Goal: Task Accomplishment & Management: Manage account settings

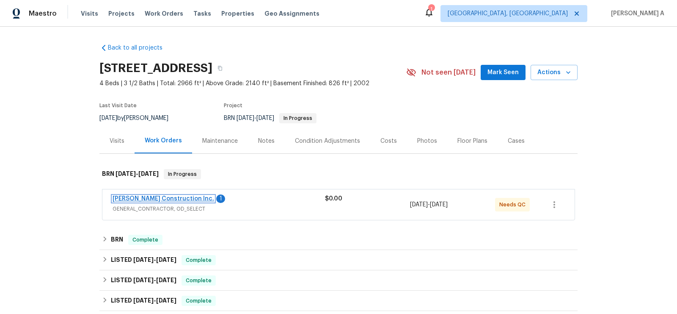
click at [157, 196] on link "Hanson Construction Inc." at bounding box center [164, 199] width 102 height 6
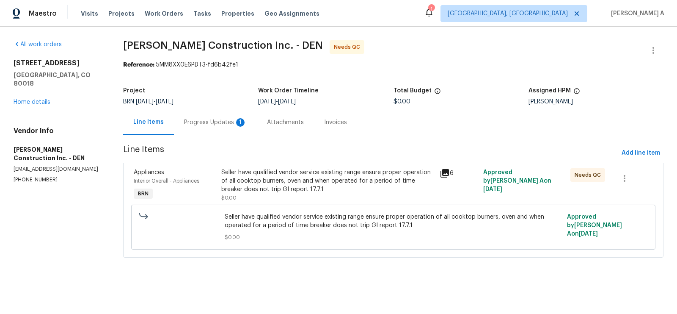
click at [240, 119] on div "1" at bounding box center [240, 122] width 8 height 8
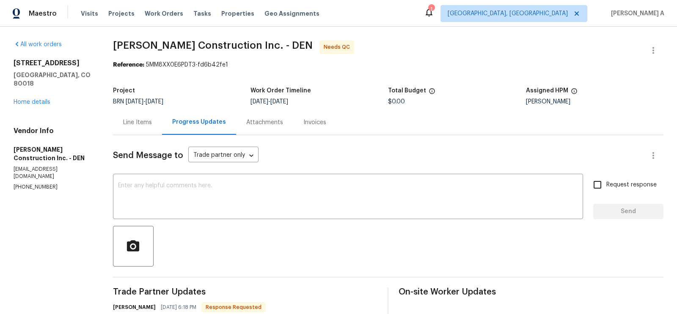
click at [142, 124] on div "Line Items" at bounding box center [137, 122] width 29 height 8
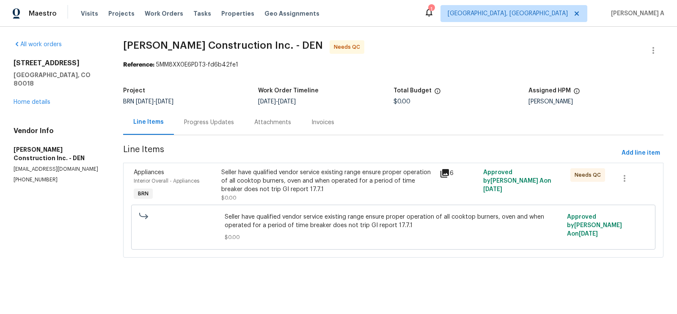
click at [282, 178] on div "Seller have qualified vendor service existing range ensure proper operation of …" at bounding box center [327, 180] width 213 height 25
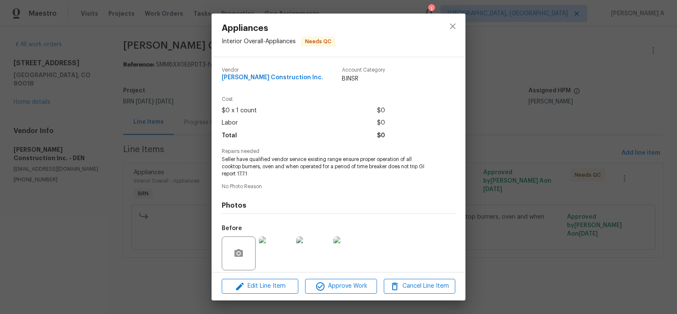
scroll to position [62, 0]
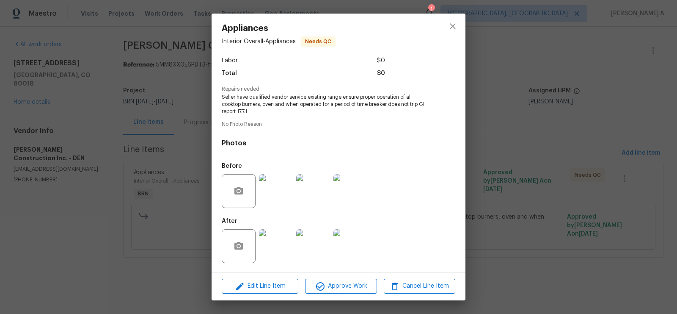
click at [280, 254] on img at bounding box center [276, 246] width 34 height 34
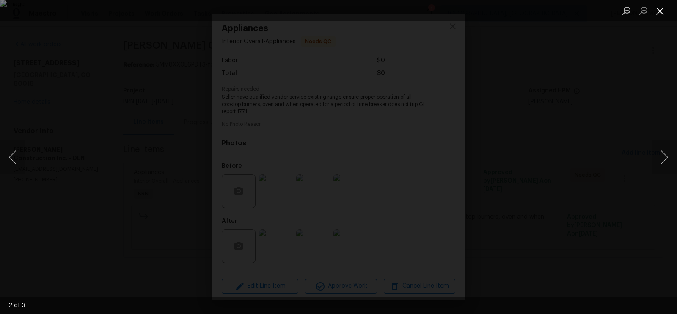
click at [659, 13] on button "Close lightbox" at bounding box center [660, 10] width 17 height 15
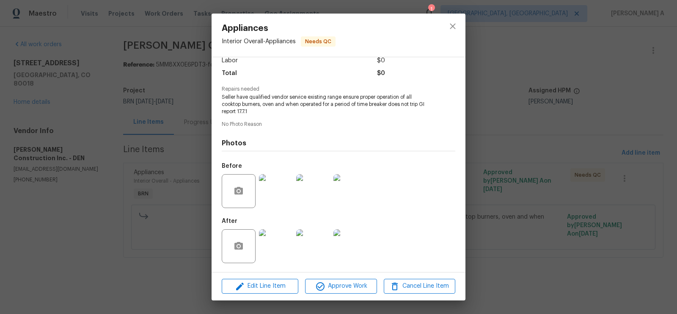
click at [268, 240] on img at bounding box center [276, 246] width 34 height 34
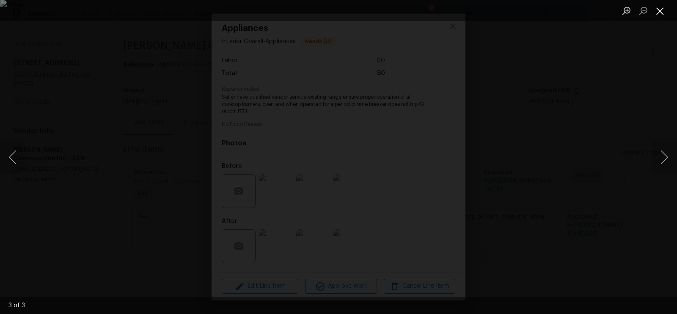
click at [657, 11] on button "Close lightbox" at bounding box center [660, 10] width 17 height 15
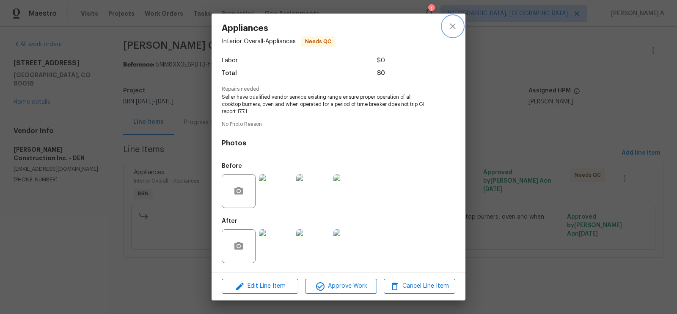
click at [452, 22] on icon "close" at bounding box center [453, 26] width 10 height 10
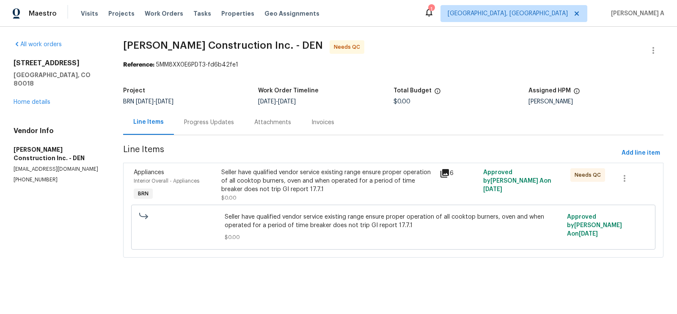
click at [202, 115] on div "Progress Updates" at bounding box center [209, 122] width 70 height 25
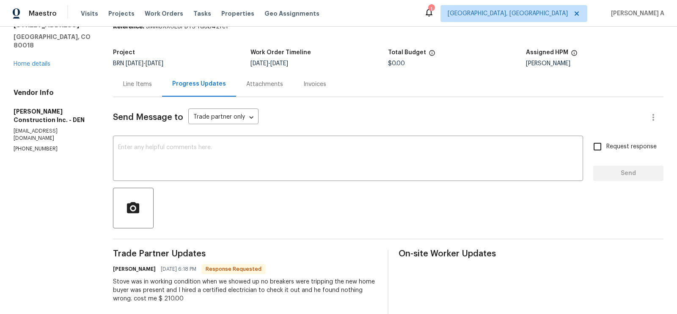
scroll to position [50, 0]
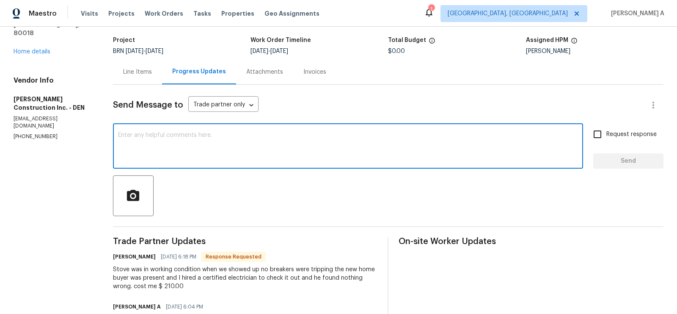
click at [279, 142] on textarea at bounding box center [348, 147] width 460 height 30
type textarea "Could you please upload the video as well?"
click at [601, 138] on input "Request response" at bounding box center [598, 134] width 18 height 18
checkbox input "true"
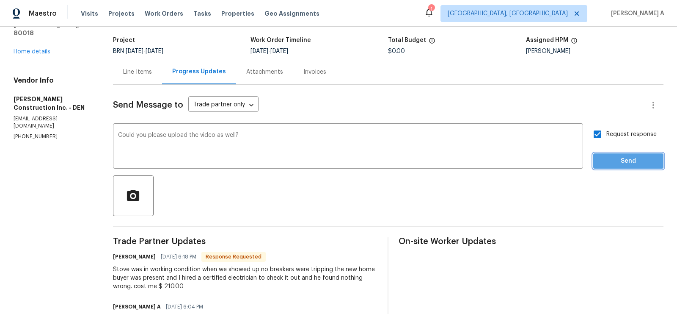
click at [625, 161] on span "Send" at bounding box center [628, 161] width 57 height 11
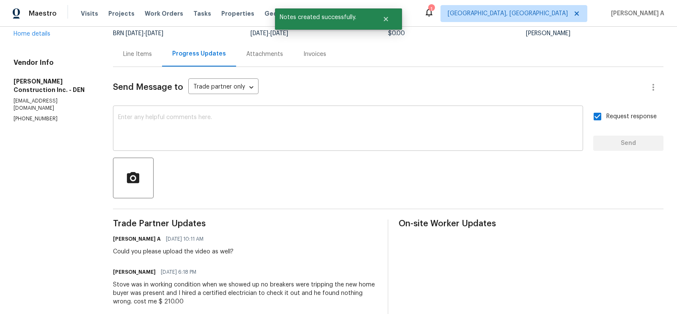
scroll to position [63, 0]
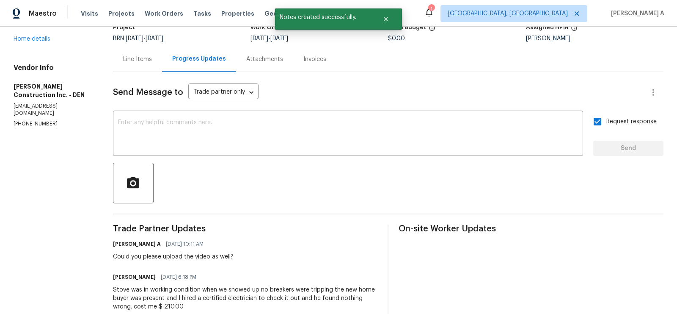
click at [196, 256] on div "Could you please upload the video as well?" at bounding box center [173, 256] width 121 height 8
copy div "Could you please upload the video as well?"
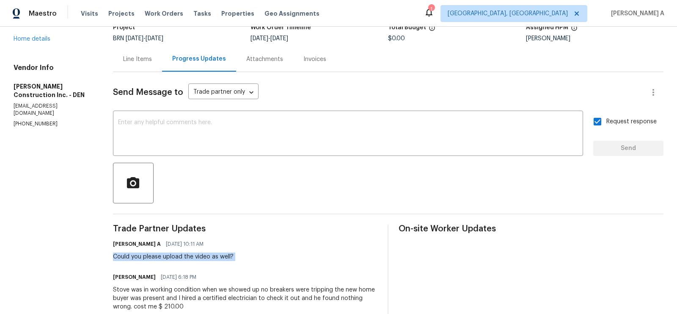
scroll to position [0, 0]
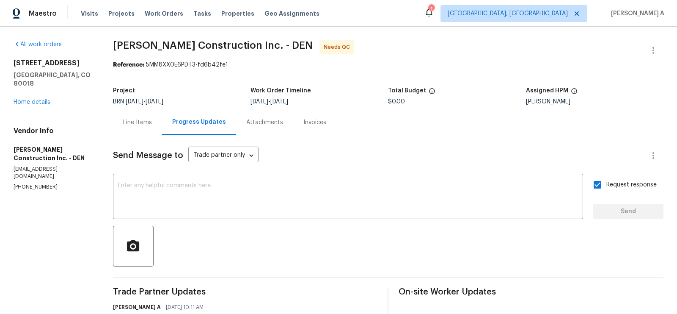
click at [138, 127] on div "Line Items" at bounding box center [137, 122] width 49 height 25
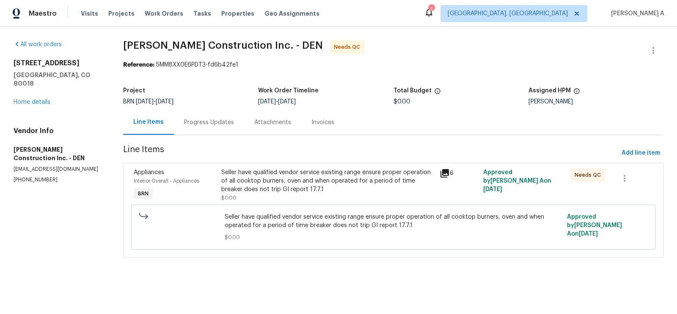
click at [222, 125] on div "Progress Updates" at bounding box center [209, 122] width 50 height 8
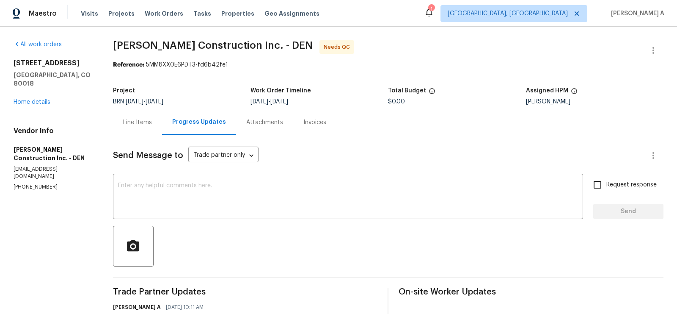
click at [142, 122] on div "Line Items" at bounding box center [137, 122] width 29 height 8
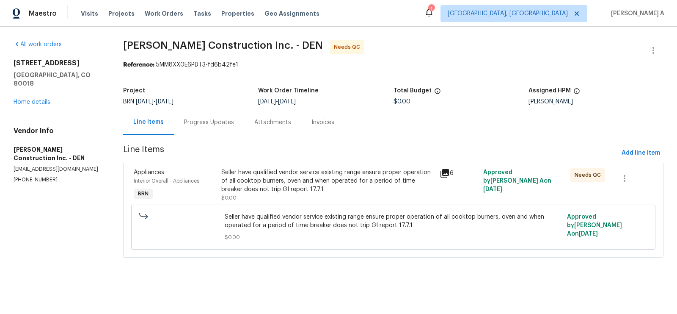
click at [318, 187] on div "Seller have qualified vendor service existing range ensure proper operation of …" at bounding box center [327, 180] width 213 height 25
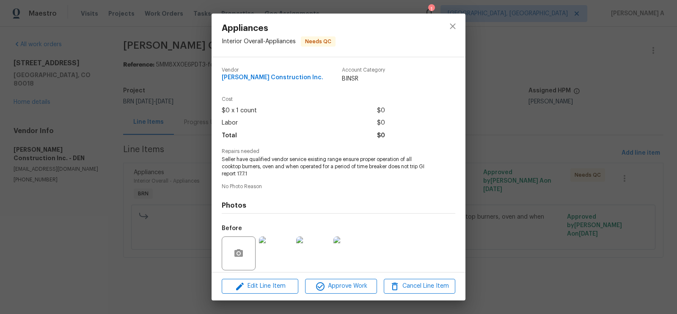
scroll to position [62, 0]
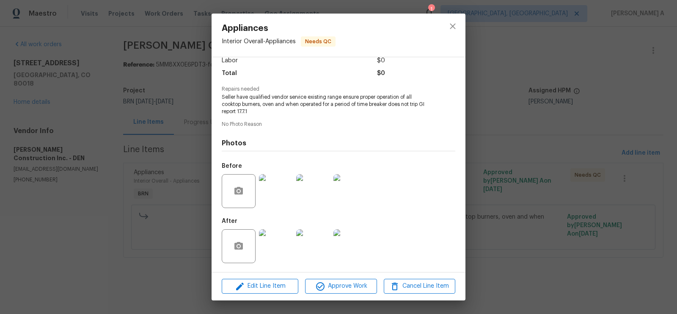
click at [281, 241] on img at bounding box center [276, 246] width 34 height 34
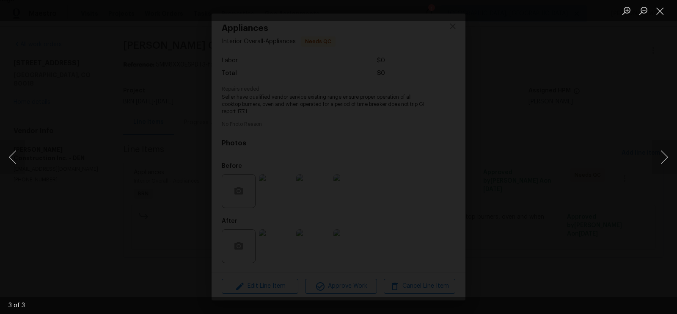
click at [351, 176] on img "Lightbox" at bounding box center [338, 156] width 699 height 323
click at [656, 7] on button "Close lightbox" at bounding box center [660, 10] width 17 height 15
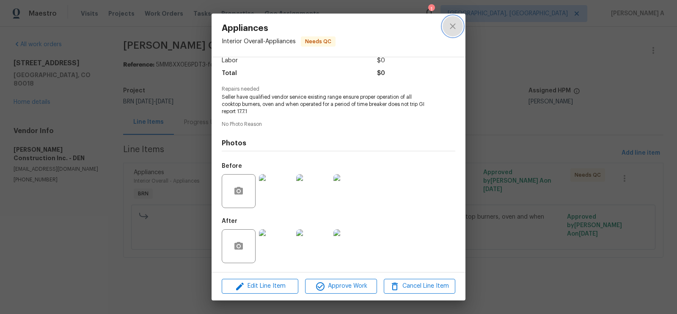
click at [456, 27] on icon "close" at bounding box center [453, 26] width 10 height 10
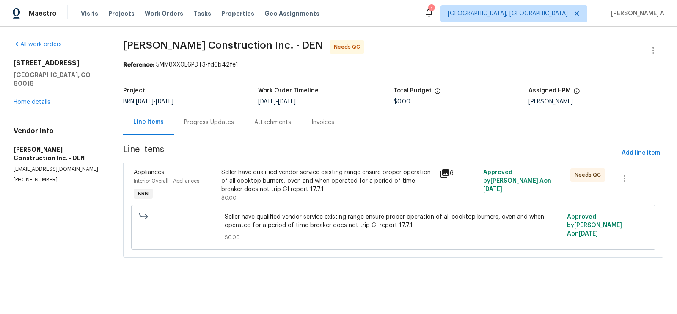
click at [232, 45] on span "Hanson Construction Inc. - DEN" at bounding box center [223, 45] width 200 height 10
copy span "Hanson Construction"
drag, startPoint x: 225, startPoint y: 44, endPoint x: 125, endPoint y: 40, distance: 100.0
click at [125, 40] on span "Hanson Construction Inc. - DEN" at bounding box center [223, 45] width 200 height 10
click at [320, 171] on div "Seller have qualified vendor service existing range ensure proper operation of …" at bounding box center [327, 180] width 213 height 25
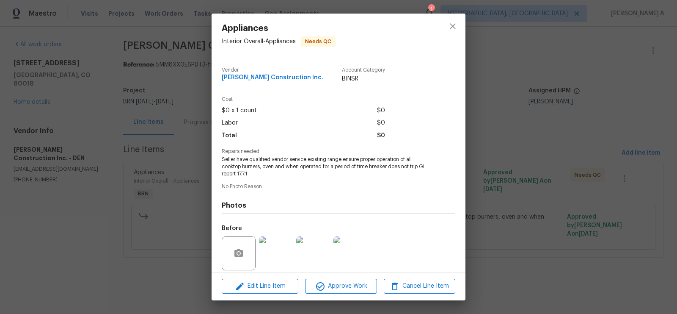
click at [320, 166] on span "Seller have qualified vendor service existing range ensure proper operation of …" at bounding box center [327, 166] width 210 height 21
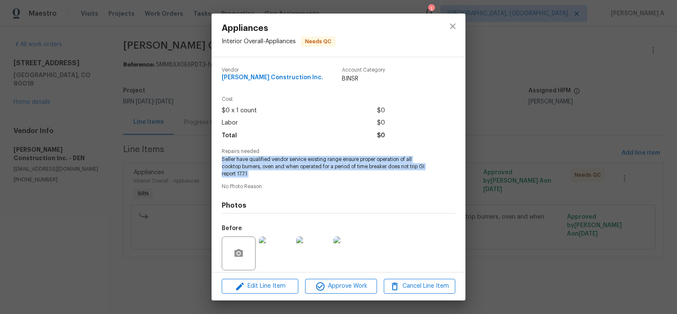
click at [320, 166] on span "Seller have qualified vendor service existing range ensure proper operation of …" at bounding box center [327, 166] width 210 height 21
copy span "Seller have qualified vendor service existing range ensure proper operation of …"
click at [451, 27] on icon "close" at bounding box center [453, 26] width 6 height 6
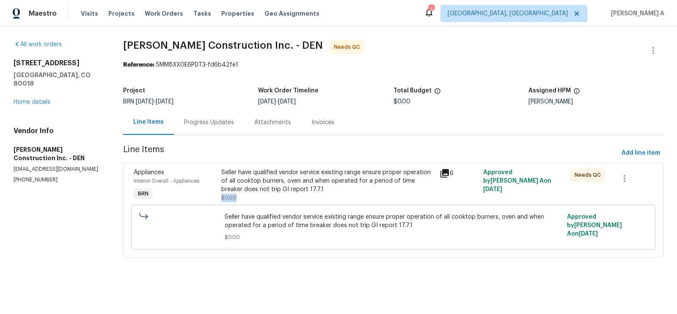
click at [306, 193] on div "Seller have qualified vendor service existing range ensure proper operation of …" at bounding box center [327, 185] width 213 height 34
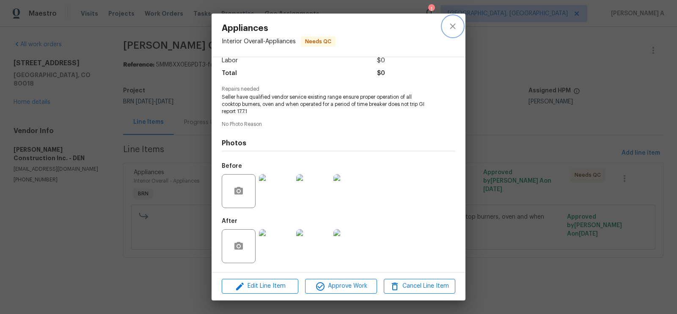
click at [453, 22] on icon "close" at bounding box center [453, 26] width 10 height 10
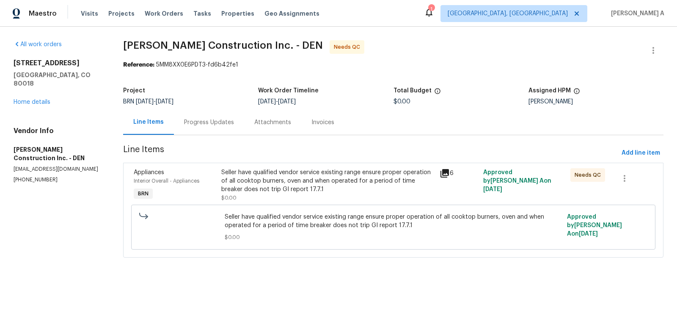
click at [193, 125] on div "Progress Updates" at bounding box center [209, 122] width 50 height 8
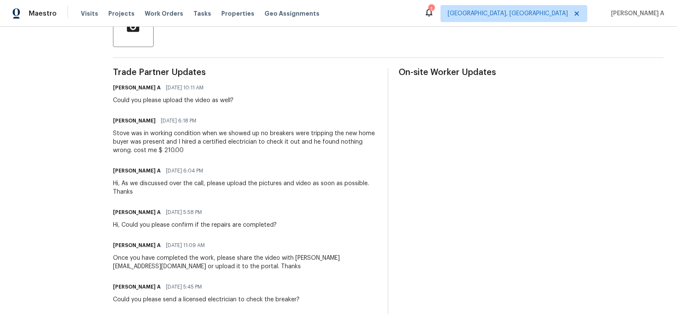
scroll to position [227, 0]
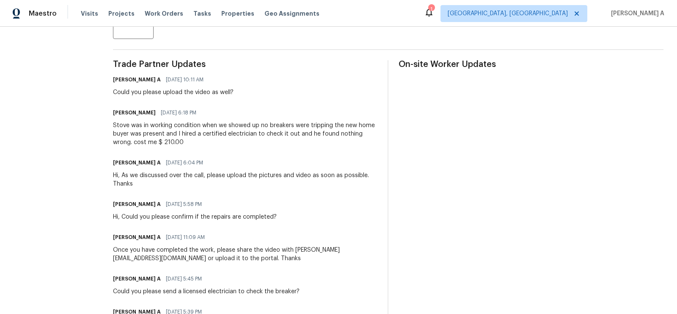
click at [258, 127] on div "Stove was in working condition when we showed up no breakers were tripping the …" at bounding box center [245, 133] width 265 height 25
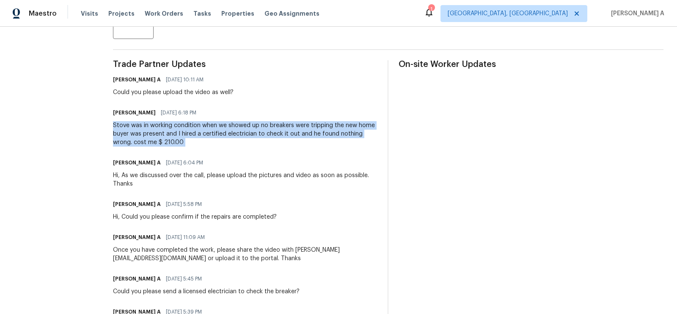
click at [258, 127] on div "Stove was in working condition when we showed up no breakers were tripping the …" at bounding box center [245, 133] width 265 height 25
copy div "Stove was in working condition when we showed up no breakers were tripping the …"
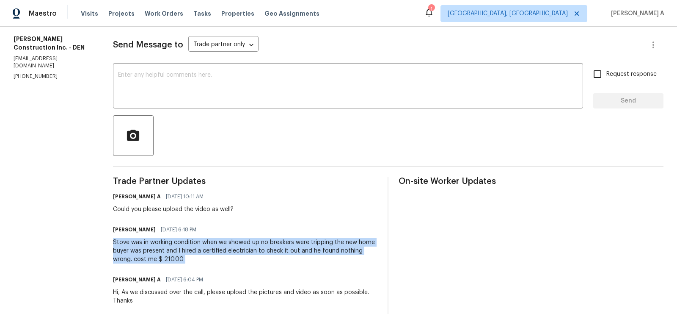
scroll to position [0, 0]
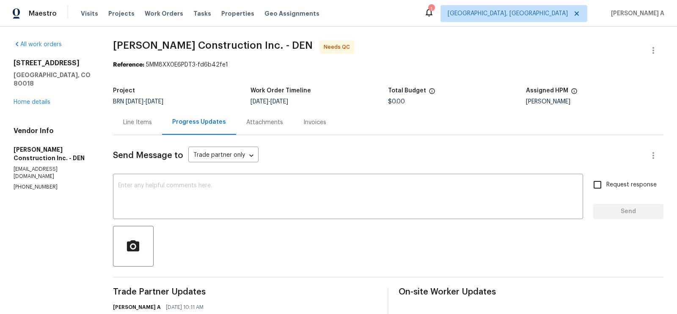
click at [131, 121] on div "Line Items" at bounding box center [137, 122] width 29 height 8
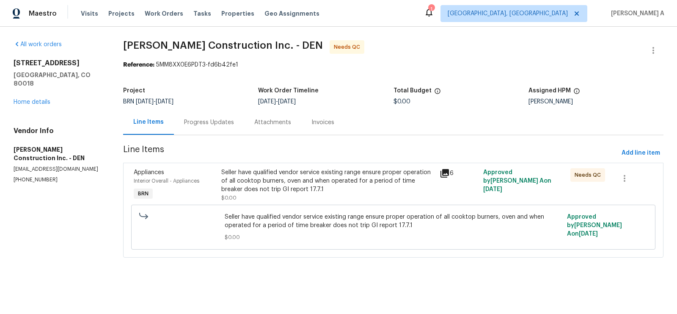
click at [287, 186] on div "Seller have qualified vendor service existing range ensure proper operation of …" at bounding box center [327, 180] width 213 height 25
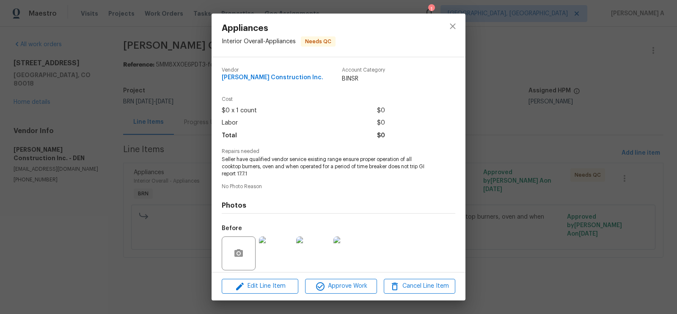
scroll to position [62, 0]
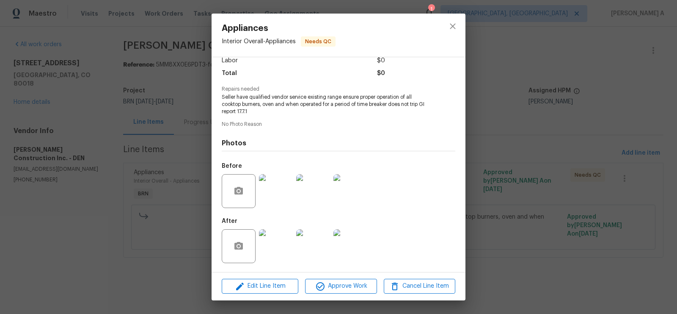
click at [271, 260] on img at bounding box center [276, 246] width 34 height 34
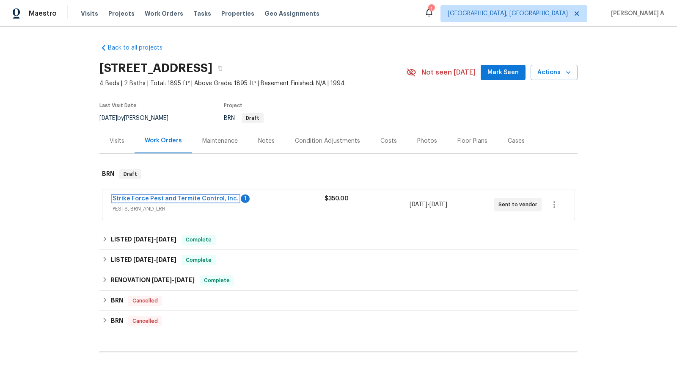
click at [142, 196] on link "Strike Force Pest and Termite Control, Inc." at bounding box center [176, 199] width 126 height 6
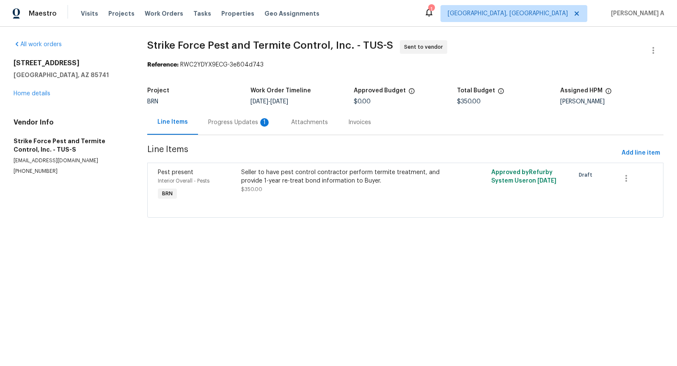
click at [228, 112] on div "Progress Updates 1" at bounding box center [239, 122] width 83 height 25
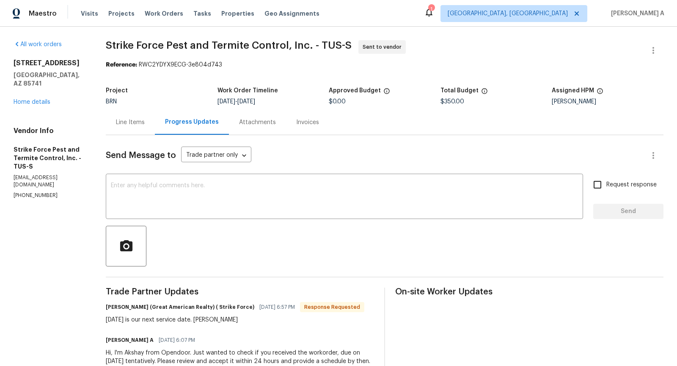
scroll to position [30, 0]
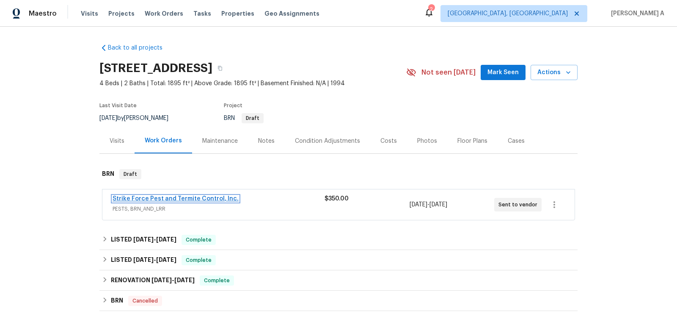
click at [203, 196] on link "Strike Force Pest and Termite Control, Inc." at bounding box center [176, 199] width 126 height 6
click at [181, 197] on link "Strike Force Pest and Termite Control, Inc." at bounding box center [176, 199] width 126 height 6
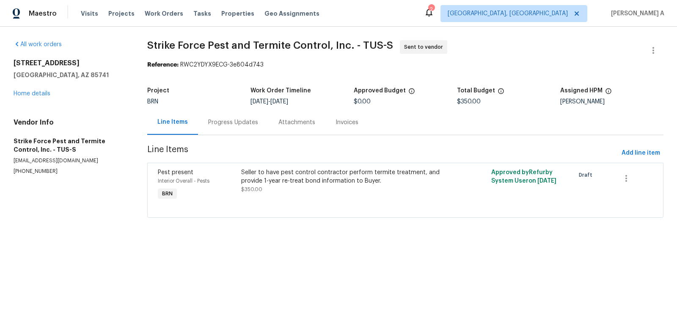
click at [218, 123] on div "Progress Updates" at bounding box center [233, 122] width 50 height 8
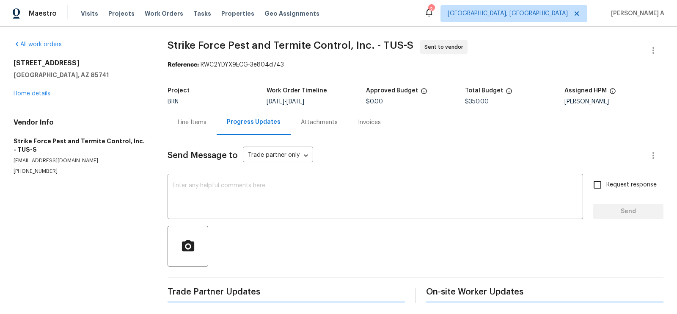
scroll to position [3, 0]
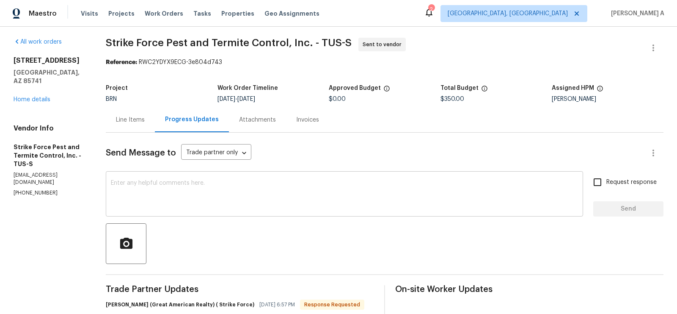
click at [251, 179] on div "x ​" at bounding box center [345, 194] width 478 height 43
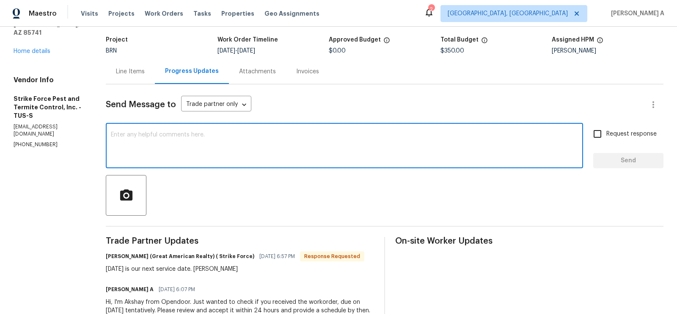
scroll to position [50, 0]
type textarea "I'll check regarding the closing and keep you posted. Thanks"
click at [619, 137] on span "Request response" at bounding box center [632, 134] width 50 height 9
click at [607, 137] on input "Request response" at bounding box center [598, 134] width 18 height 18
checkbox input "true"
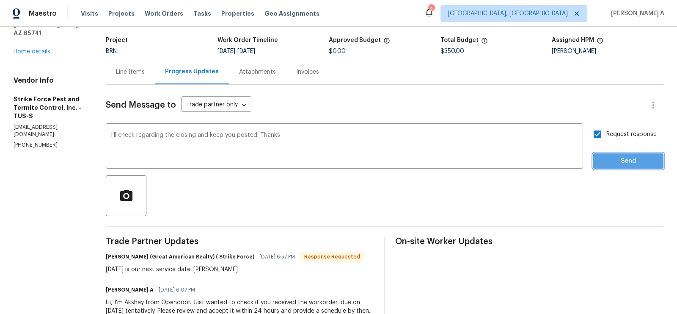
click at [631, 156] on span "Send" at bounding box center [628, 161] width 57 height 11
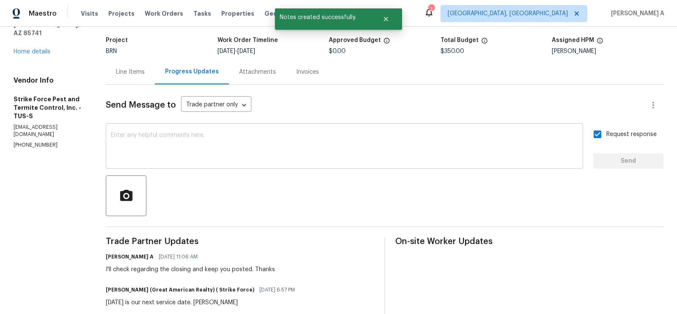
scroll to position [0, 0]
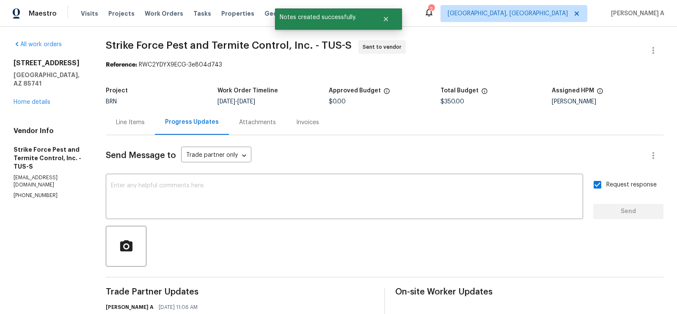
click at [124, 128] on div "Line Items" at bounding box center [130, 122] width 49 height 25
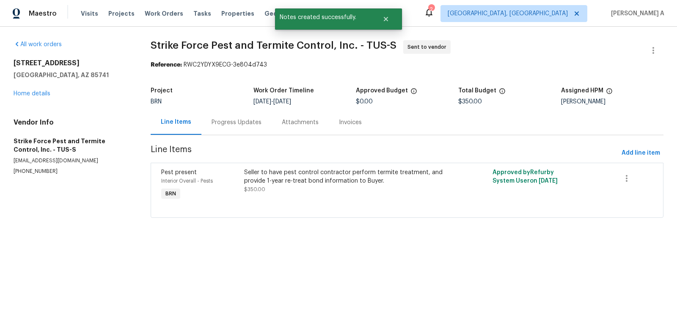
click at [283, 171] on div "Seller to have pest control contractor perform termite treatment, and provide 1…" at bounding box center [345, 176] width 202 height 17
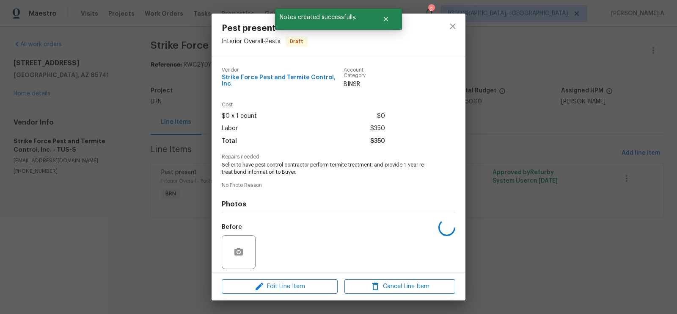
click at [284, 167] on span "Seller to have pest control contractor perform termite treatment, and provide 1…" at bounding box center [327, 168] width 210 height 14
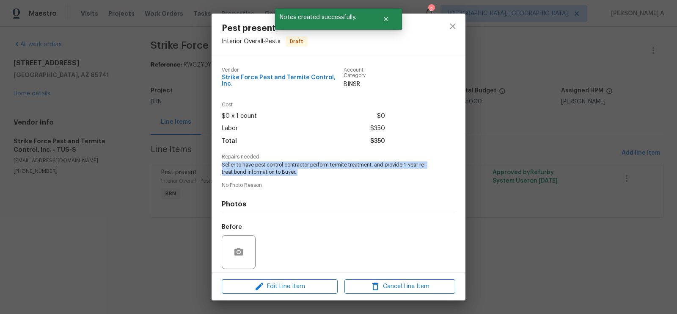
click at [284, 167] on span "Seller to have pest control contractor perform termite treatment, and provide 1…" at bounding box center [327, 168] width 210 height 14
copy span "Seller to have pest control contractor perform termite treatment, and provide 1…"
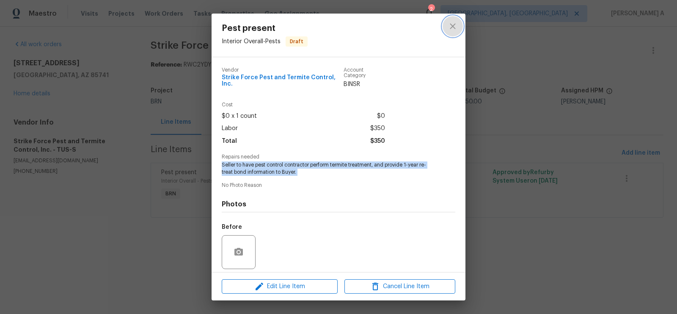
click at [453, 30] on icon "close" at bounding box center [453, 26] width 10 height 10
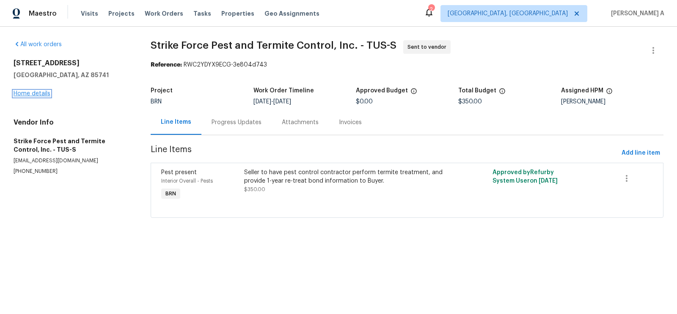
click at [46, 94] on link "Home details" at bounding box center [32, 94] width 37 height 6
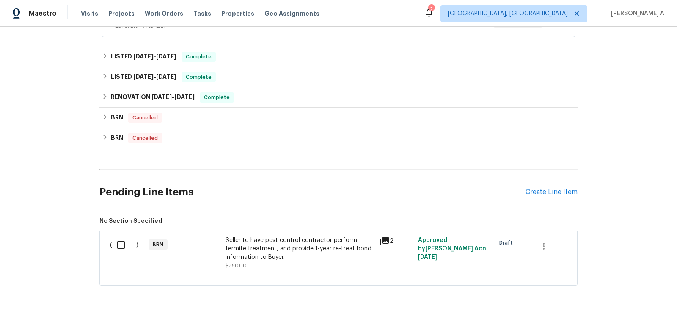
scroll to position [210, 0]
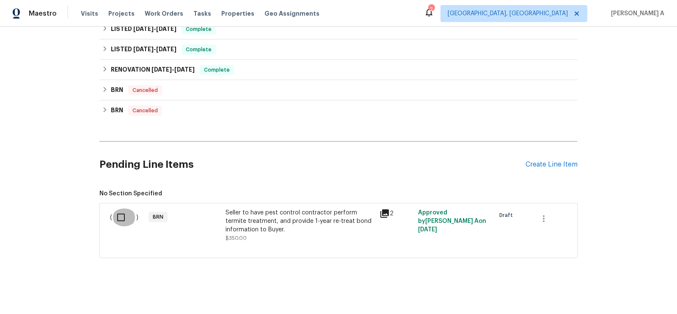
click at [123, 217] on input "checkbox" at bounding box center [124, 217] width 24 height 18
checkbox input "true"
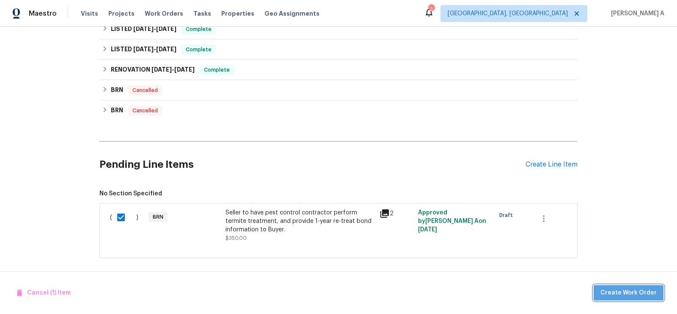
click at [641, 290] on span "Create Work Order" at bounding box center [629, 292] width 56 height 11
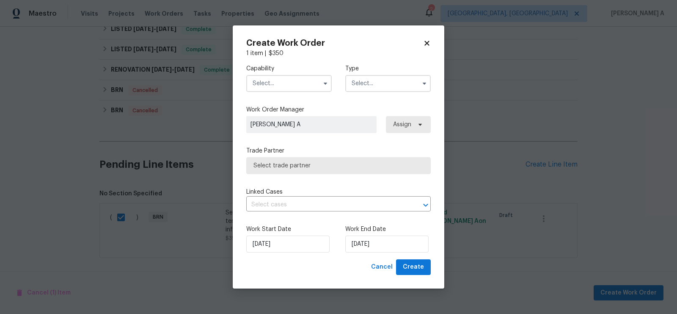
click at [269, 84] on input "text" at bounding box center [289, 83] width 86 height 17
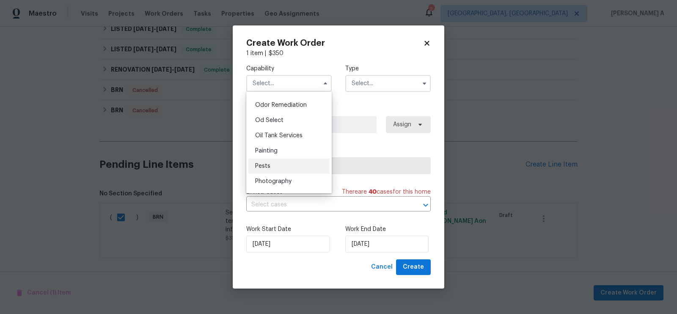
scroll to position [661, 0]
click at [276, 169] on div "Pests" at bounding box center [289, 166] width 81 height 15
type input "Pests"
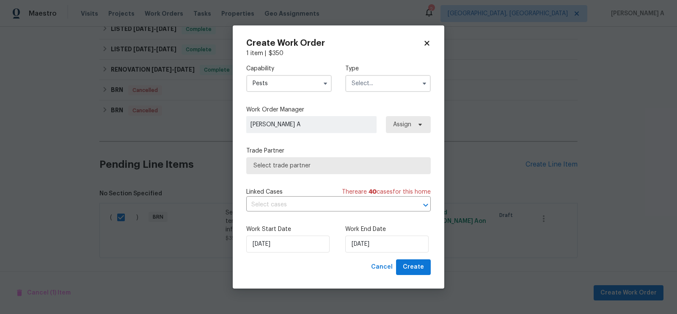
click at [364, 78] on input "text" at bounding box center [388, 83] width 86 height 17
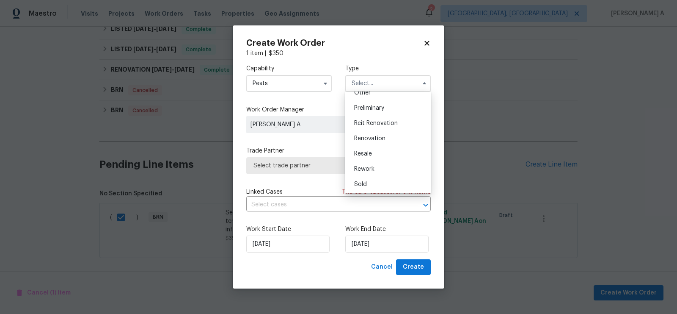
scroll to position [192, 0]
click at [370, 137] on span "Resale" at bounding box center [363, 138] width 18 height 6
type input "Resale"
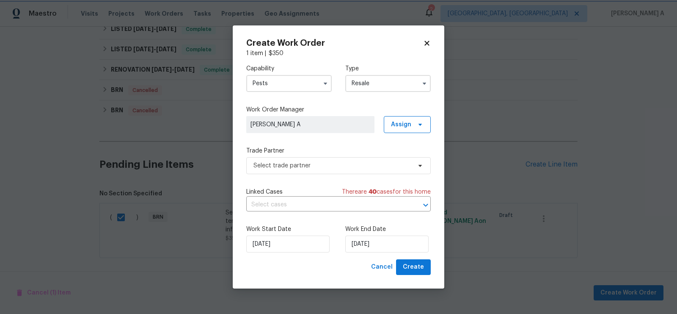
scroll to position [0, 0]
click at [314, 167] on span "Select trade partner" at bounding box center [333, 165] width 158 height 8
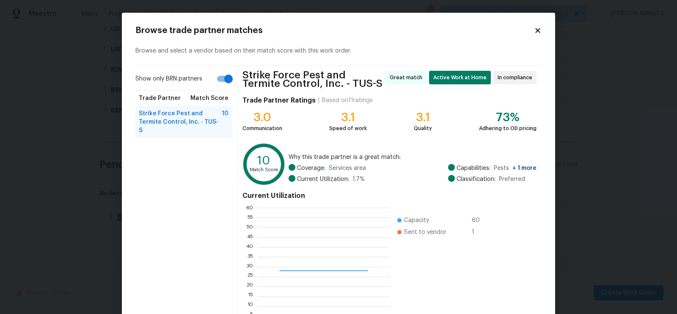
scroll to position [119, 133]
click at [222, 75] on input "Show only BRN partners" at bounding box center [228, 79] width 48 height 16
checkbox input "false"
click at [188, 141] on span "Budget Brothers Pest Control, LLC - TUS-S" at bounding box center [182, 149] width 86 height 17
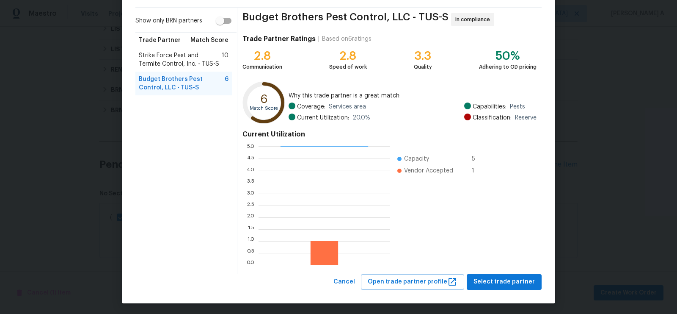
scroll to position [59, 0]
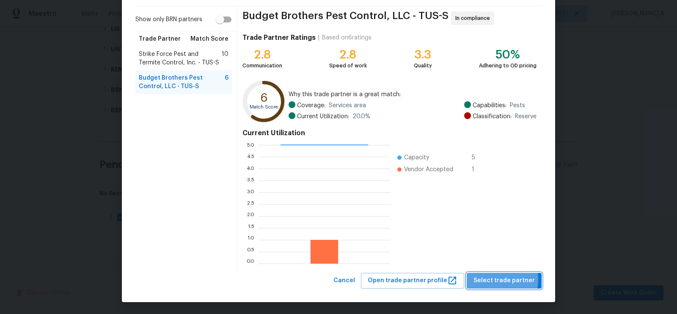
click at [503, 279] on span "Select trade partner" at bounding box center [504, 280] width 61 height 11
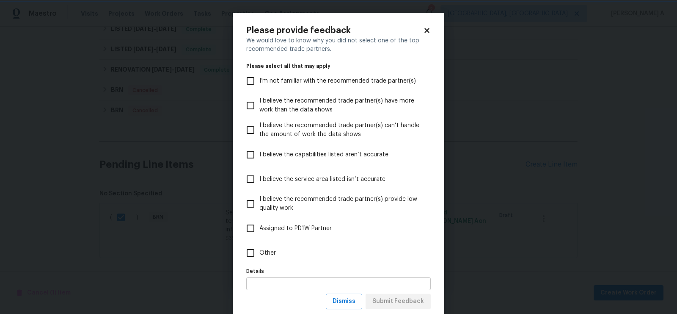
scroll to position [0, 0]
click at [352, 304] on span "Dismiss" at bounding box center [344, 301] width 23 height 11
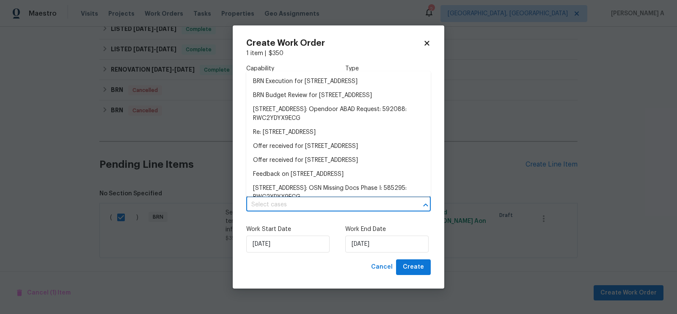
click at [289, 205] on input "text" at bounding box center [326, 204] width 161 height 13
click at [294, 84] on li "BRN Execution for 2636 W Firebrook Rd, Tucson, AZ 85741" at bounding box center [338, 82] width 185 height 14
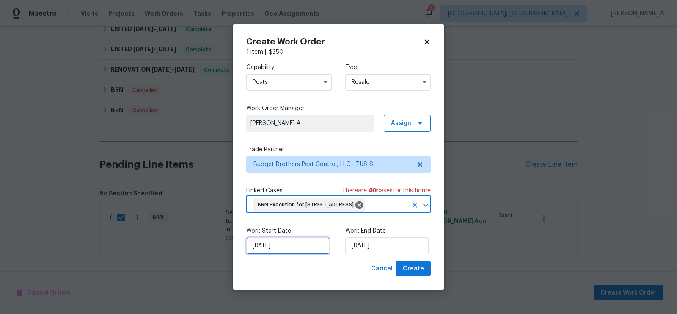
click at [287, 254] on input "[DATE]" at bounding box center [287, 245] width 83 height 17
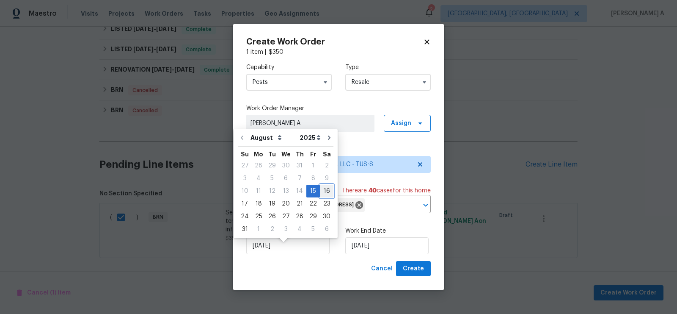
click at [320, 193] on div "16" at bounding box center [327, 191] width 14 height 12
type input "8/16/2025"
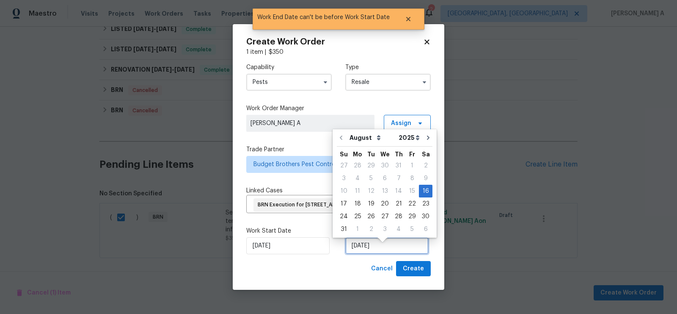
click at [372, 247] on input "8/16/2025" at bounding box center [386, 245] width 83 height 17
click at [357, 201] on div "18" at bounding box center [358, 204] width 14 height 12
type input "8/18/2025"
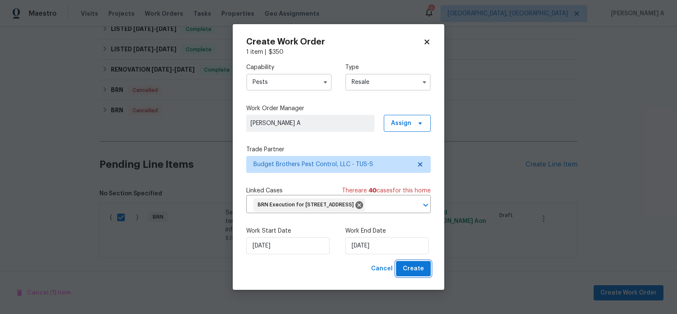
click at [416, 274] on span "Create" at bounding box center [413, 268] width 21 height 11
checkbox input "false"
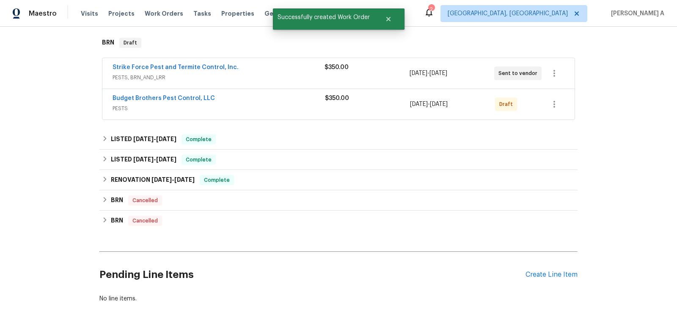
scroll to position [87, 0]
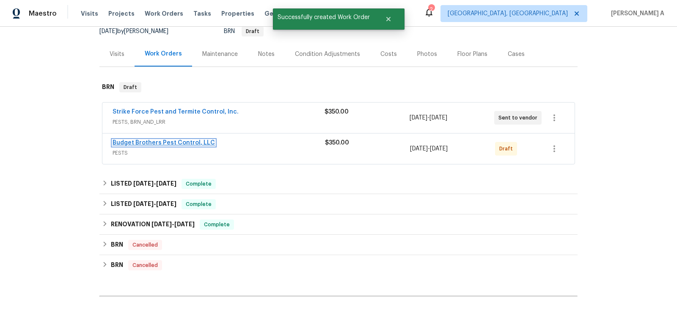
click at [192, 143] on link "Budget Brothers Pest Control, LLC" at bounding box center [164, 143] width 102 height 6
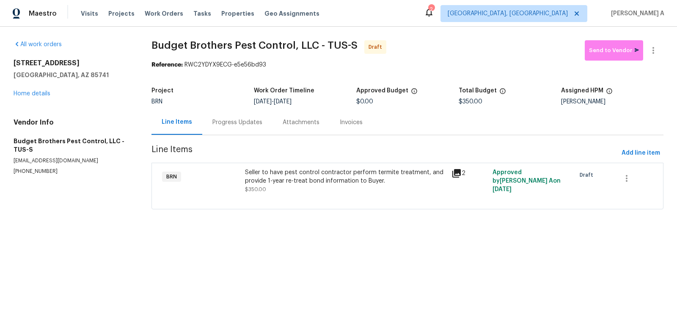
click at [241, 122] on div "Progress Updates" at bounding box center [238, 122] width 50 height 8
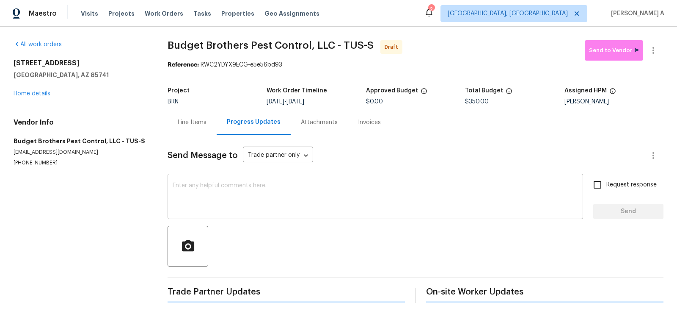
scroll to position [0, 0]
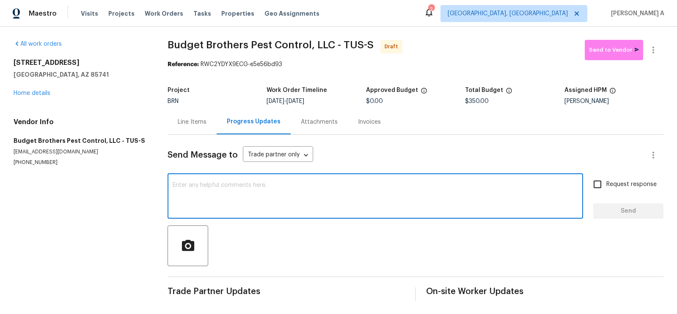
click at [262, 196] on textarea at bounding box center [376, 197] width 406 height 30
drag, startPoint x: 312, startPoint y: 187, endPoint x: 267, endPoint y: 186, distance: 44.9
click at [267, 186] on textarea "Hi, Could you please let me know if you could" at bounding box center [376, 197] width 406 height 30
drag, startPoint x: 248, startPoint y: 184, endPoint x: 444, endPoint y: 191, distance: 196.6
click at [444, 191] on textarea "Hi, Could you please let me know when is your earliest availablity" at bounding box center [376, 197] width 406 height 30
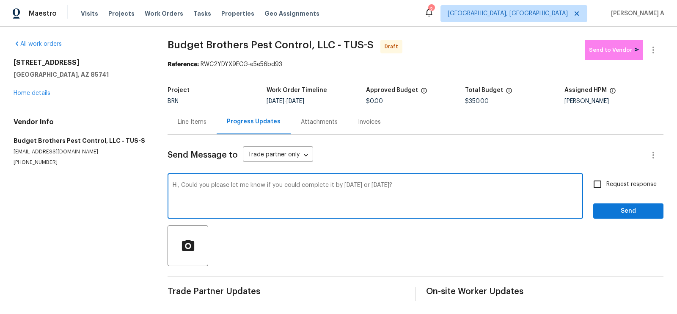
click at [378, 184] on textarea "Hi, Could you please let me know if you could complete it by Monday or Tuesday?" at bounding box center [376, 197] width 406 height 30
click at [0, 0] on icon "Paraphrase text" at bounding box center [0, 0] width 0 height 0
click at [0, 0] on icon "Text is too long. Try paraphrasing shorter sections." at bounding box center [0, 0] width 0 height 0
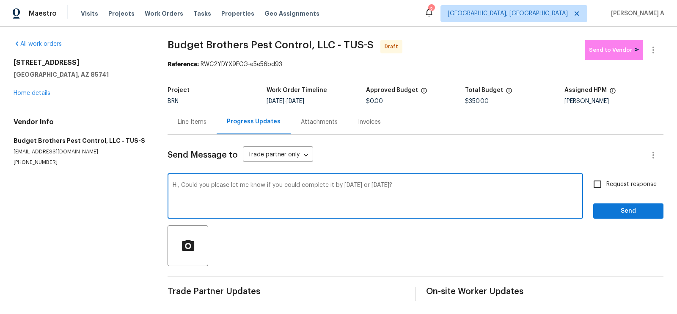
scroll to position [14, 0]
click at [0, 0] on icon "Fluency" at bounding box center [0, 0] width 0 height 0
click at [284, 193] on textarea "Hi, Could you please let me know if you could complete it by Monday or Tuesday?" at bounding box center [376, 197] width 406 height 30
click at [294, 186] on textarea "Hi, Could you please let me know if you could complete it by Monday or Tuesday?" at bounding box center [376, 197] width 406 height 30
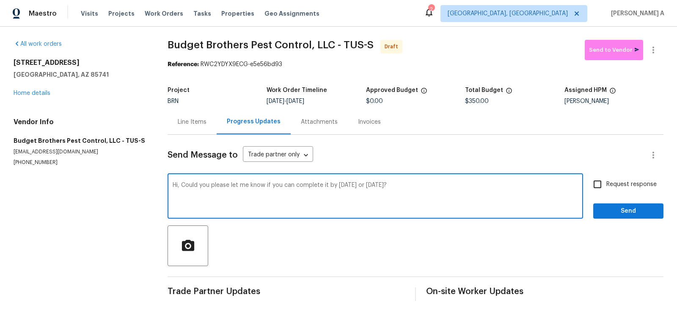
type textarea "Hi, Could you please let me know if you can complete it by Monday or Tuesday?"
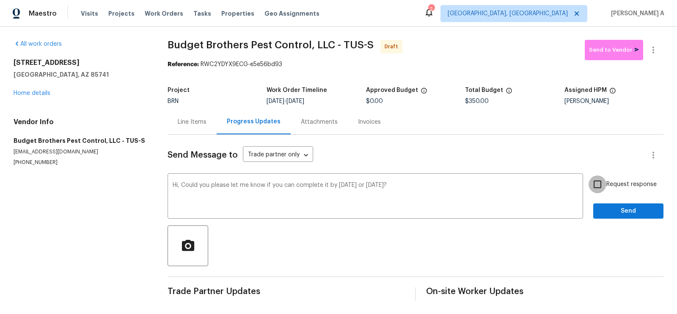
click at [601, 189] on input "Request response" at bounding box center [598, 184] width 18 height 18
checkbox input "true"
click at [610, 209] on span "Send" at bounding box center [628, 211] width 57 height 11
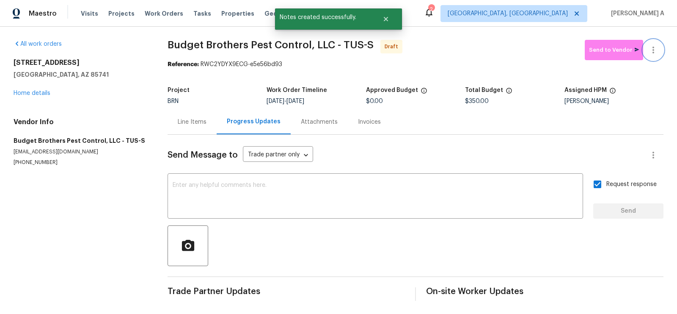
click at [655, 48] on icon "button" at bounding box center [654, 50] width 10 height 10
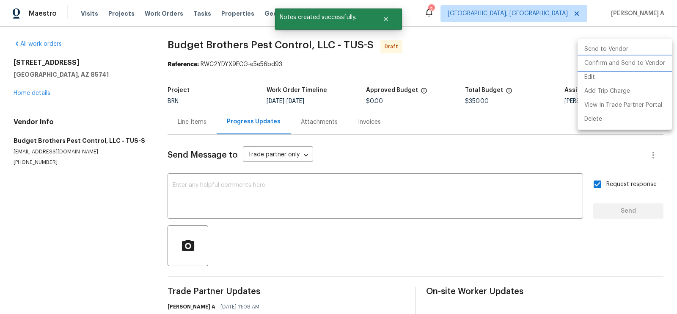
click at [660, 61] on li "Confirm and Send to Vendor" at bounding box center [625, 63] width 94 height 14
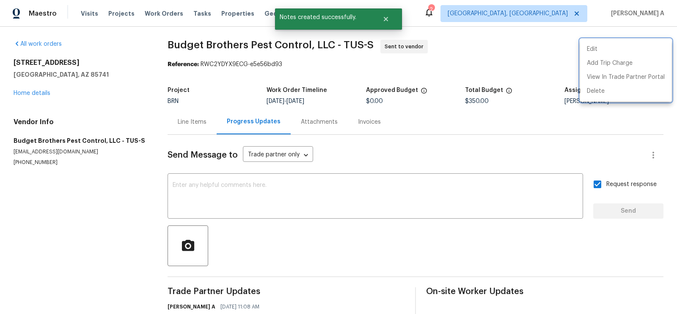
click at [455, 97] on div at bounding box center [338, 157] width 677 height 314
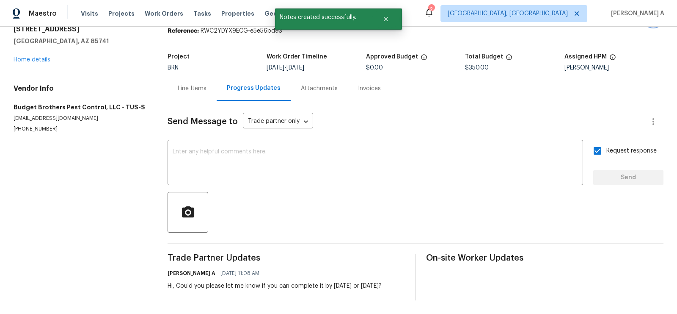
scroll to position [0, 0]
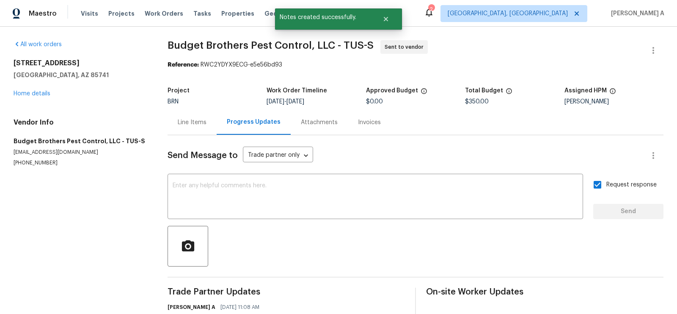
click at [192, 117] on div "Line Items" at bounding box center [192, 122] width 49 height 25
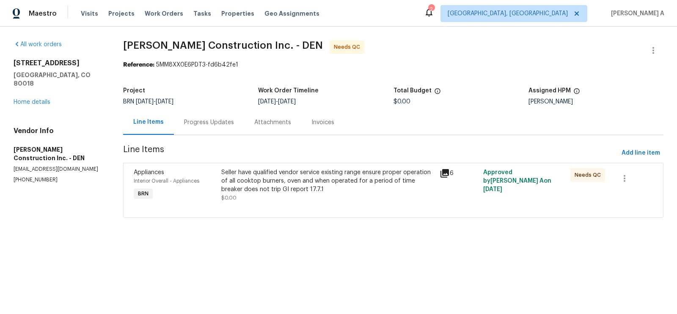
click at [292, 197] on div "Seller have qualified vendor service existing range ensure proper operation of …" at bounding box center [327, 185] width 213 height 34
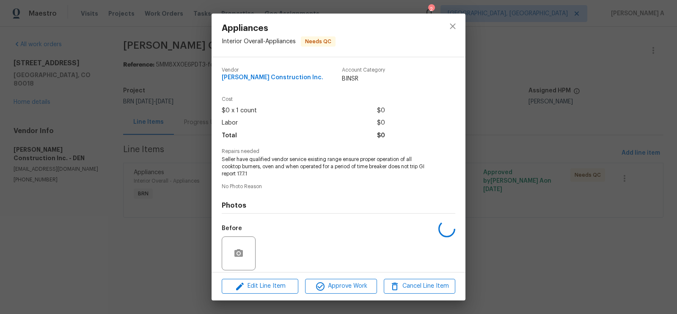
scroll to position [62, 0]
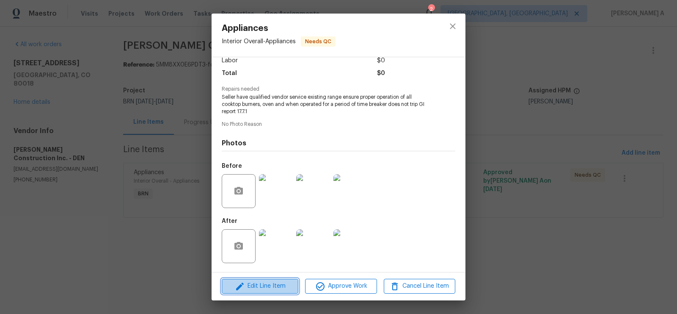
click at [276, 292] on button "Edit Line Item" at bounding box center [260, 286] width 77 height 15
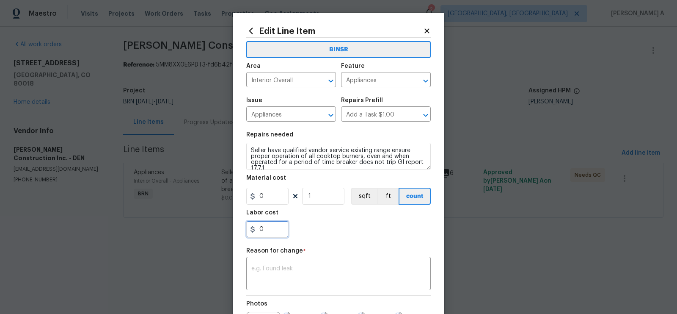
drag, startPoint x: 269, startPoint y: 229, endPoint x: 263, endPoint y: 229, distance: 5.5
click at [263, 229] on input "0" at bounding box center [267, 229] width 42 height 17
type input "210"
click at [374, 250] on div "Reason for change *" at bounding box center [338, 253] width 185 height 11
click at [326, 278] on textarea at bounding box center [338, 274] width 174 height 18
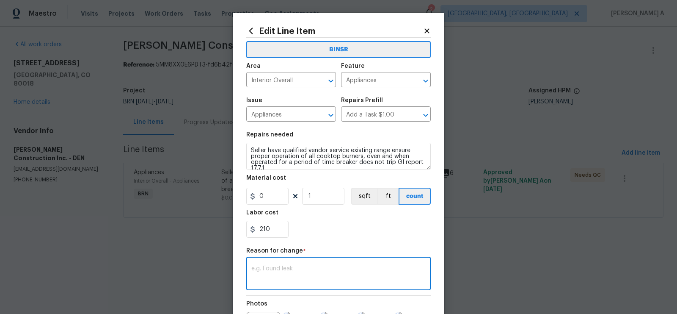
click at [326, 278] on textarea at bounding box center [338, 274] width 174 height 18
paste textarea "(AK) Updated cost per BR team’s approval."
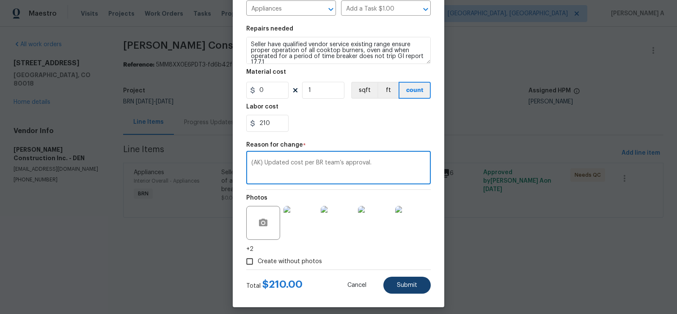
scroll to position [111, 0]
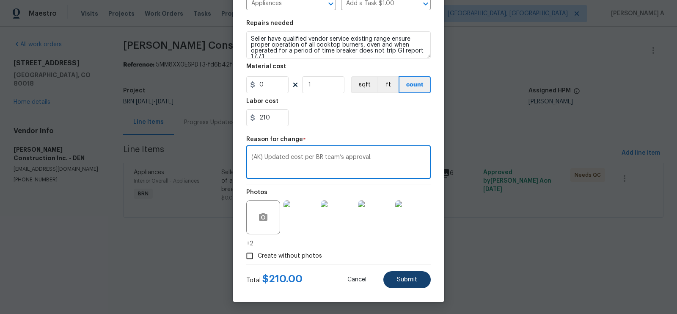
type textarea "(AK) Updated cost per BR team’s approval."
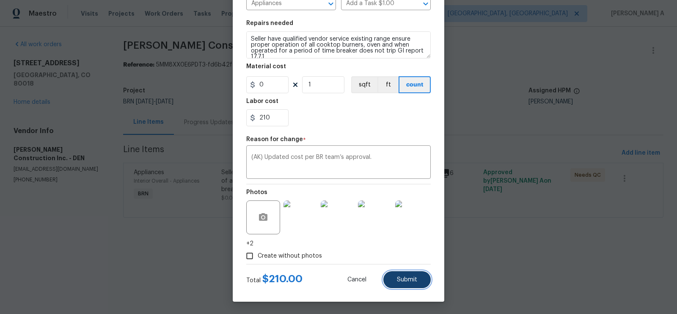
click at [396, 282] on button "Submit" at bounding box center [407, 279] width 47 height 17
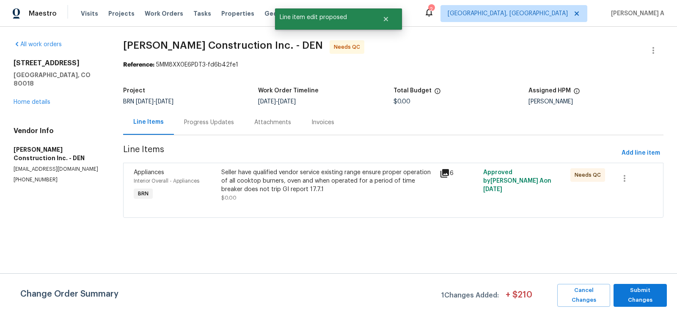
scroll to position [0, 0]
click at [630, 288] on button "Submit Changes" at bounding box center [640, 295] width 53 height 23
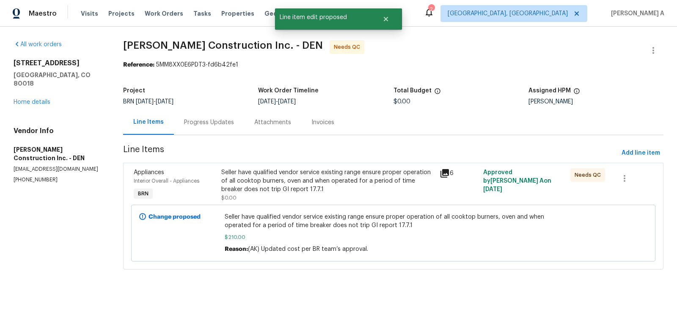
click at [200, 124] on div "Progress Updates" at bounding box center [209, 122] width 50 height 8
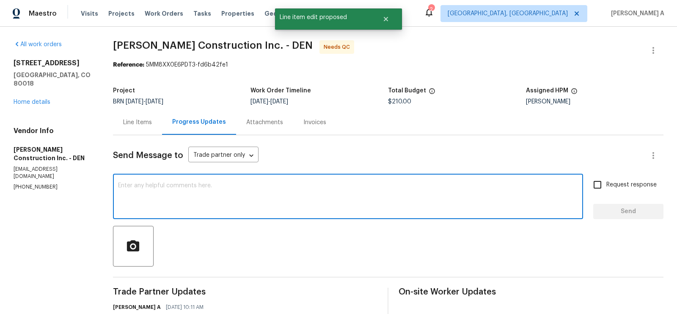
click at [296, 201] on textarea at bounding box center [348, 197] width 460 height 30
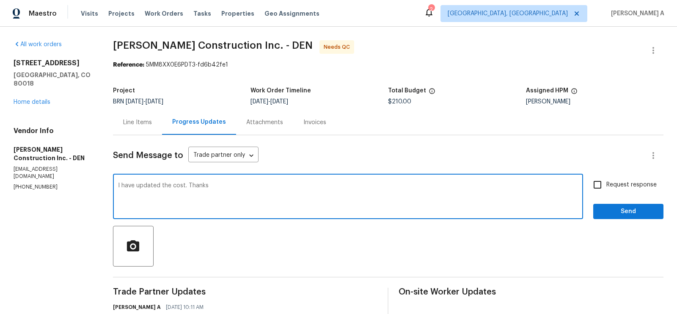
click at [296, 201] on textarea "I have updated the cost. Thanks" at bounding box center [348, 197] width 460 height 30
type textarea "I have updated the cost. Thanks"
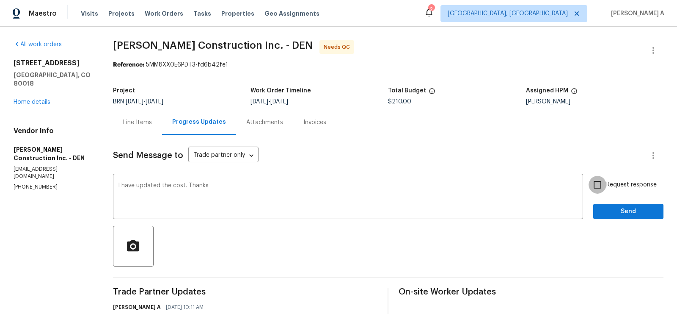
click at [597, 180] on input "Request response" at bounding box center [598, 185] width 18 height 18
checkbox input "true"
click at [620, 210] on span "Send" at bounding box center [628, 211] width 57 height 11
click at [144, 127] on div "Line Items" at bounding box center [137, 122] width 49 height 25
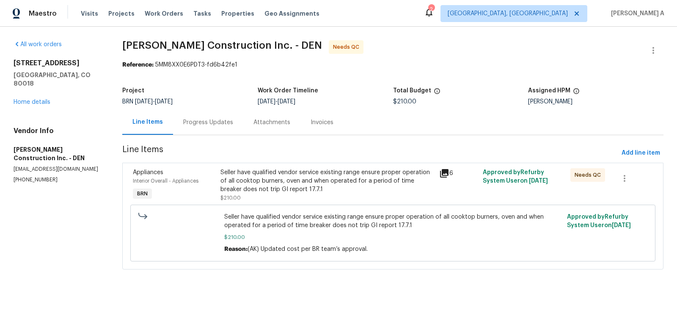
click at [308, 190] on div "Seller have qualified vendor service existing range ensure proper operation of …" at bounding box center [328, 180] width 214 height 25
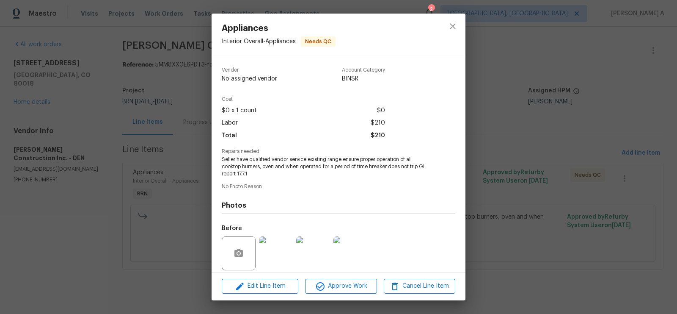
scroll to position [62, 0]
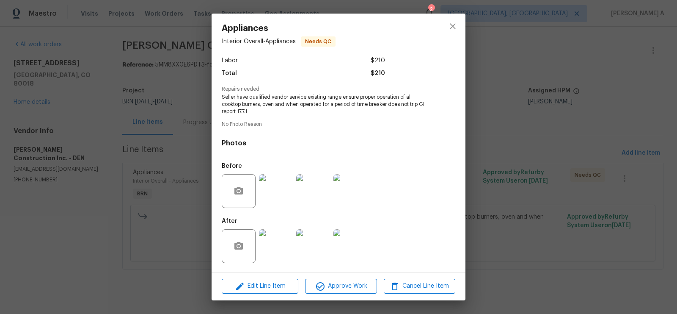
click at [281, 249] on img at bounding box center [276, 246] width 34 height 34
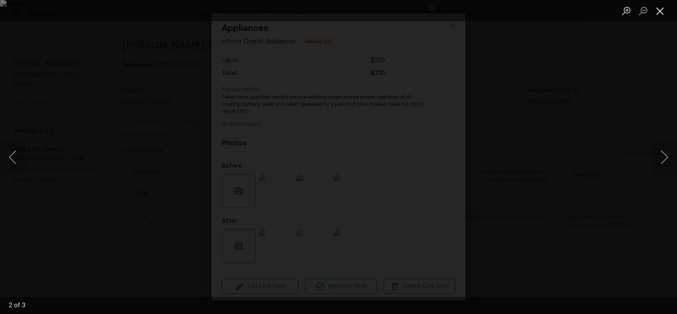
click at [662, 11] on button "Close lightbox" at bounding box center [660, 10] width 17 height 15
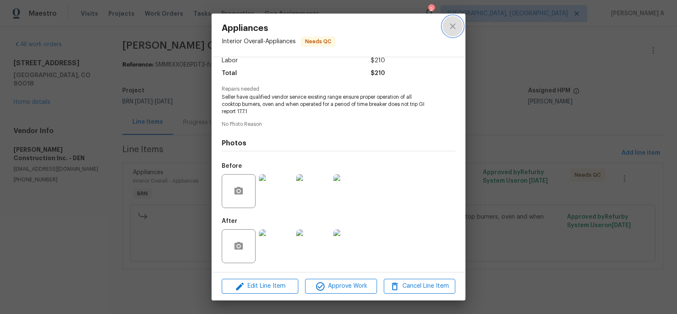
click at [458, 23] on button "close" at bounding box center [453, 26] width 20 height 20
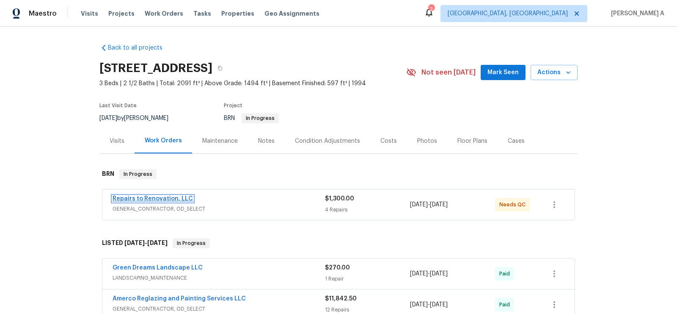
click at [158, 198] on link "Repairs to Renovation, LLC" at bounding box center [153, 199] width 80 height 6
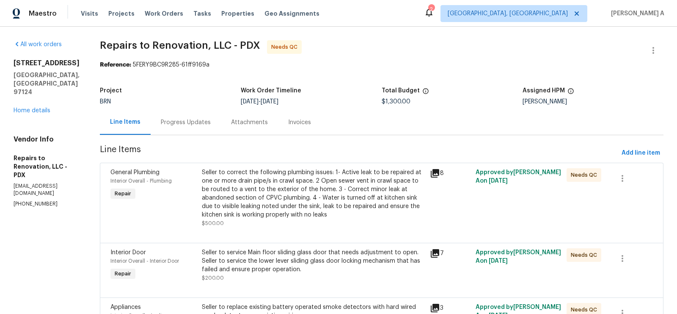
click at [195, 115] on div "Progress Updates" at bounding box center [186, 122] width 70 height 25
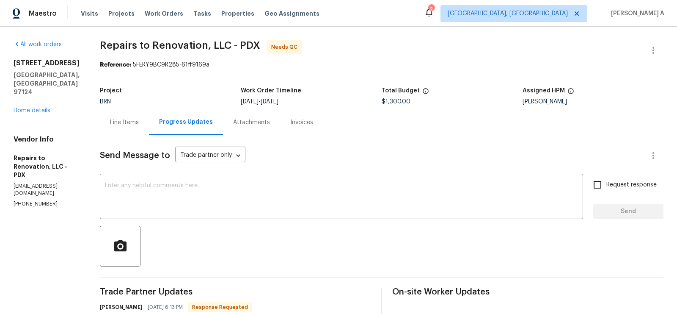
click at [142, 113] on div "Line Items" at bounding box center [124, 122] width 49 height 25
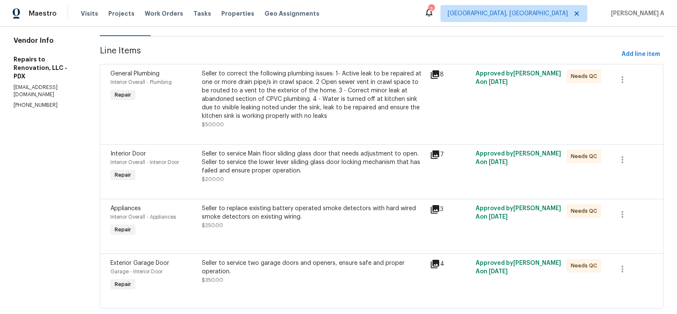
scroll to position [116, 0]
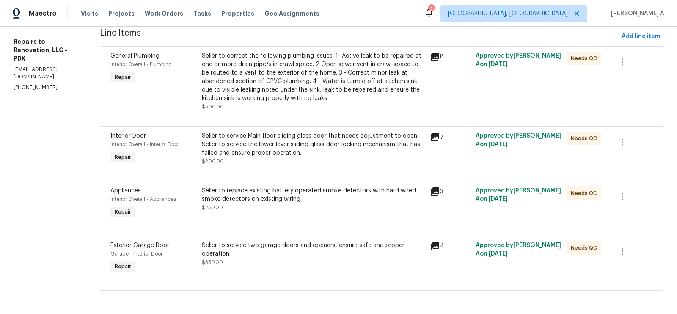
click at [308, 200] on div "Seller to replace existing battery operated smoke detectors with hard wired smo…" at bounding box center [313, 194] width 223 height 17
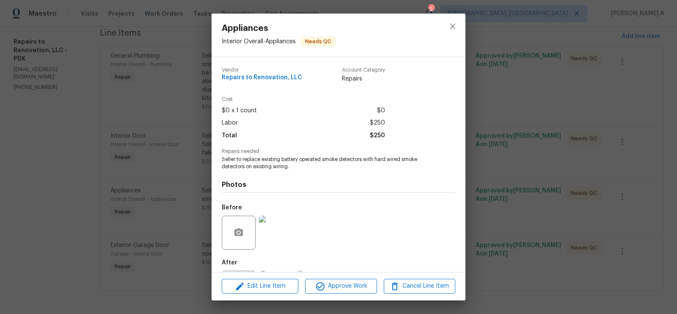
scroll to position [41, 0]
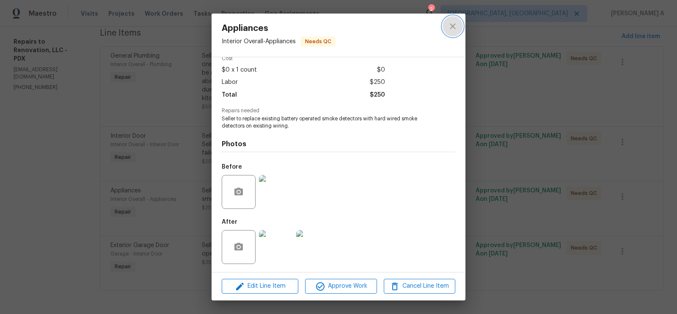
click at [453, 27] on icon "close" at bounding box center [453, 26] width 10 height 10
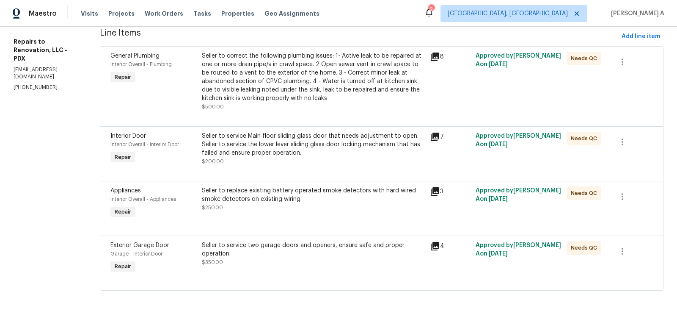
click at [349, 256] on div "Seller to service two garage doors and openers, ensure safe and proper operatio…" at bounding box center [313, 249] width 223 height 17
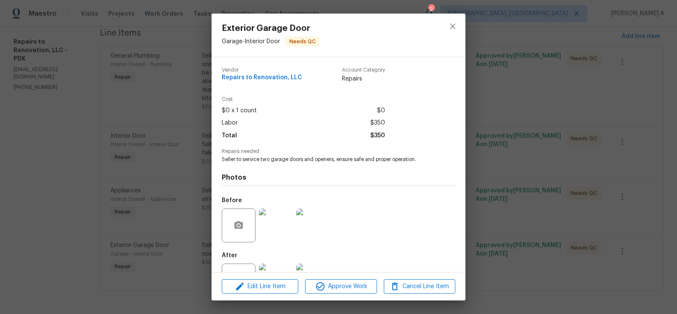
scroll to position [34, 0]
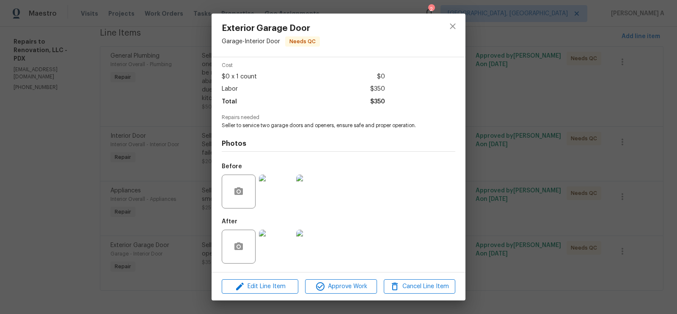
click at [276, 248] on img at bounding box center [276, 246] width 34 height 34
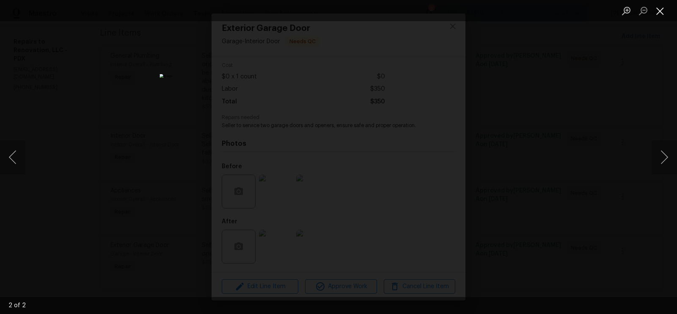
click at [659, 12] on button "Close lightbox" at bounding box center [660, 10] width 17 height 15
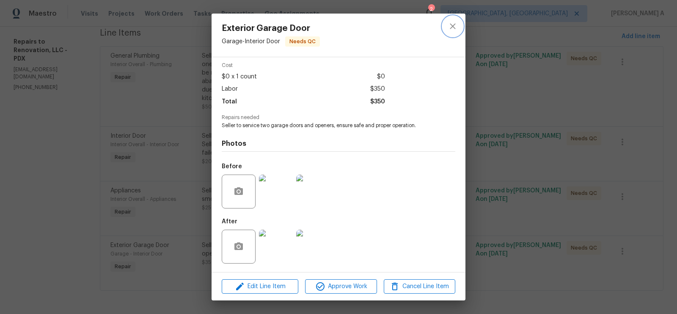
click at [451, 31] on icon "close" at bounding box center [453, 26] width 10 height 10
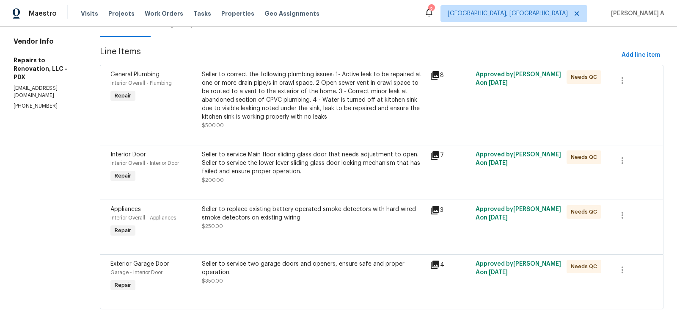
scroll to position [97, 0]
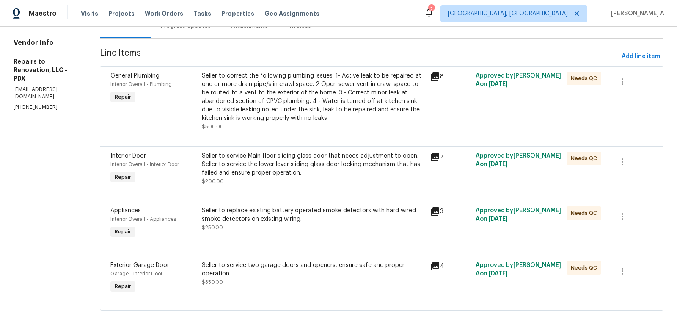
click at [334, 167] on div "Seller to service Main floor sliding glass door that needs adjustment to open. …" at bounding box center [313, 164] width 223 height 25
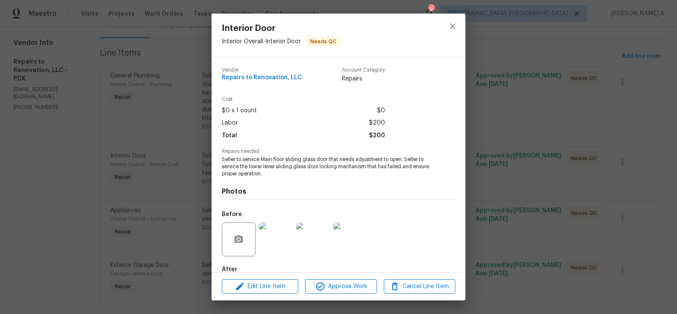
scroll to position [48, 0]
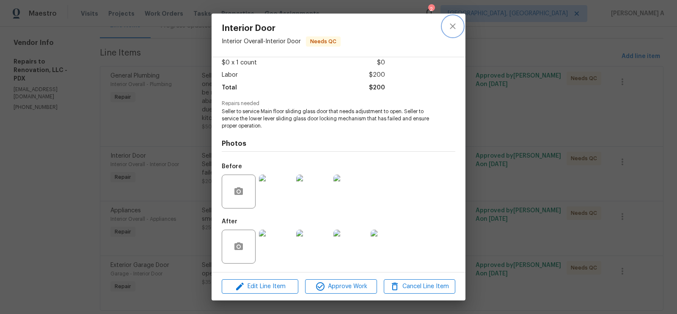
click at [447, 30] on button "close" at bounding box center [453, 26] width 20 height 20
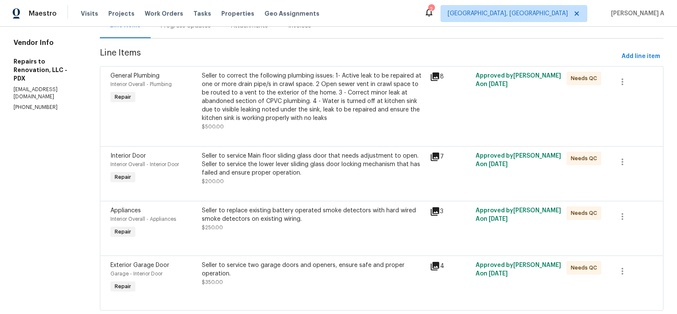
scroll to position [0, 0]
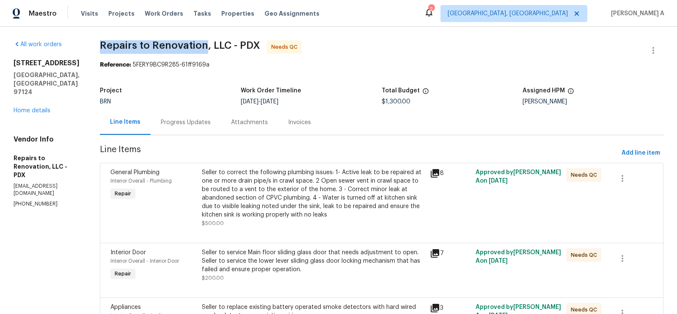
copy span "Repairs to Renovation"
drag, startPoint x: 105, startPoint y: 44, endPoint x: 213, endPoint y: 43, distance: 107.5
click at [213, 43] on div "All work orders [STREET_ADDRESS] Home details Vendor Info Repairs to Renovation…" at bounding box center [338, 229] width 677 height 404
click at [298, 198] on div "Seller to correct the following plumbing issues: 1- Active leak to be repaired …" at bounding box center [313, 193] width 223 height 51
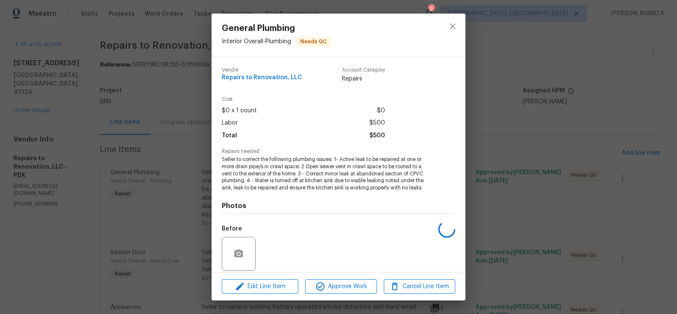
click at [282, 177] on span "Seller to correct the following plumbing issues: 1- Active leak to be repaired …" at bounding box center [327, 174] width 210 height 36
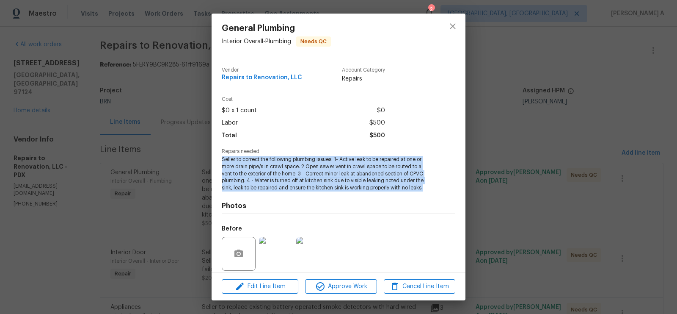
click at [282, 177] on span "Seller to correct the following plumbing issues: 1- Active leak to be repaired …" at bounding box center [327, 174] width 210 height 36
copy span "Seller to correct the following plumbing issues: 1- Active leak to be repaired …"
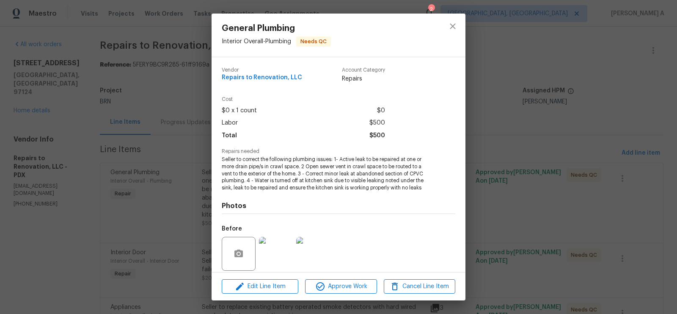
click at [379, 133] on span "$500" at bounding box center [378, 136] width 16 height 12
copy span "$500"
click at [461, 21] on button "close" at bounding box center [453, 26] width 20 height 20
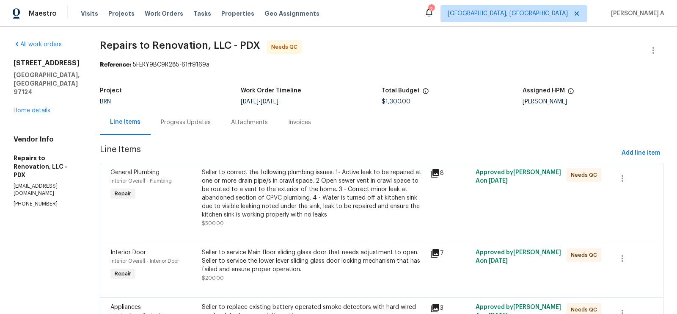
click at [221, 112] on div "Progress Updates" at bounding box center [186, 122] width 70 height 25
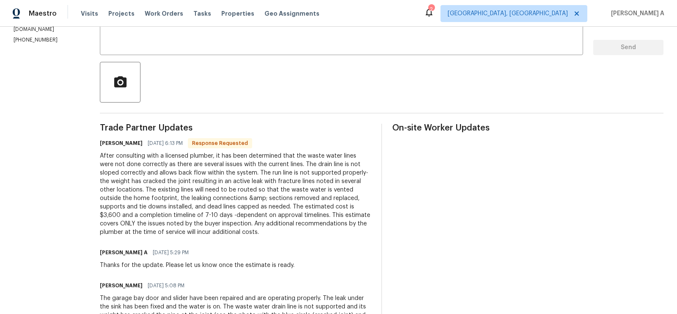
scroll to position [168, 0]
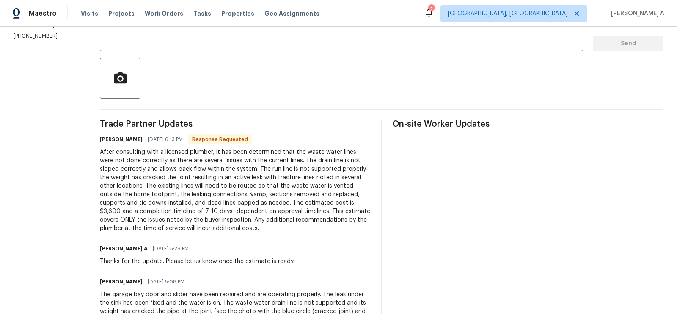
click at [221, 195] on div "After consulting with a licensed plumber, it has been determined that the waste…" at bounding box center [235, 190] width 271 height 85
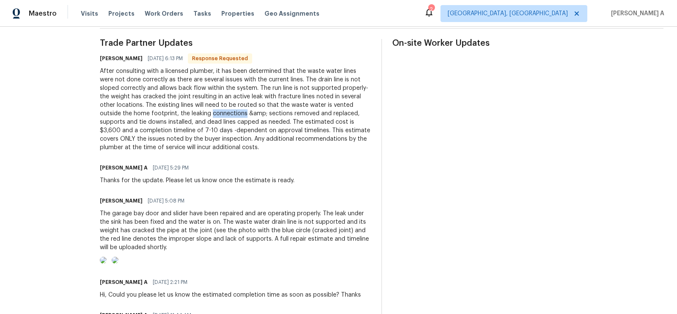
scroll to position [270, 0]
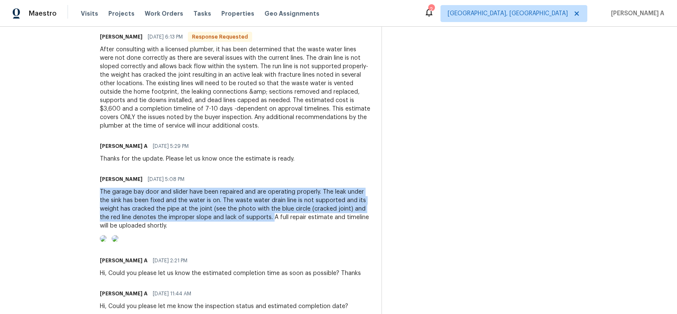
copy div "The garage bay door and slider have been repaired and are operating properly. T…"
drag, startPoint x: 108, startPoint y: 190, endPoint x: 282, endPoint y: 215, distance: 175.3
click at [282, 215] on div "All work orders 3205 NE 3rd Ave Hillsboro, OR 97124 Home details Vendor Info Re…" at bounding box center [338, 70] width 677 height 627
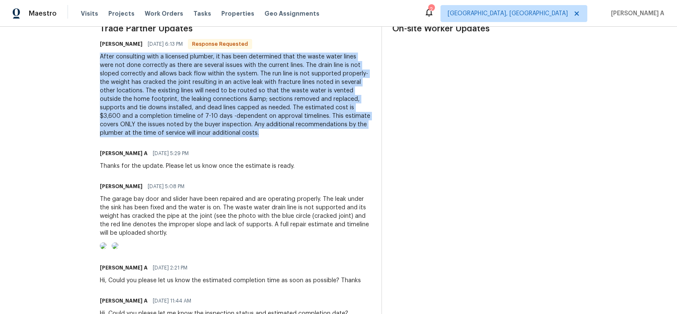
copy div "After consulting with a licensed plumber, it has been determined that the waste…"
drag, startPoint x: 106, startPoint y: 59, endPoint x: 290, endPoint y: 132, distance: 197.6
click at [290, 132] on div "All work orders 3205 NE 3rd Ave Hillsboro, OR 97124 Home details Vendor Info Re…" at bounding box center [338, 77] width 677 height 627
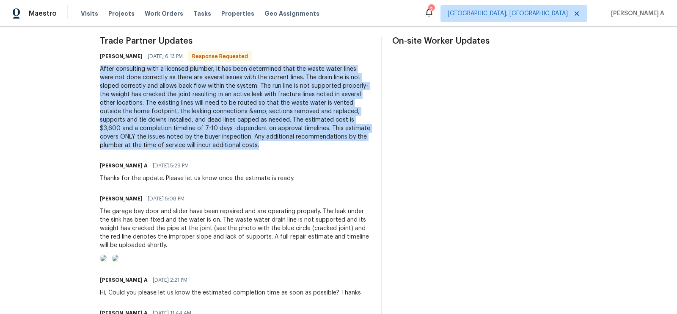
scroll to position [241, 0]
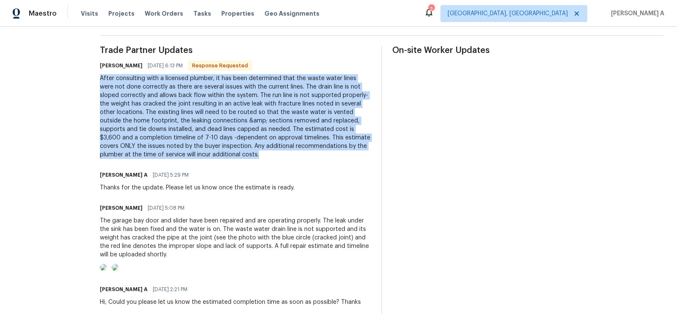
click at [213, 123] on div "After consulting with a licensed plumber, it has been determined that the waste…" at bounding box center [235, 116] width 271 height 85
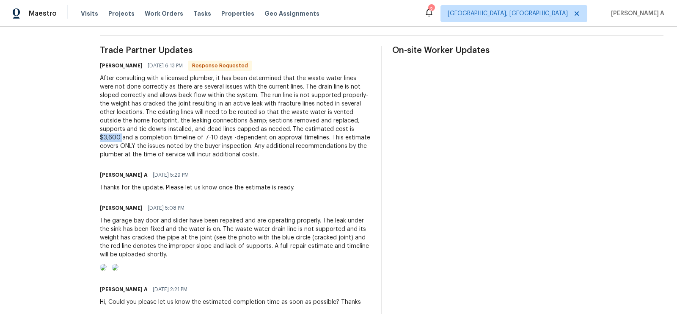
drag, startPoint x: 132, startPoint y: 137, endPoint x: 106, endPoint y: 137, distance: 25.4
click at [106, 137] on div "All work orders 3205 NE 3rd Ave Hillsboro, OR 97124 Home details Vendor Info Re…" at bounding box center [338, 98] width 677 height 627
copy div "$3,600"
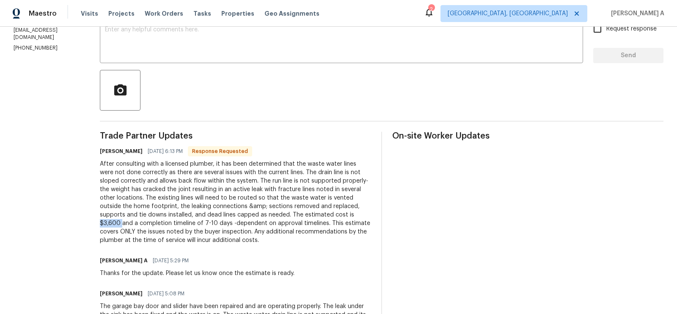
scroll to position [120, 0]
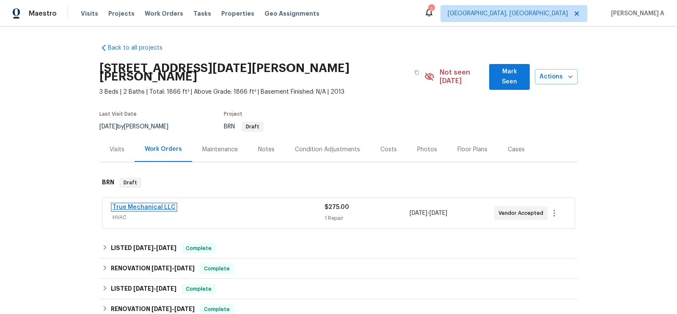
click at [142, 204] on link "True Mechanical LLC" at bounding box center [144, 207] width 63 height 6
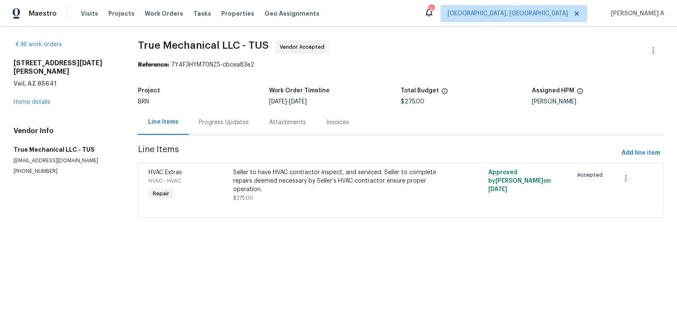
click at [221, 121] on div "Progress Updates" at bounding box center [224, 122] width 50 height 8
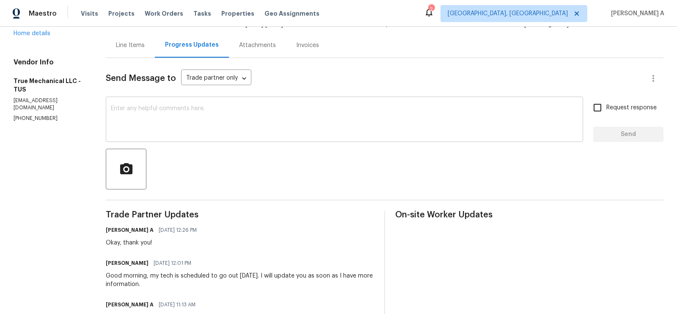
scroll to position [77, 0]
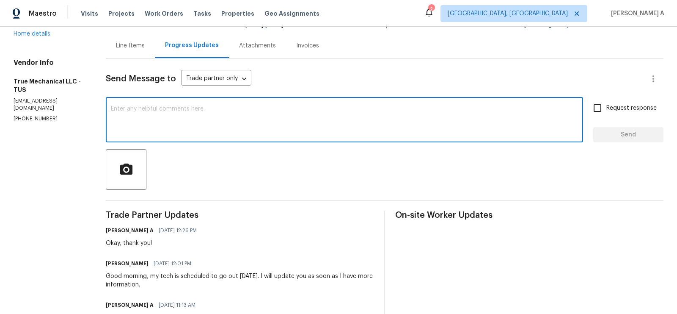
click at [243, 122] on textarea at bounding box center [344, 121] width 467 height 30
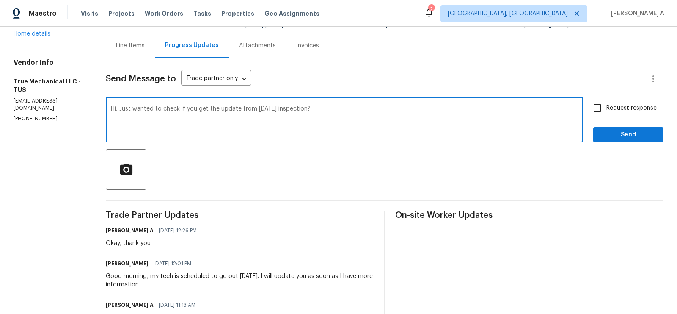
click at [231, 119] on textarea "Hi, Just wanted to check if you get the update from yesterday's inspection?" at bounding box center [344, 121] width 467 height 30
click at [0, 0] on icon "Paraphrase text" at bounding box center [0, 0] width 0 height 0
click at [0, 0] on div "Text is too long. Try paraphrasing shorter sections." at bounding box center [0, 0] width 0 height 0
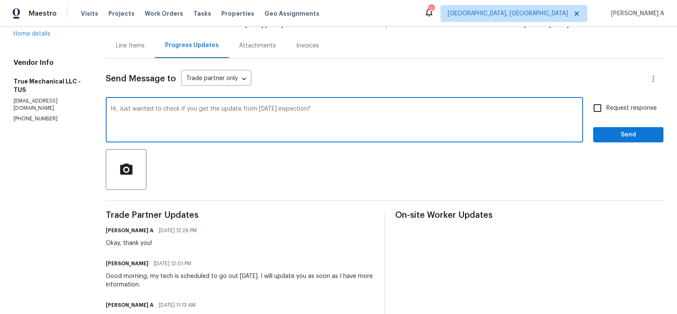
scroll to position [14, 0]
click at [0, 0] on icon "Standard" at bounding box center [0, 0] width 0 height 0
click at [372, 114] on textarea "Hi, Just wanted to check if you get the update from yesterday's inspection?" at bounding box center [344, 121] width 467 height 30
click at [234, 110] on textarea "Hi, Just wanted to check if you get the update from yesterday's inspection?" at bounding box center [344, 121] width 467 height 30
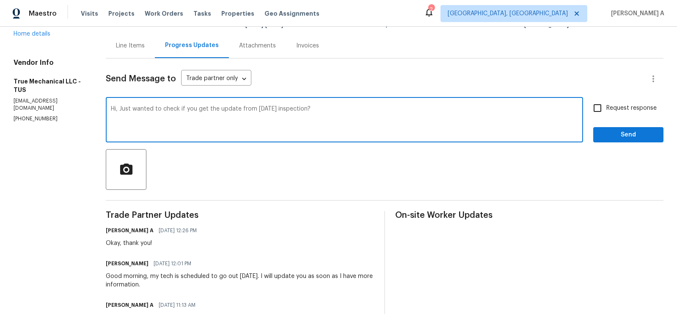
click at [234, 110] on textarea "Hi, Just wanted to check if you get the update from yesterday's inspection?" at bounding box center [344, 121] width 467 height 30
click at [0, 0] on span "Change the verb tense" at bounding box center [0, 0] width 0 height 0
type textarea "Hi, Just wanted to check if you got the update from yesterday's inspection?"
click at [221, 110] on textarea "Hi, Just wanted to check if you got the update from yesterday's inspection?" at bounding box center [344, 121] width 467 height 30
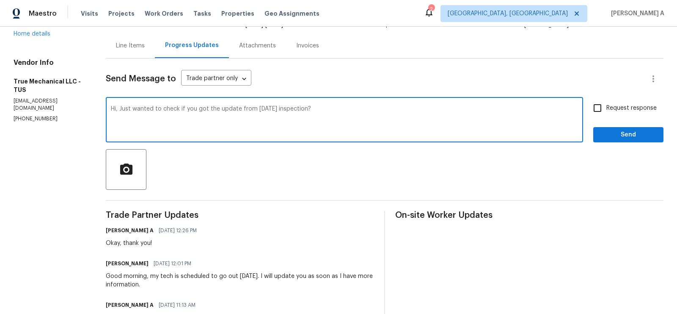
click at [221, 110] on textarea "Hi, Just wanted to check if you got the update from yesterday's inspection?" at bounding box center [344, 121] width 467 height 30
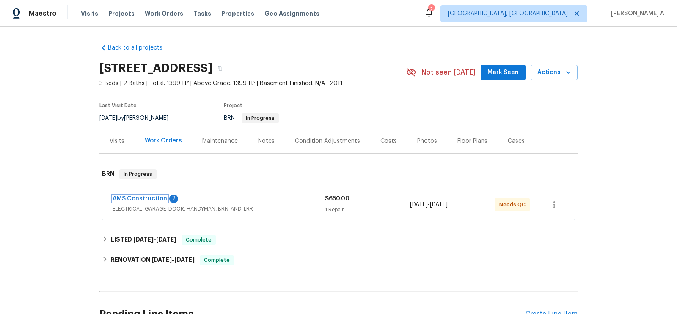
click at [153, 198] on link "AMS Construction" at bounding box center [140, 199] width 55 height 6
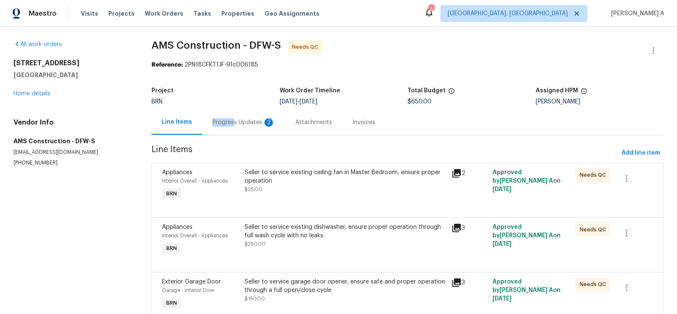
click at [232, 118] on div "Progress Updates 2" at bounding box center [244, 122] width 63 height 8
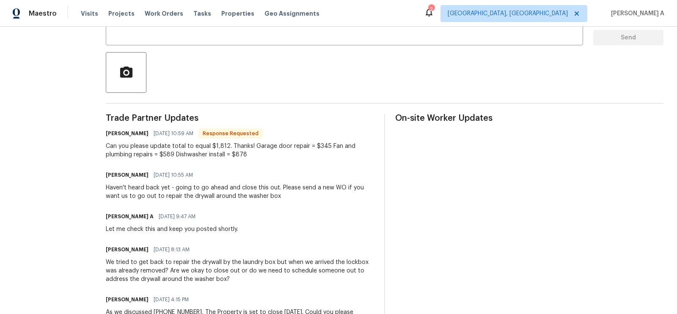
scroll to position [172, 0]
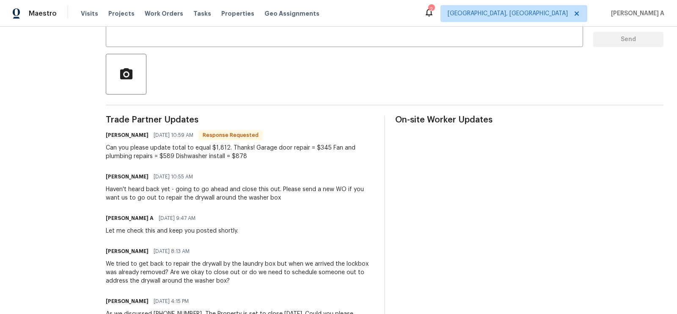
click at [310, 199] on div "Haven't heard back yet - going to go ahead and close this out. Please send a ne…" at bounding box center [240, 193] width 268 height 17
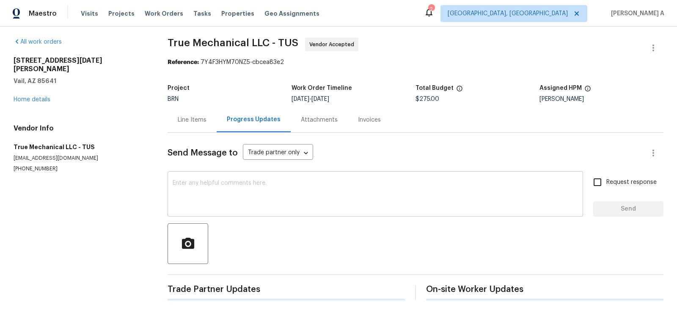
scroll to position [3, 0]
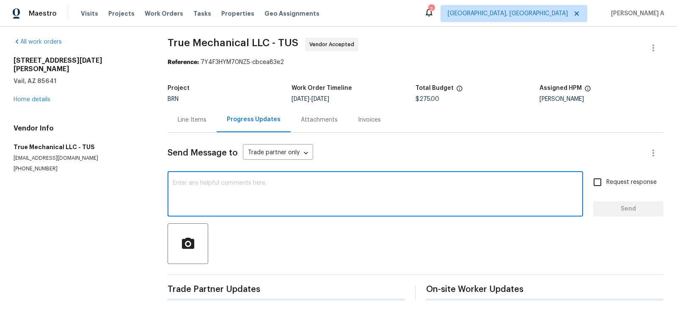
click at [263, 196] on textarea at bounding box center [376, 195] width 406 height 30
paste textarea "Hi, Just wanted to check if you got the update from [DATE] inspection?"
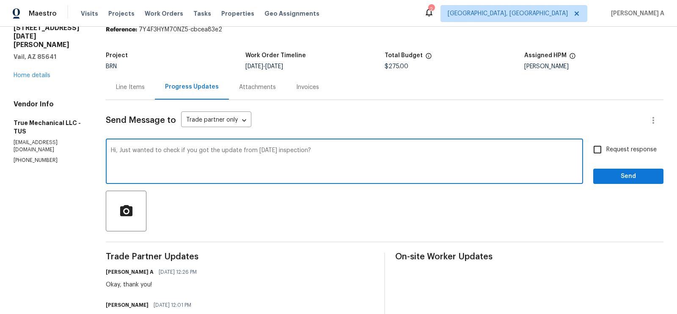
scroll to position [36, 0]
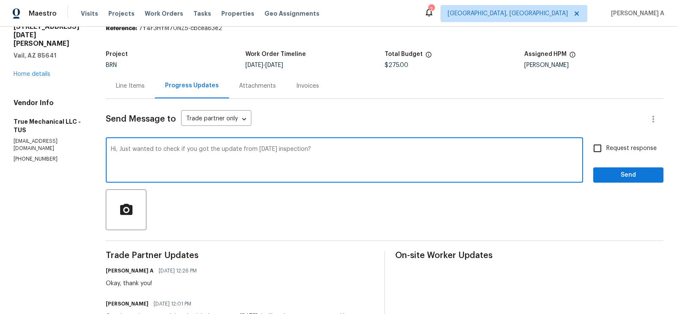
type textarea "Hi, Just wanted to check if you got the update from [DATE] inspection?"
click at [602, 146] on input "Request response" at bounding box center [598, 148] width 18 height 18
checkbox input "true"
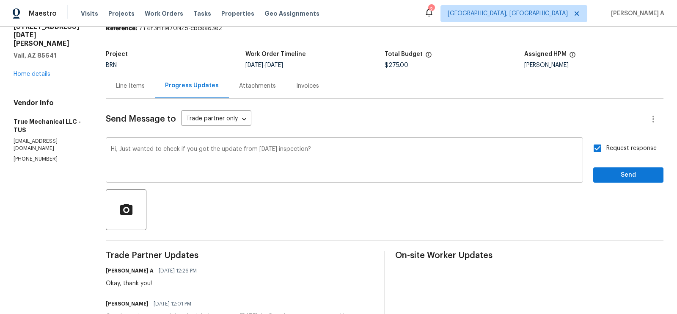
click at [307, 149] on textarea "Hi, Just wanted to check if you got the update from yesterday's inspection?" at bounding box center [344, 161] width 467 height 30
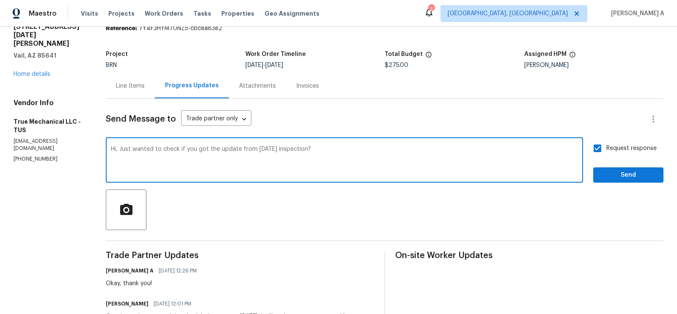
click at [307, 149] on textarea "Hi, Just wanted to check if you got the update from yesterday's inspection?" at bounding box center [344, 161] width 467 height 30
type textarea "Hi, Just wanted to check if you got the update from yesterday's visit?"
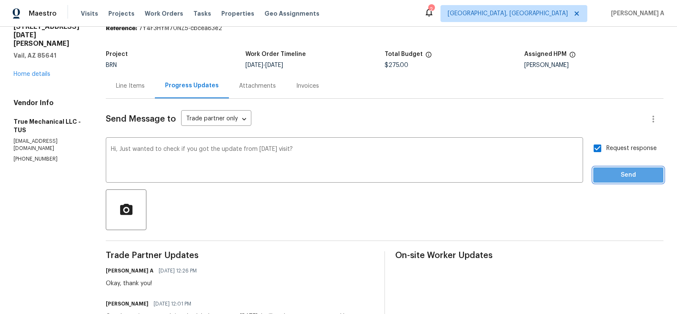
click at [607, 173] on span "Send" at bounding box center [628, 175] width 57 height 11
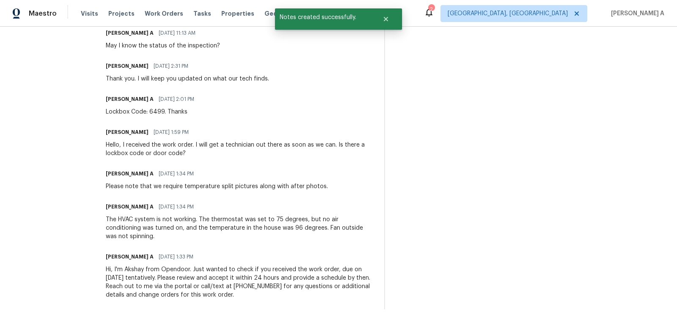
scroll to position [0, 0]
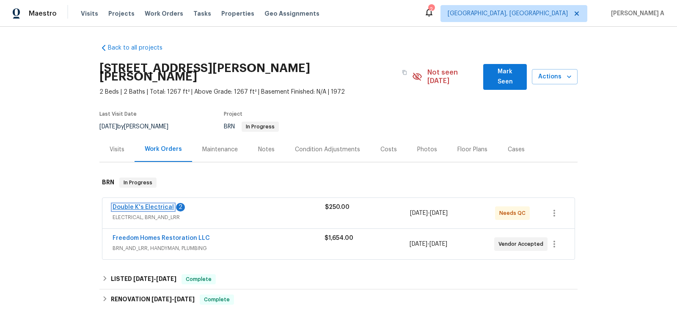
click at [163, 204] on link "Double K's Electrical" at bounding box center [143, 207] width 61 height 6
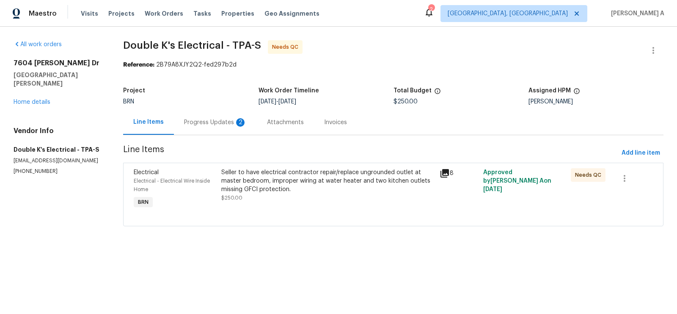
click at [233, 119] on div "Progress Updates 2" at bounding box center [215, 122] width 63 height 8
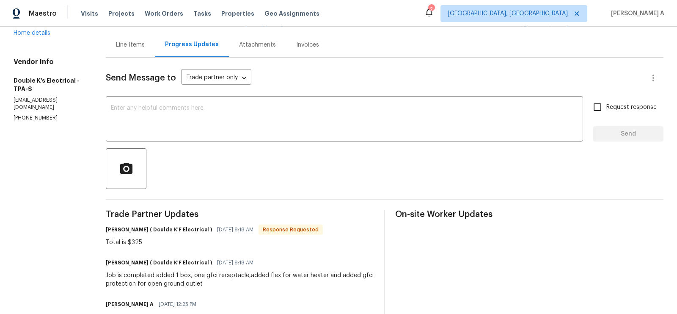
scroll to position [80, 0]
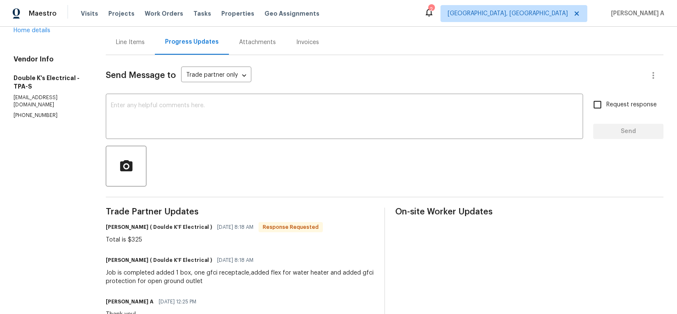
click at [136, 239] on div "Total is $325" at bounding box center [214, 239] width 217 height 8
copy div "325"
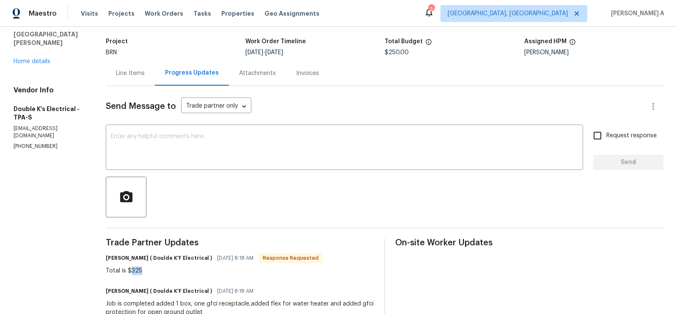
scroll to position [0, 0]
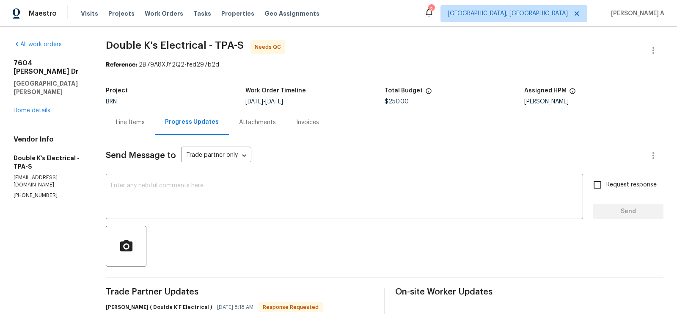
click at [134, 118] on div "Line Items" at bounding box center [130, 122] width 29 height 8
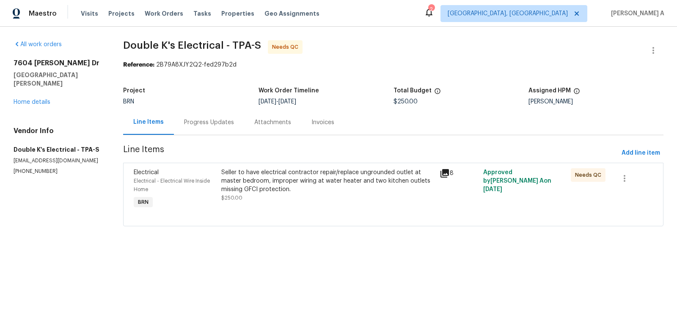
click at [301, 174] on div "Seller to have electrical contractor repair/replace ungrounded outlet at master…" at bounding box center [327, 180] width 213 height 25
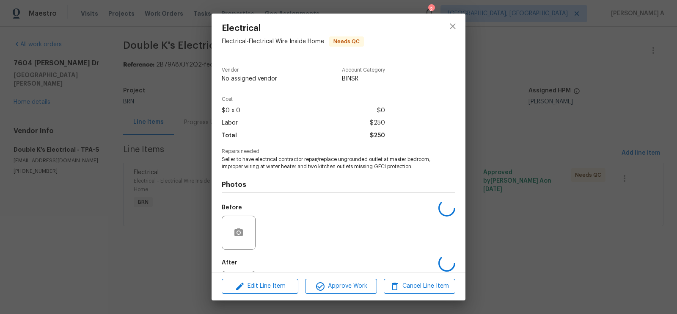
scroll to position [48, 0]
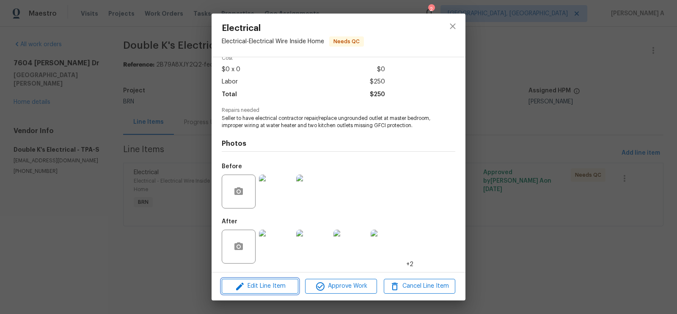
click at [265, 290] on span "Edit Line Item" at bounding box center [260, 286] width 72 height 11
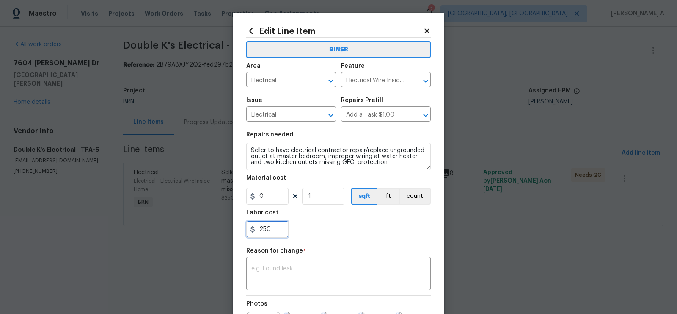
click at [275, 237] on input "250" at bounding box center [267, 229] width 42 height 17
paste input "325"
type input "325"
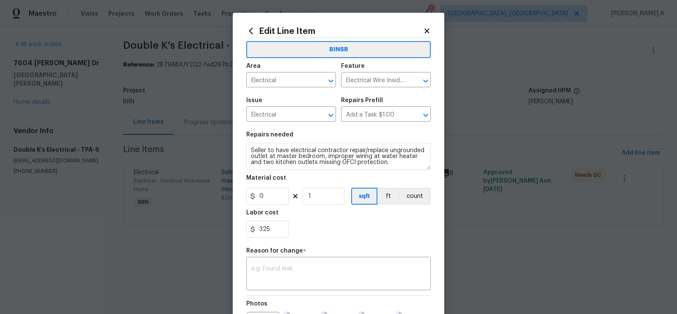
click at [337, 240] on section "Repairs needed Seller to have electrical contractor repair/replace ungrounded o…" at bounding box center [338, 185] width 185 height 116
click at [340, 280] on textarea at bounding box center [338, 274] width 174 height 18
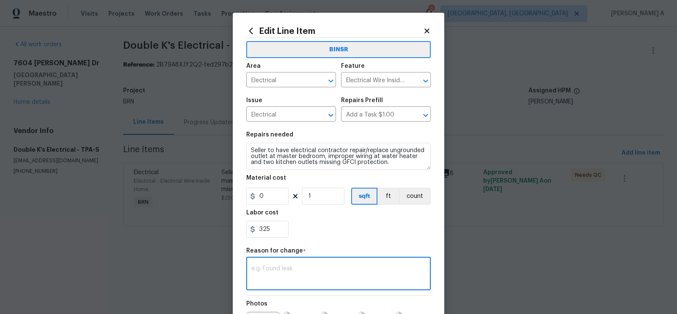
click at [340, 280] on textarea at bounding box center [338, 274] width 174 height 18
paste textarea "(AK) Updated per vendors final cost."
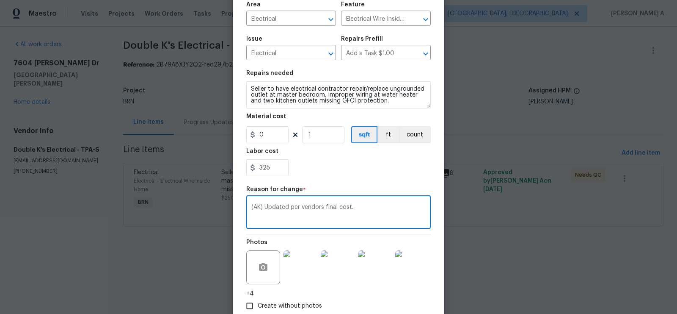
scroll to position [111, 0]
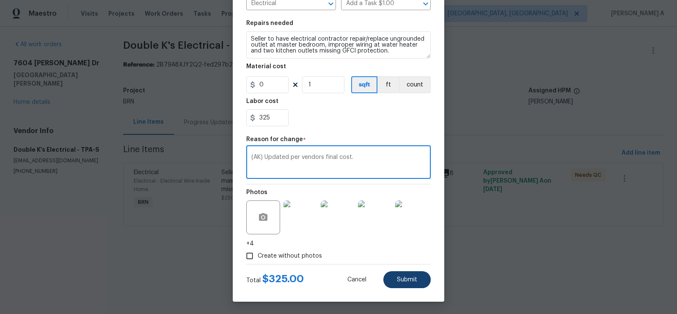
type textarea "(AK) Updated per vendors final cost."
click at [405, 283] on button "Submit" at bounding box center [407, 279] width 47 height 17
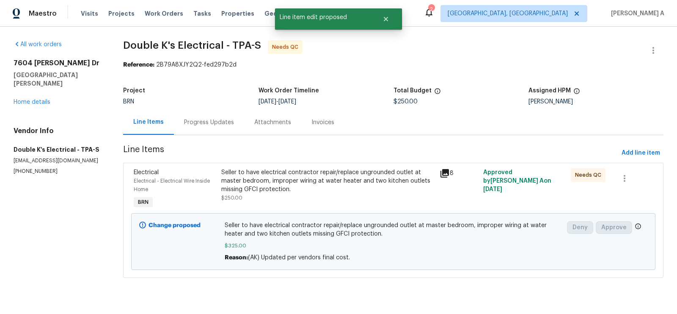
scroll to position [0, 0]
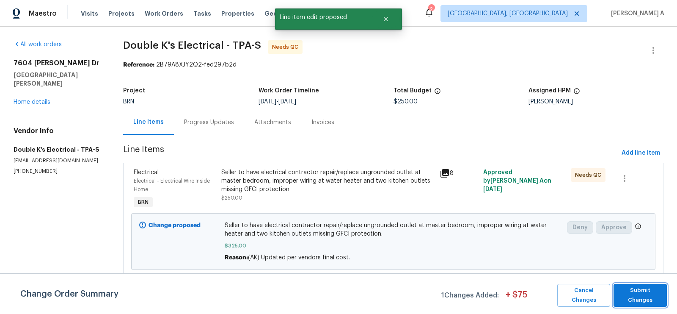
click at [628, 290] on span "Submit Changes" at bounding box center [640, 294] width 45 height 19
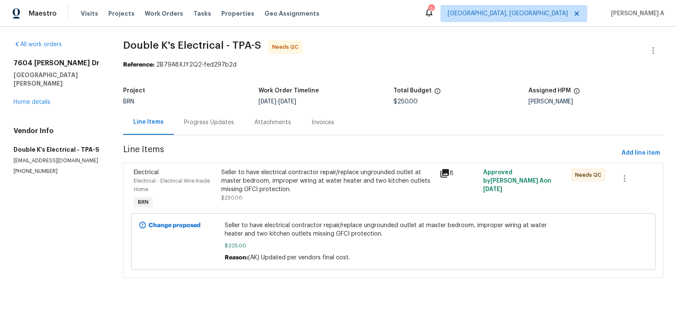
click at [232, 116] on div "Progress Updates" at bounding box center [209, 122] width 70 height 25
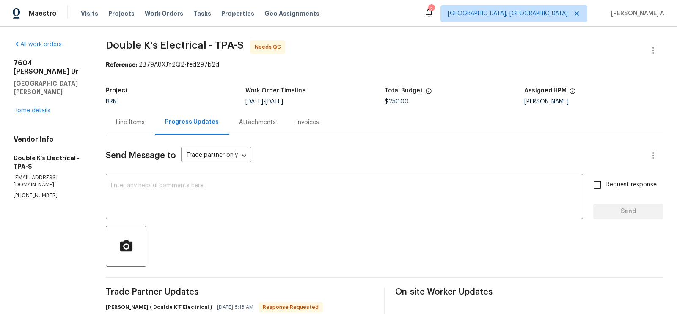
click at [132, 114] on div "Line Items" at bounding box center [130, 122] width 49 height 25
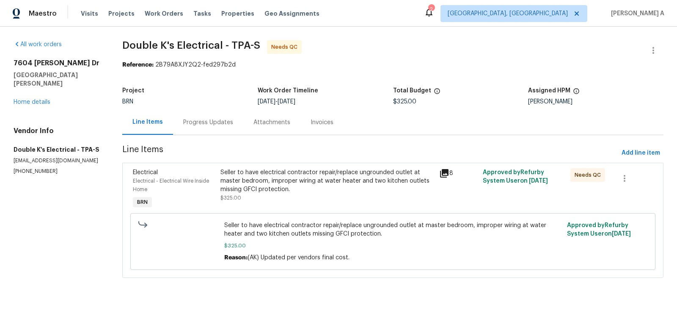
click at [313, 191] on div "Seller to have electrical contractor repair/replace ungrounded outlet at master…" at bounding box center [328, 180] width 214 height 25
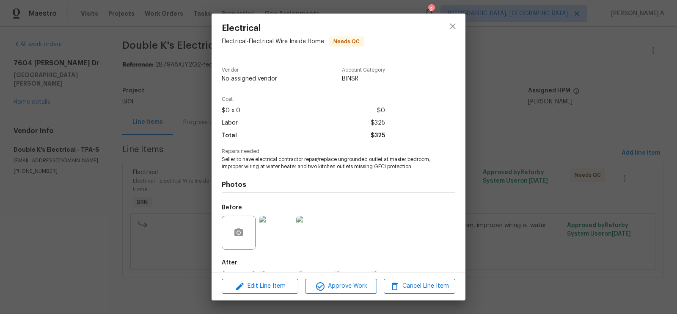
scroll to position [48, 0]
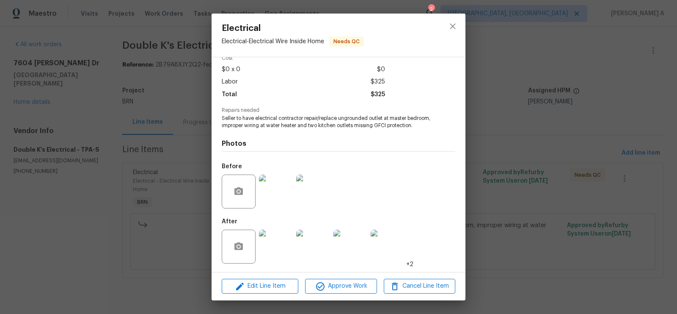
click at [276, 190] on img at bounding box center [276, 191] width 34 height 34
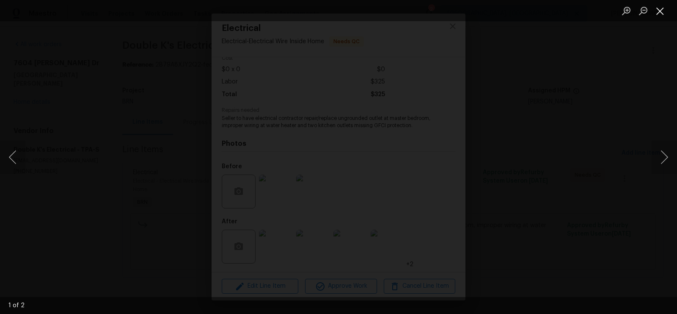
click at [662, 13] on button "Close lightbox" at bounding box center [660, 10] width 17 height 15
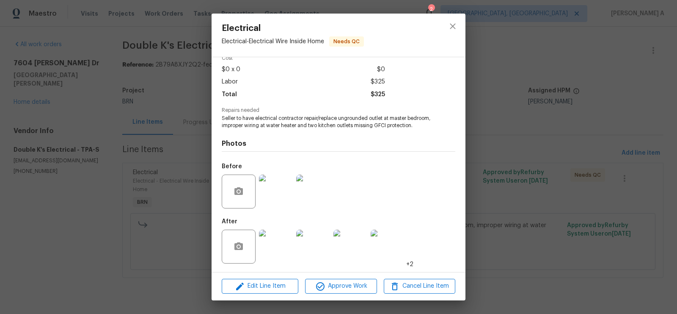
click at [270, 243] on img at bounding box center [276, 246] width 34 height 34
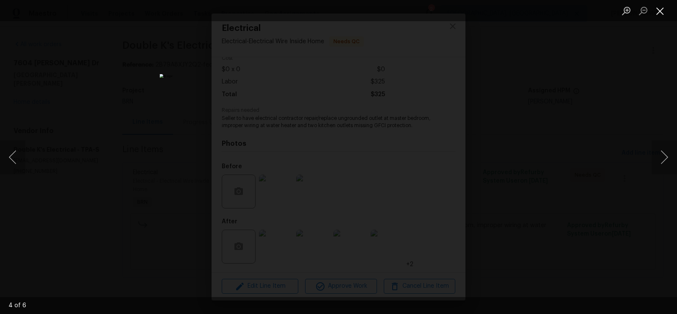
click at [657, 14] on button "Close lightbox" at bounding box center [660, 10] width 17 height 15
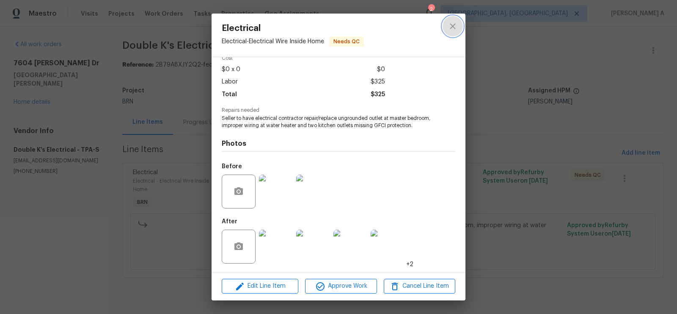
click at [453, 30] on icon "close" at bounding box center [453, 26] width 10 height 10
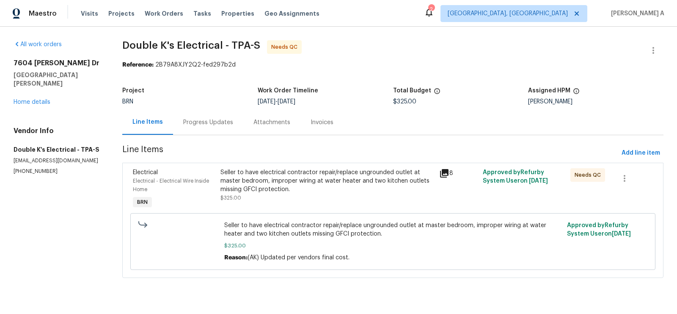
click at [325, 172] on div "Seller to have electrical contractor repair/replace ungrounded outlet at master…" at bounding box center [328, 180] width 214 height 25
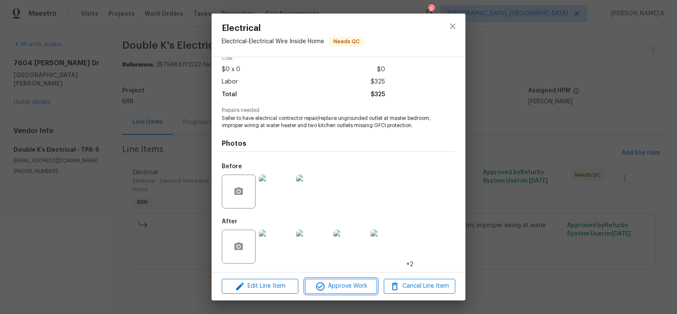
click at [343, 290] on span "Approve Work" at bounding box center [341, 286] width 66 height 11
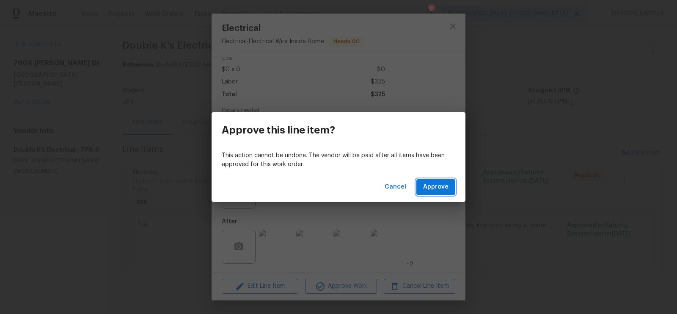
click at [434, 186] on span "Approve" at bounding box center [435, 187] width 25 height 11
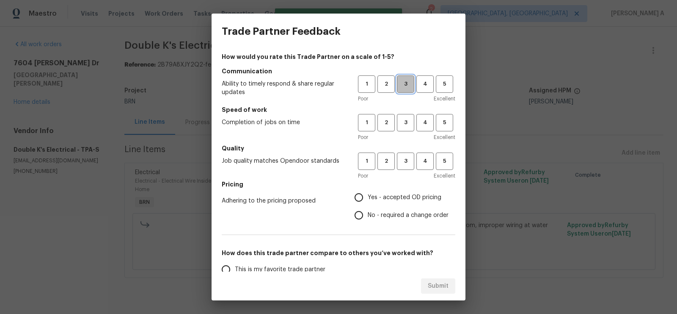
click at [406, 84] on span "3" at bounding box center [406, 84] width 16 height 10
click at [406, 113] on h5 "Speed of work" at bounding box center [339, 109] width 234 height 8
click at [406, 127] on span "3" at bounding box center [406, 123] width 16 height 10
click at [406, 157] on span "3" at bounding box center [406, 161] width 16 height 10
click at [377, 218] on span "No - required a change order" at bounding box center [408, 215] width 81 height 9
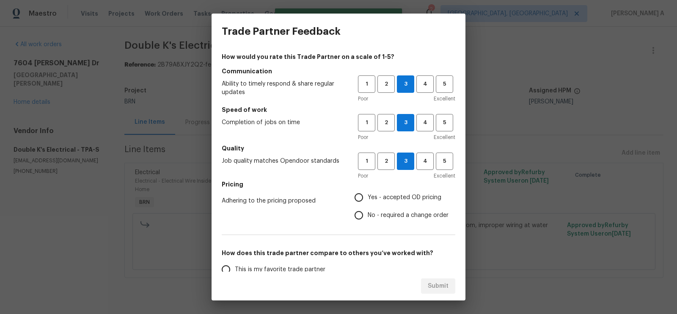
click at [368, 218] on input "No - required a change order" at bounding box center [359, 215] width 18 height 18
radio input "true"
click at [428, 85] on span "4" at bounding box center [425, 84] width 16 height 10
click at [428, 121] on span "4" at bounding box center [425, 123] width 16 height 10
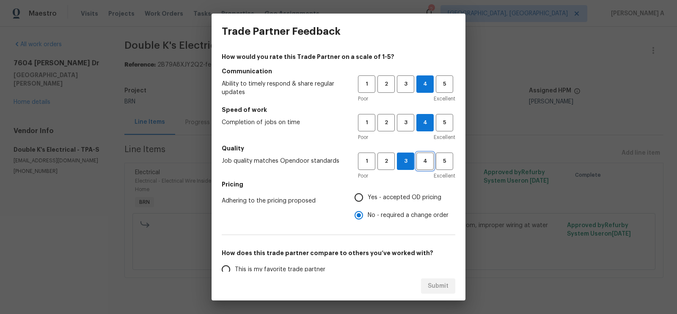
click at [425, 159] on span "4" at bounding box center [425, 161] width 16 height 10
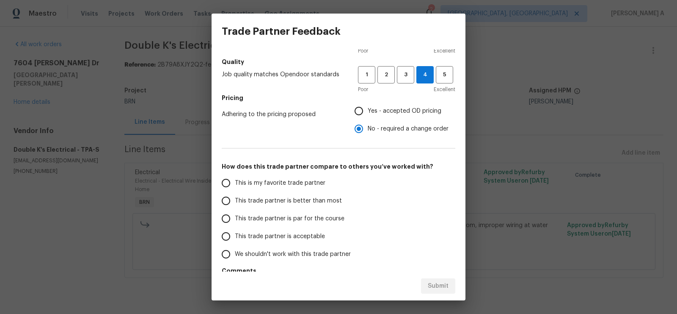
click at [288, 179] on span "This is my favorite trade partner" at bounding box center [280, 183] width 91 height 9
click at [235, 178] on input "This is my favorite trade partner" at bounding box center [226, 183] width 18 height 18
click at [440, 281] on span "Submit" at bounding box center [438, 286] width 21 height 11
radio input "true"
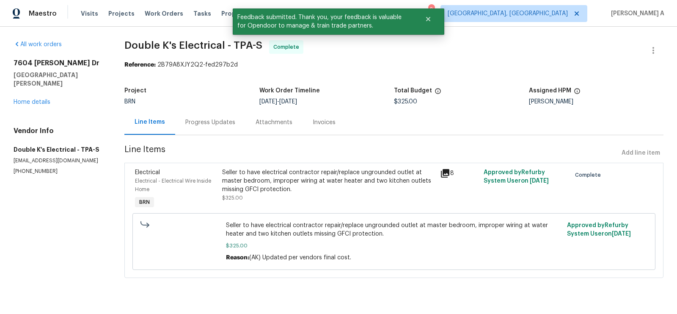
click at [212, 117] on div "Progress Updates" at bounding box center [210, 122] width 70 height 25
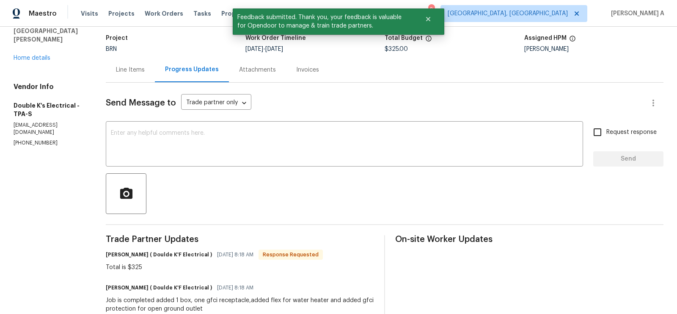
scroll to position [48, 0]
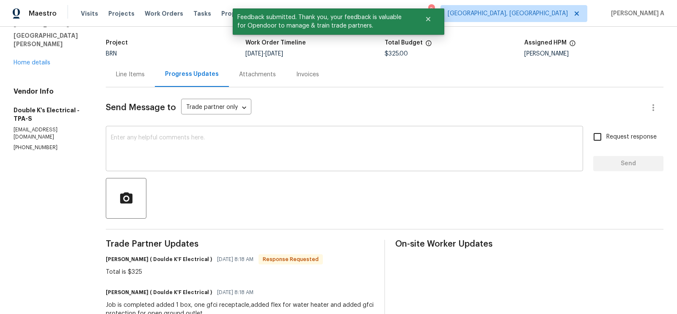
click at [228, 153] on textarea at bounding box center [344, 150] width 467 height 30
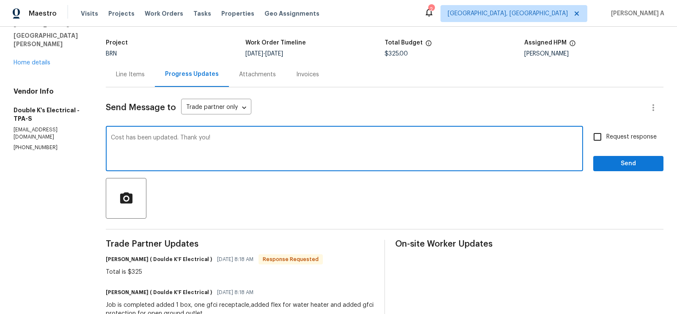
type textarea "Cost has been updated. Thank you!"
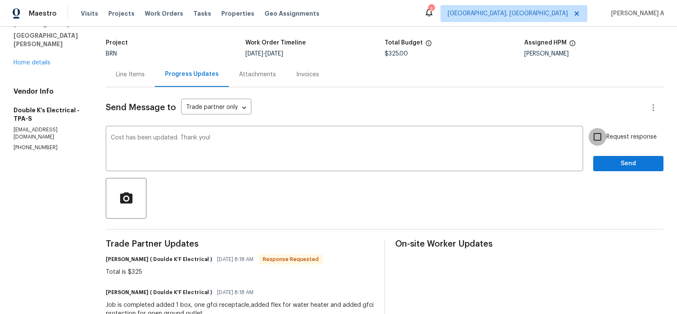
click at [594, 134] on input "Request response" at bounding box center [598, 137] width 18 height 18
checkbox input "true"
click at [613, 153] on div "Request response Send" at bounding box center [629, 149] width 70 height 43
click at [618, 166] on span "Send" at bounding box center [628, 163] width 57 height 11
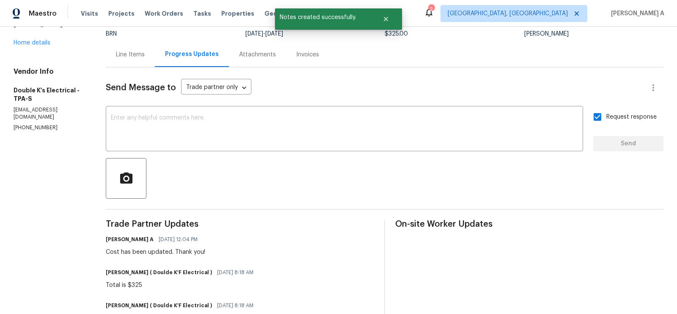
scroll to position [0, 0]
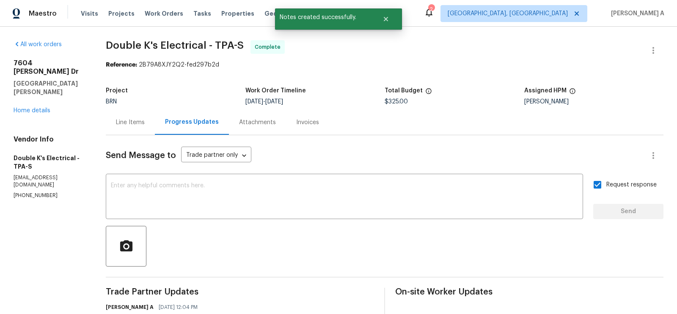
click at [137, 122] on div "Line Items" at bounding box center [130, 122] width 29 height 8
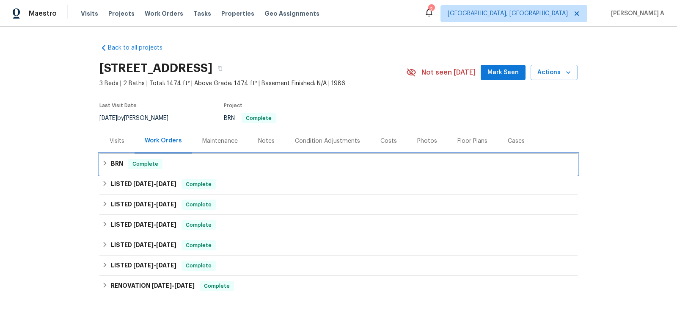
click at [192, 160] on div "BRN Complete" at bounding box center [338, 164] width 473 height 10
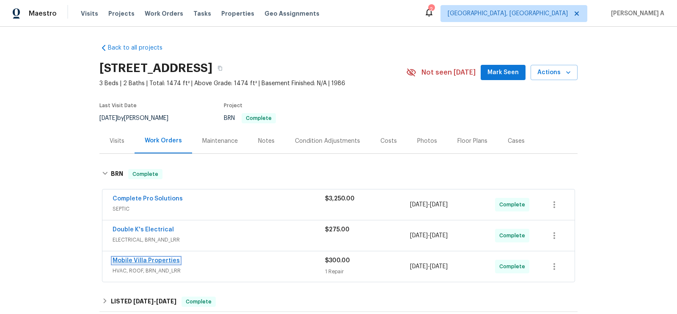
click at [148, 259] on link "Mobile Villa Properties" at bounding box center [146, 260] width 67 height 6
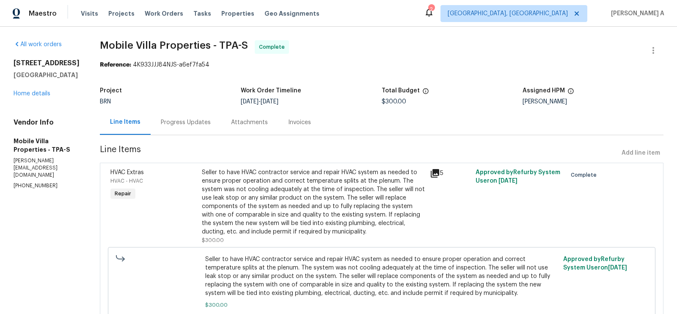
click at [163, 120] on div "Progress Updates" at bounding box center [186, 122] width 50 height 8
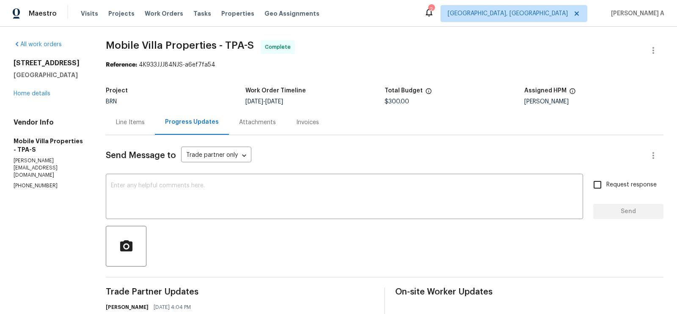
click at [135, 124] on div "Line Items" at bounding box center [130, 122] width 29 height 8
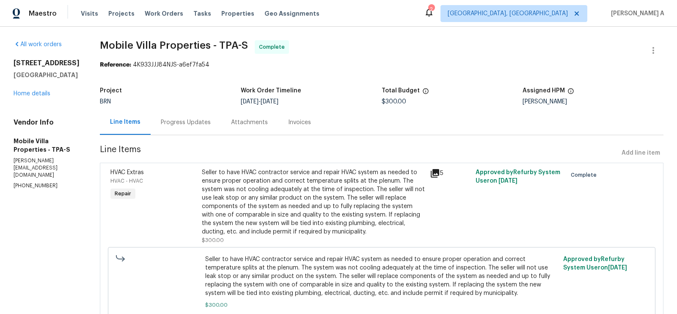
click at [278, 189] on div "Seller to have HVAC contractor service and repair HVAC system as needed to ensu…" at bounding box center [313, 202] width 223 height 68
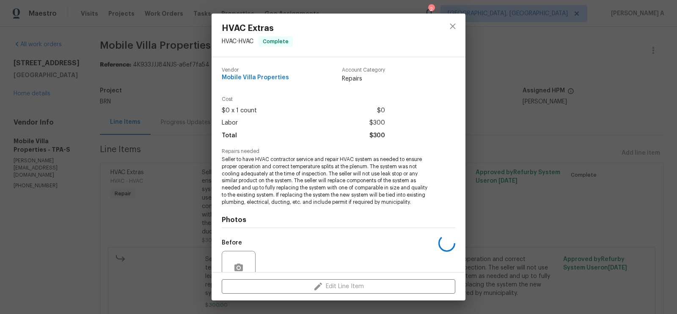
scroll to position [76, 0]
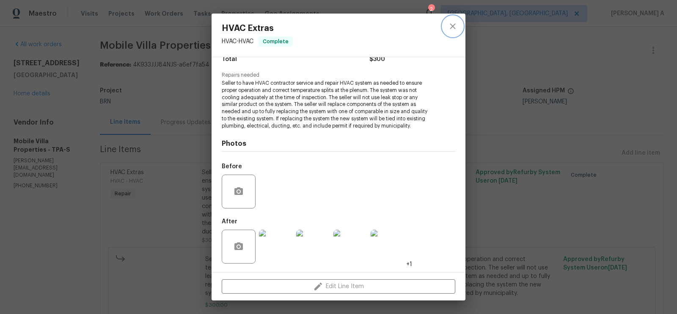
click at [453, 22] on icon "close" at bounding box center [453, 26] width 10 height 10
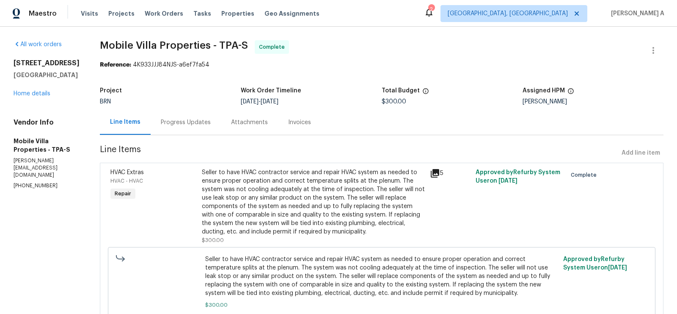
click at [169, 121] on div "Progress Updates" at bounding box center [186, 122] width 50 height 8
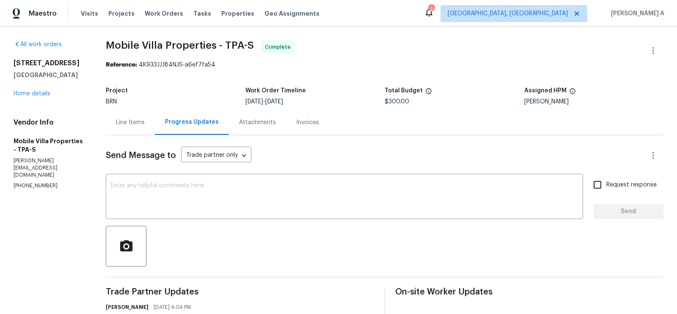
click at [125, 124] on div "Line Items" at bounding box center [130, 122] width 29 height 8
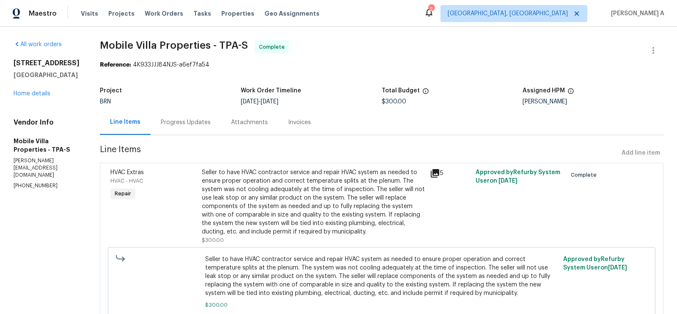
click at [303, 193] on div "Seller to have HVAC contractor service and repair HVAC system as needed to ensu…" at bounding box center [313, 202] width 223 height 68
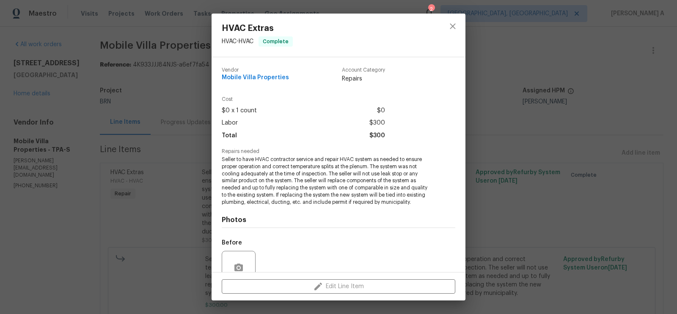
scroll to position [76, 0]
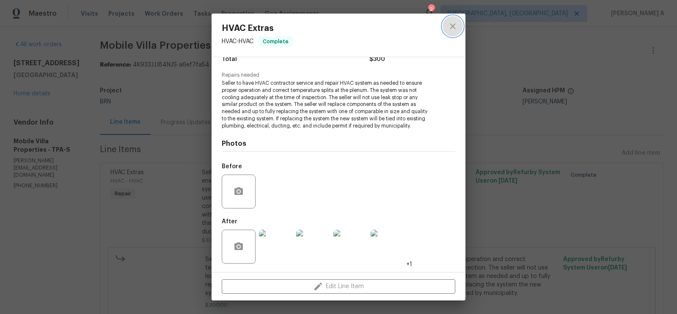
click at [455, 25] on icon "close" at bounding box center [453, 26] width 10 height 10
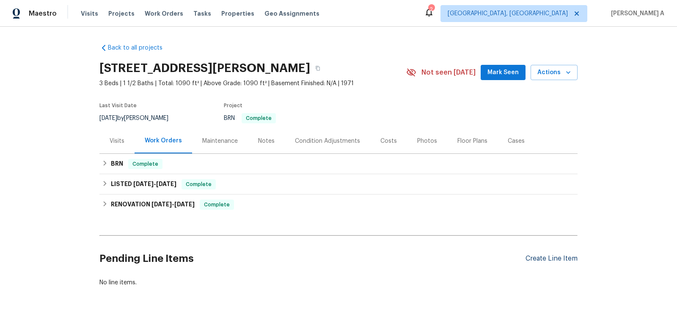
click at [564, 259] on div "Create Line Item" at bounding box center [552, 258] width 52 height 8
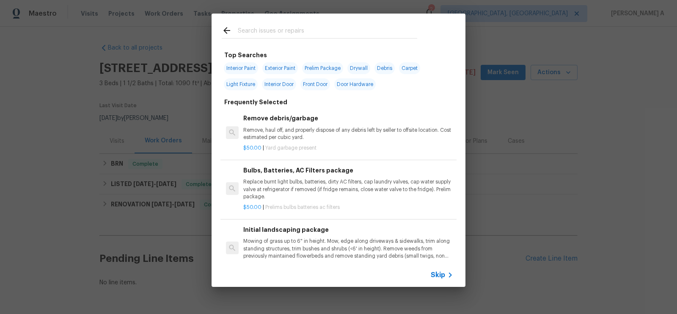
click at [443, 274] on span "Skip" at bounding box center [438, 275] width 14 height 8
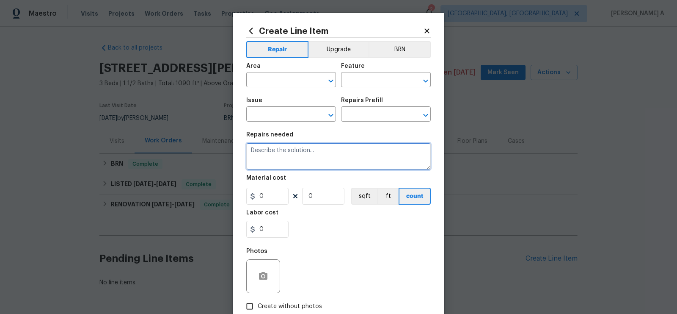
click at [304, 165] on textarea at bounding box center [338, 156] width 185 height 27
paste textarea "Seller to have electrical contractor repair missing gromme(s) at panel, mis-mat…"
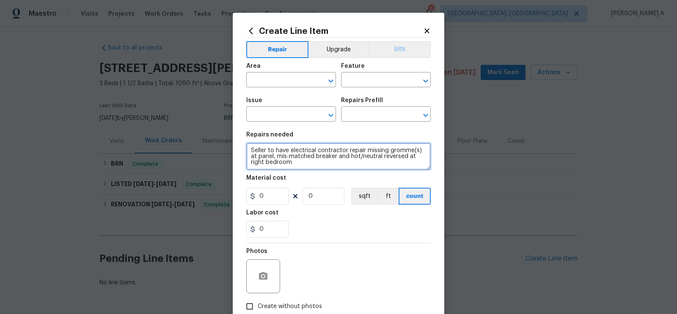
type textarea "Seller to have electrical contractor repair missing gromme(s) at panel, mis-mat…"
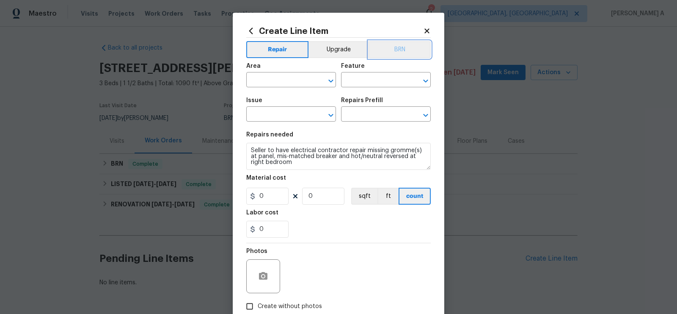
click at [397, 53] on button "BRN" at bounding box center [400, 49] width 62 height 17
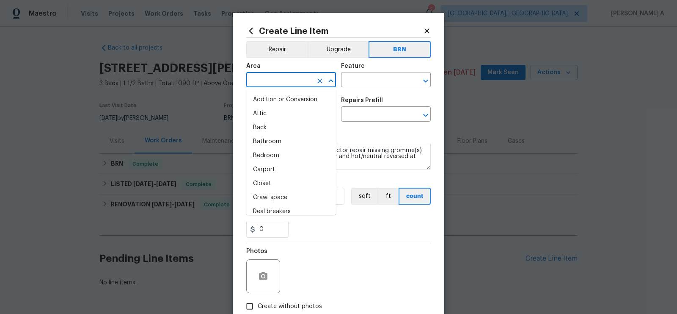
click at [272, 78] on input "text" at bounding box center [279, 80] width 66 height 13
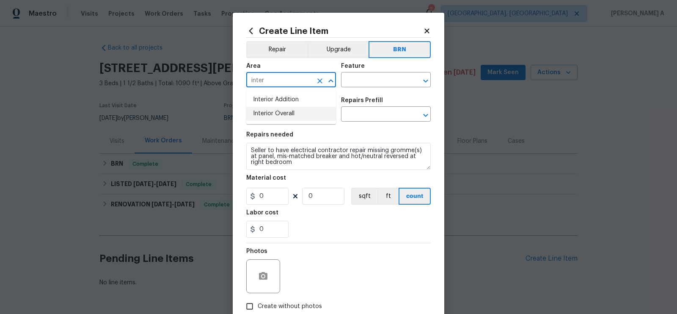
click at [283, 109] on li "Interior Overall" at bounding box center [291, 114] width 90 height 14
type input "Interior Overall"
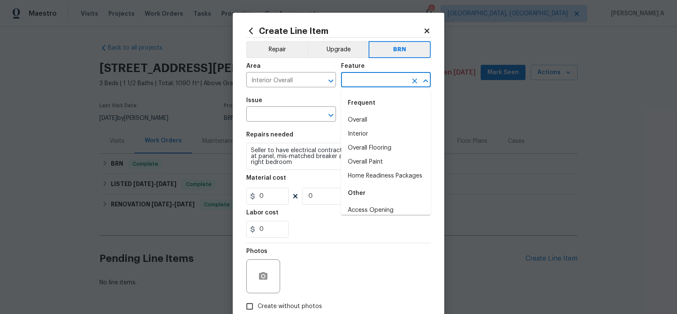
click at [366, 84] on input "text" at bounding box center [374, 80] width 66 height 13
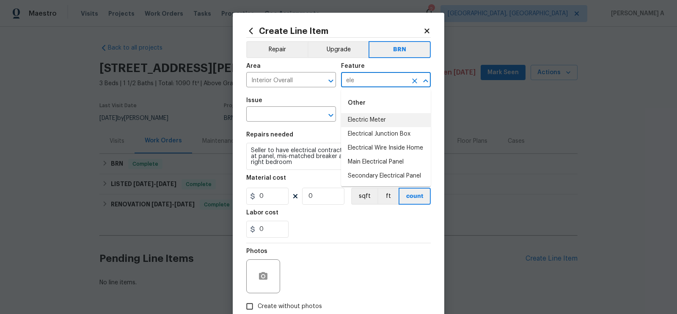
type input "ele"
click at [312, 87] on span "Area Interior Overall ​" at bounding box center [291, 75] width 90 height 34
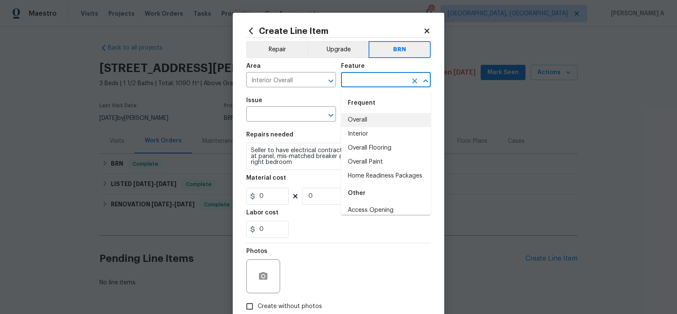
click at [364, 78] on input "text" at bounding box center [374, 80] width 66 height 13
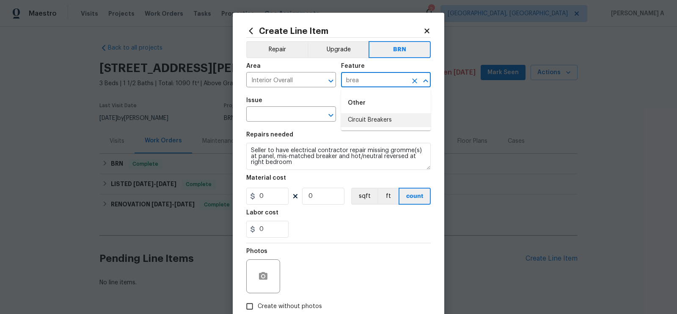
click at [374, 114] on li "Circuit Breakers" at bounding box center [386, 120] width 90 height 14
type input "Circuit Breakers"
click at [286, 114] on input "text" at bounding box center [279, 114] width 66 height 13
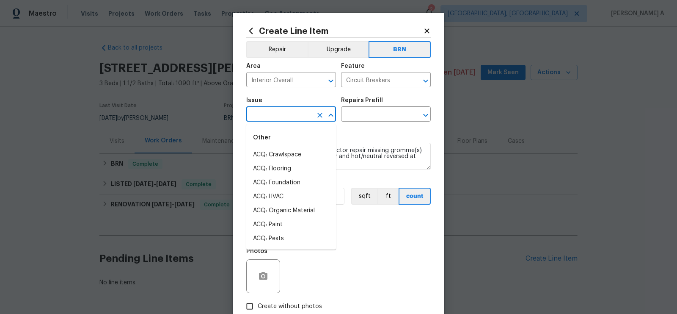
type input "e"
type input "l"
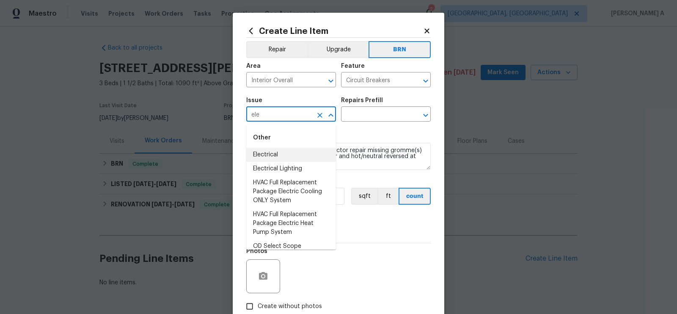
click at [292, 152] on li "Electrical" at bounding box center [291, 155] width 90 height 14
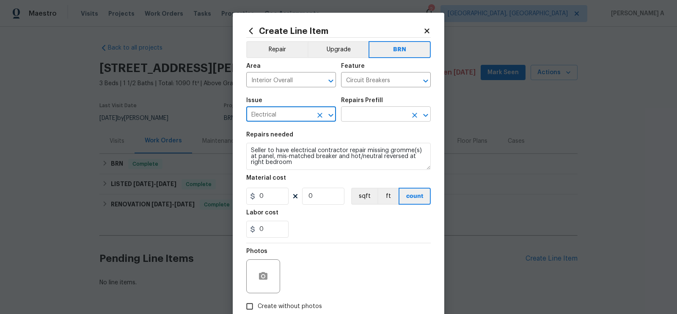
type input "Electrical"
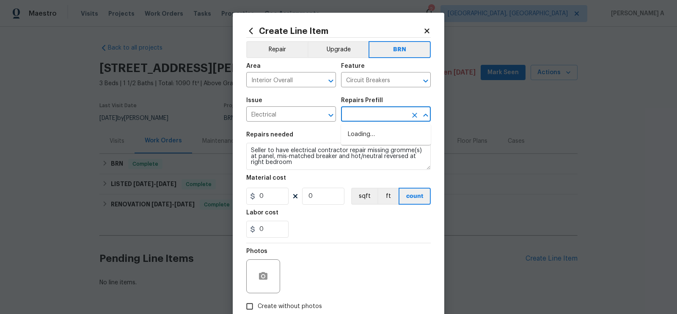
click at [377, 115] on input "text" at bounding box center [374, 114] width 66 height 13
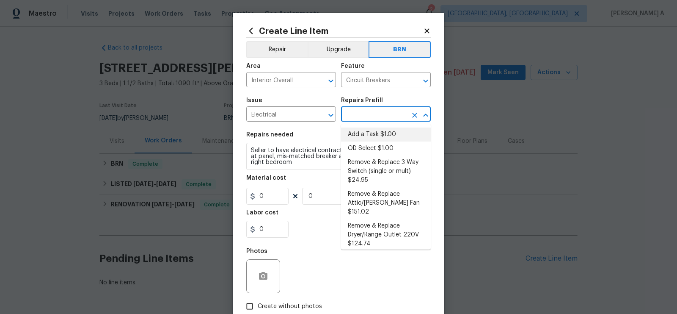
click at [377, 134] on li "Add a Task $1.00" at bounding box center [386, 134] width 90 height 14
type input "Add a Task $1.00"
type textarea "HPM to detail"
type input "1"
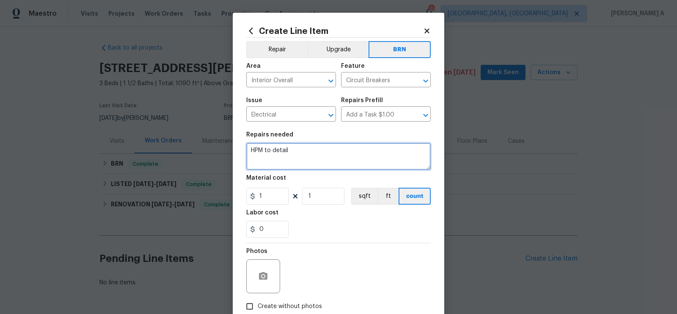
click at [344, 159] on textarea "HPM to detail" at bounding box center [338, 156] width 185 height 27
paste textarea "Seller to have electrical contractor repair missing gromme(s) at panel, mis-mat…"
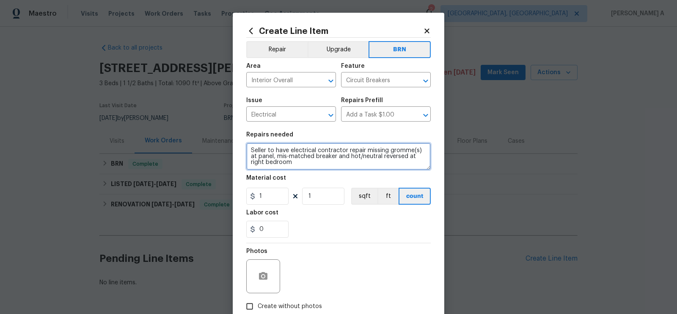
type textarea "Seller to have electrical contractor repair missing gromme(s) at panel, mis-mat…"
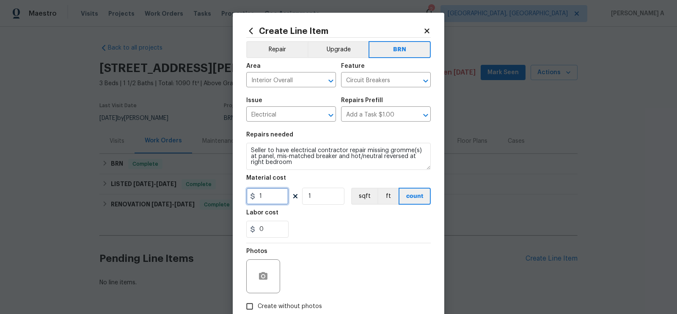
drag, startPoint x: 275, startPoint y: 198, endPoint x: 224, endPoint y: 197, distance: 51.2
click at [224, 197] on div "Create Line Item Repair Upgrade BRN Area Interior Overall ​ Feature Circuit Bre…" at bounding box center [338, 157] width 677 height 314
type input "0"
drag, startPoint x: 266, startPoint y: 231, endPoint x: 239, endPoint y: 231, distance: 27.1
click at [239, 231] on div "Create Line Item Repair Upgrade BRN Area Interior Overall ​ Feature Circuit Bre…" at bounding box center [339, 182] width 212 height 339
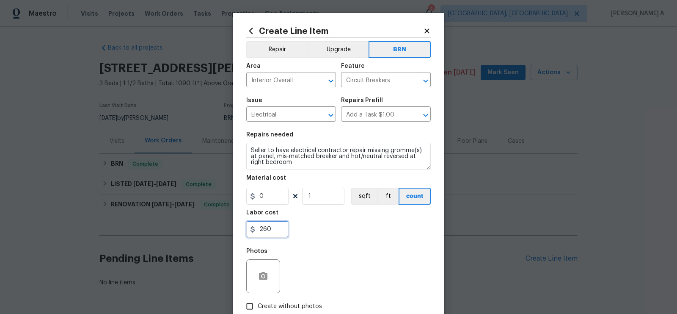
type input "260"
click at [324, 224] on div "260" at bounding box center [338, 229] width 185 height 17
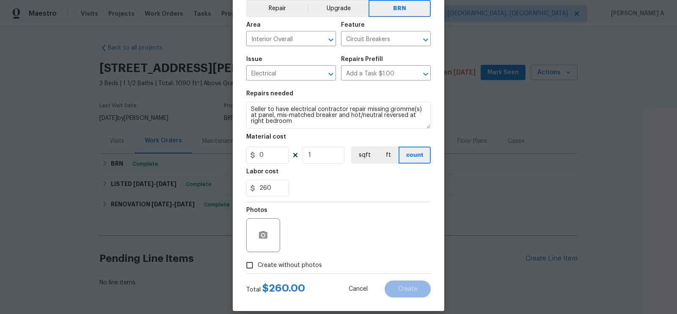
scroll to position [48, 0]
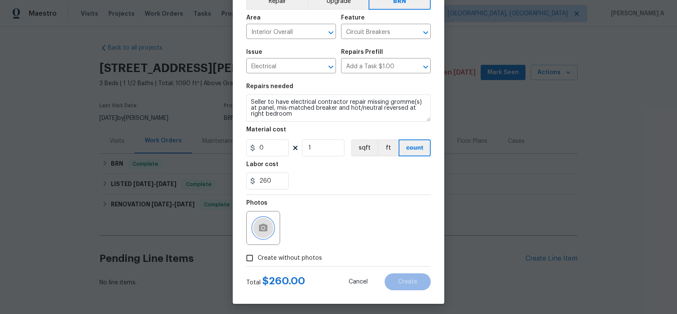
click at [268, 233] on button "button" at bounding box center [263, 228] width 20 height 20
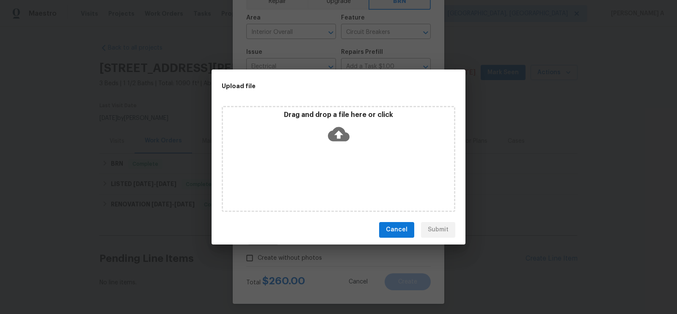
click at [341, 135] on icon at bounding box center [339, 134] width 22 height 14
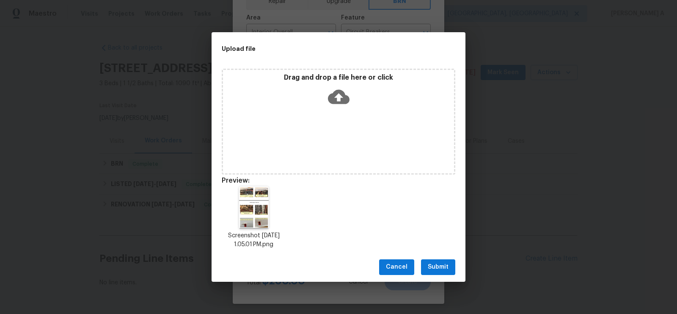
click at [447, 265] on span "Submit" at bounding box center [438, 267] width 21 height 11
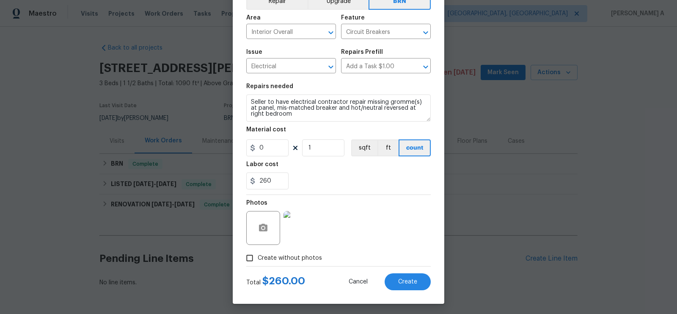
click at [353, 177] on div "260" at bounding box center [338, 180] width 185 height 17
click at [414, 283] on span "Create" at bounding box center [407, 282] width 19 height 6
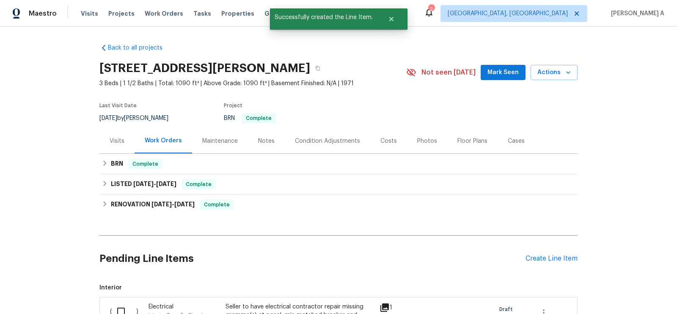
scroll to position [143, 0]
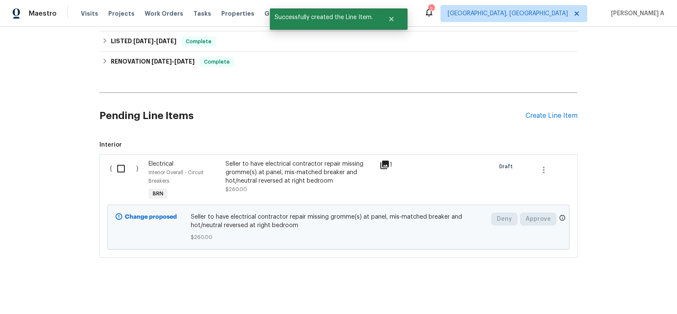
click at [119, 169] on input "checkbox" at bounding box center [124, 169] width 24 height 18
checkbox input "true"
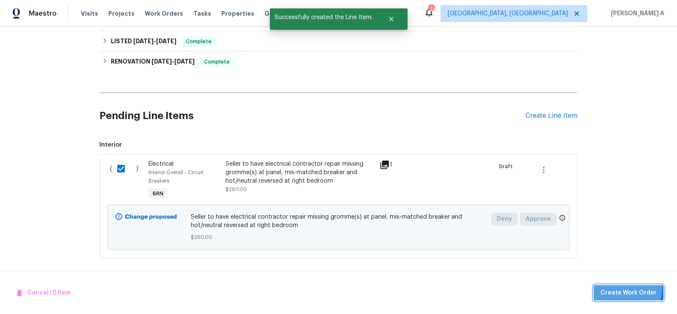
click at [614, 287] on span "Create Work Order" at bounding box center [629, 292] width 56 height 11
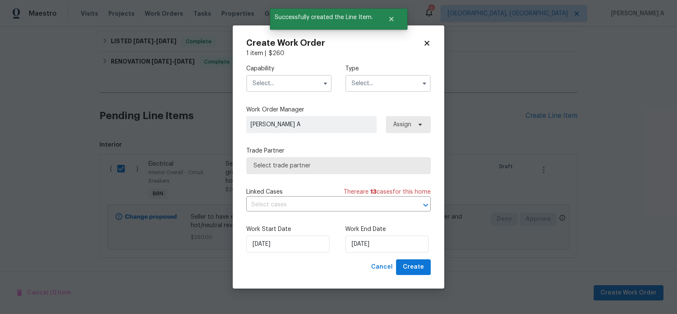
click at [296, 78] on input "text" at bounding box center [289, 83] width 86 height 17
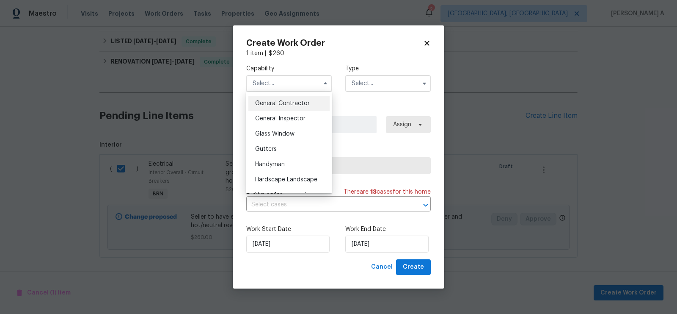
scroll to position [399, 0]
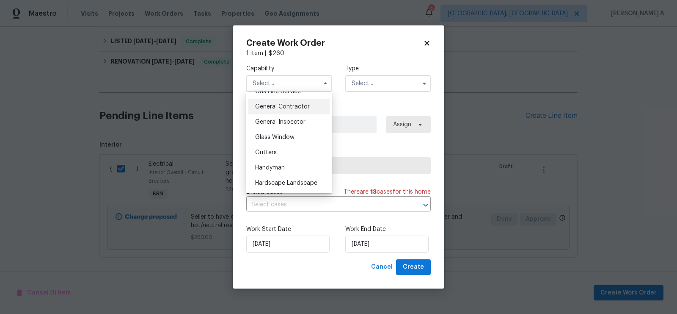
click at [287, 107] on span "General Contractor" at bounding box center [282, 107] width 55 height 6
type input "General Contractor"
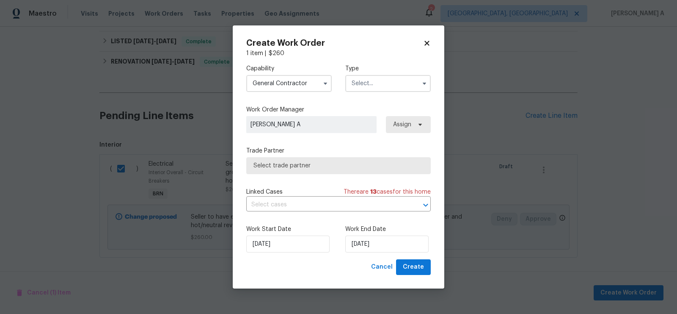
click at [376, 85] on input "text" at bounding box center [388, 83] width 86 height 17
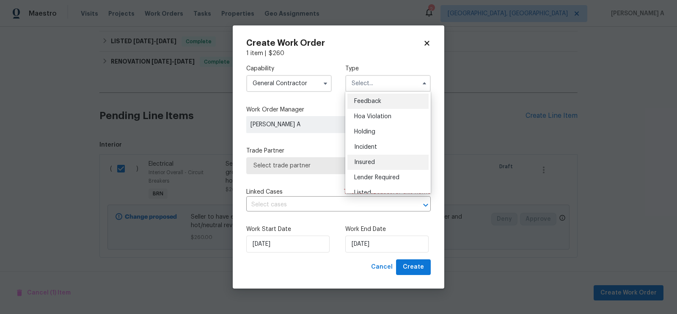
scroll to position [192, 0]
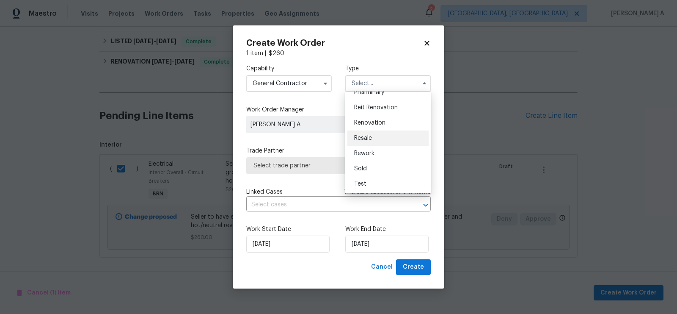
click at [376, 141] on div "Resale" at bounding box center [388, 137] width 81 height 15
type input "Resale"
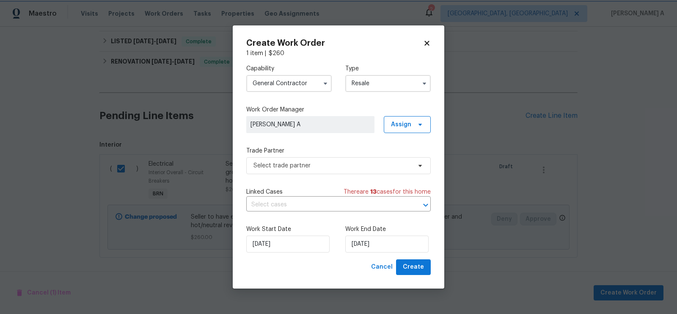
scroll to position [0, 0]
click at [336, 163] on span "Select trade partner" at bounding box center [333, 165] width 158 height 8
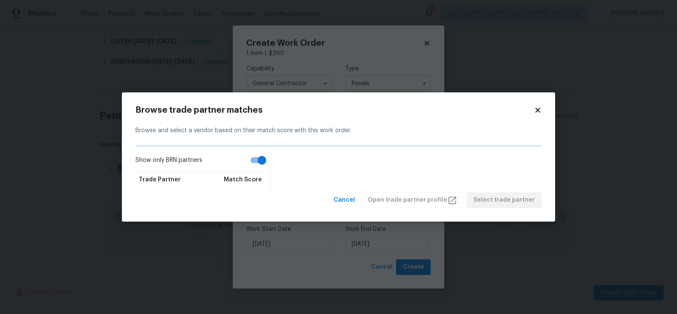
click at [536, 111] on icon at bounding box center [538, 110] width 8 height 8
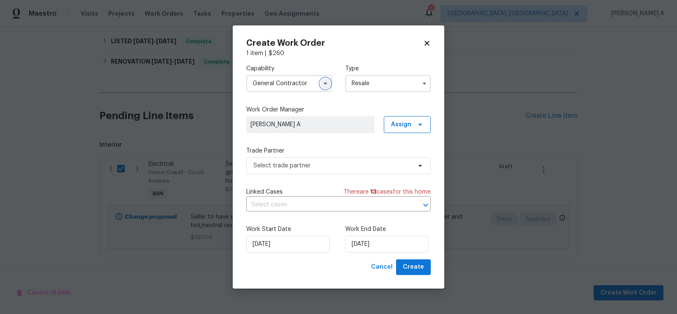
click at [321, 83] on button "button" at bounding box center [325, 83] width 10 height 10
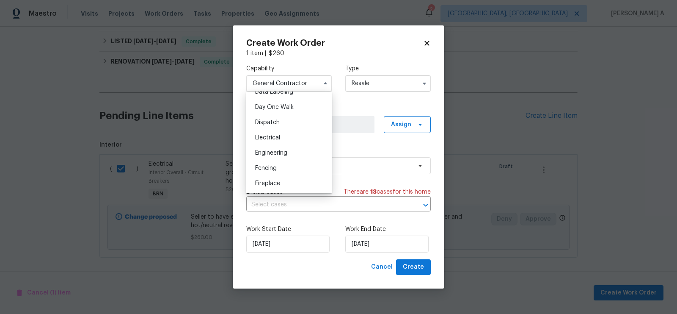
scroll to position [235, 0]
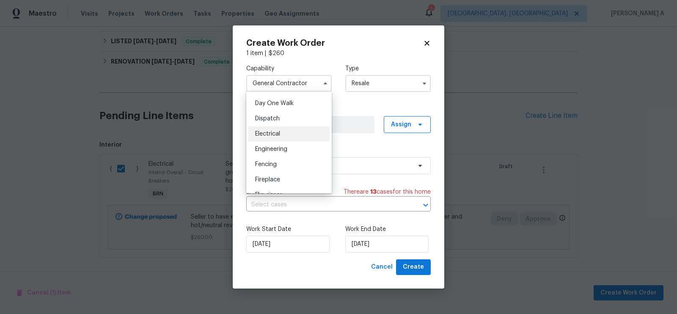
click at [284, 132] on div "Electrical" at bounding box center [289, 133] width 81 height 15
type input "Electrical"
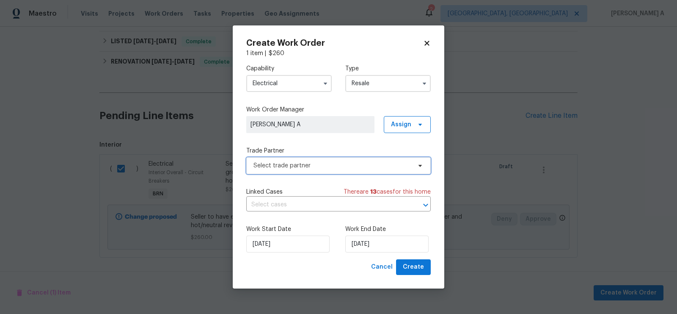
click at [325, 166] on span "Select trade partner" at bounding box center [333, 165] width 158 height 8
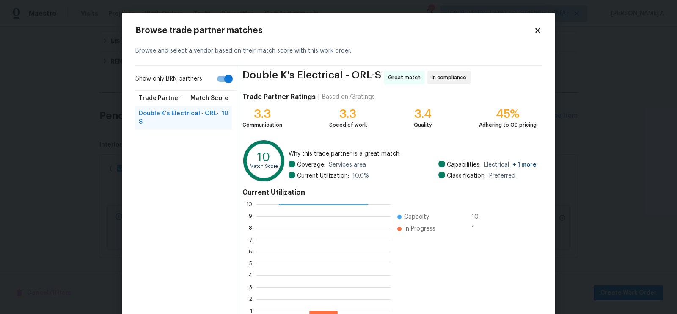
scroll to position [59, 0]
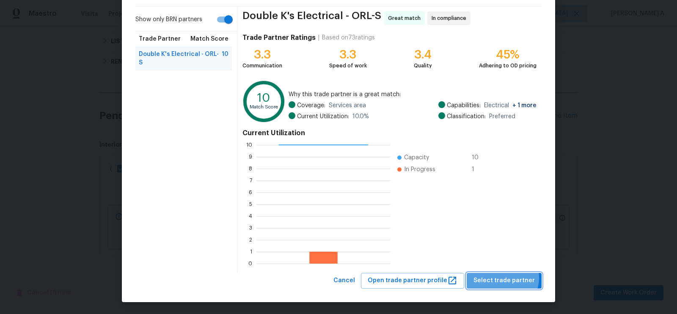
click at [505, 277] on span "Select trade partner" at bounding box center [504, 280] width 61 height 11
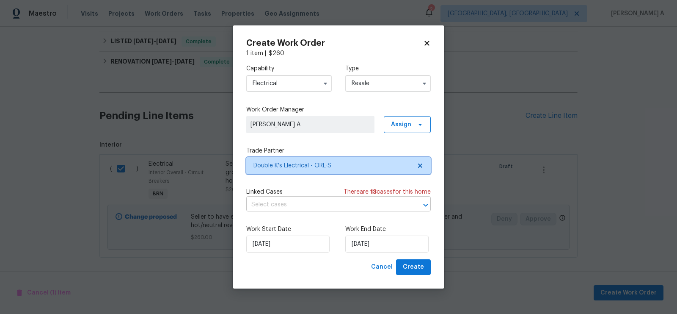
scroll to position [0, 0]
click at [295, 205] on input "text" at bounding box center [326, 204] width 161 height 13
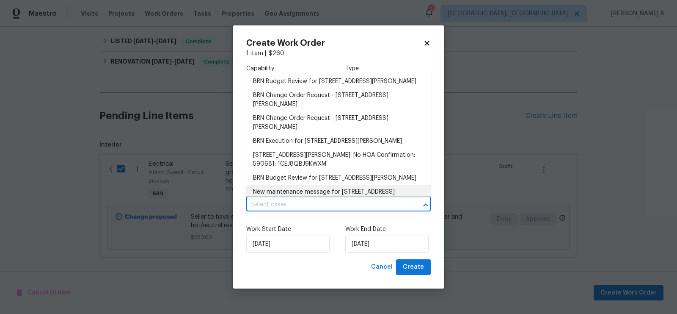
click at [295, 226] on label "Work Start Date" at bounding box center [289, 229] width 86 height 8
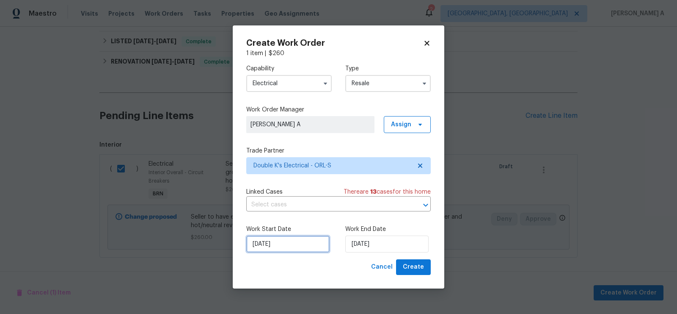
click at [289, 244] on input "[DATE]" at bounding box center [287, 243] width 83 height 17
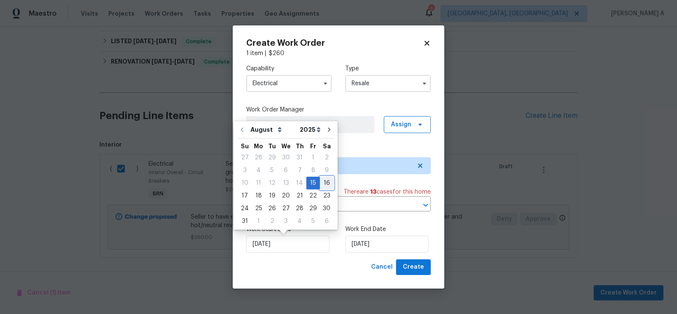
click at [320, 183] on div "16" at bounding box center [327, 183] width 14 height 12
type input "8/16/2025"
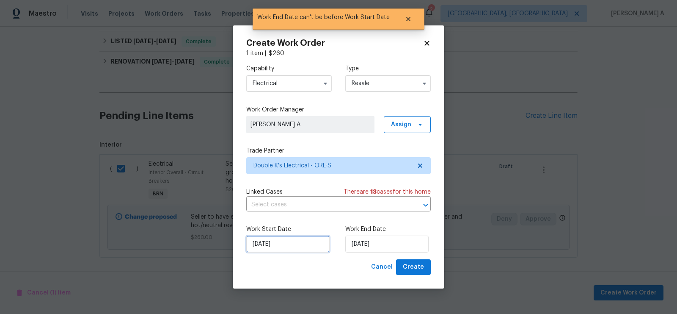
click at [292, 241] on input "8/16/2025" at bounding box center [287, 243] width 83 height 17
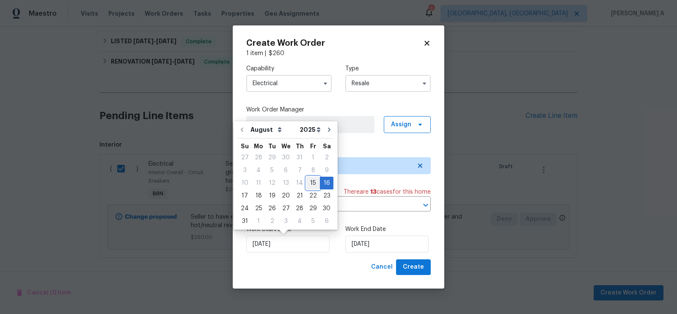
click at [313, 184] on div "15" at bounding box center [314, 183] width 14 height 12
type input "[DATE]"
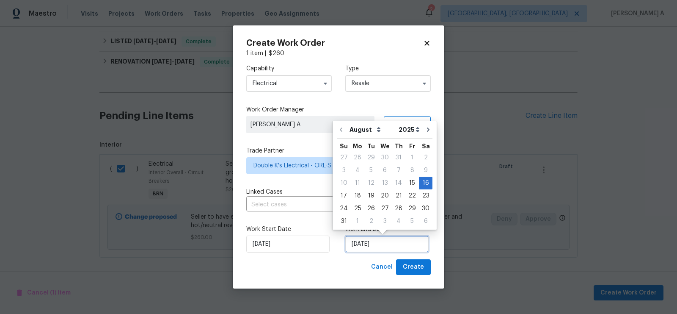
click at [367, 242] on input "8/16/2025" at bounding box center [386, 243] width 83 height 17
click at [384, 246] on input "8/16/2025" at bounding box center [386, 243] width 83 height 17
click at [331, 269] on div "Cancel Create" at bounding box center [338, 267] width 185 height 16
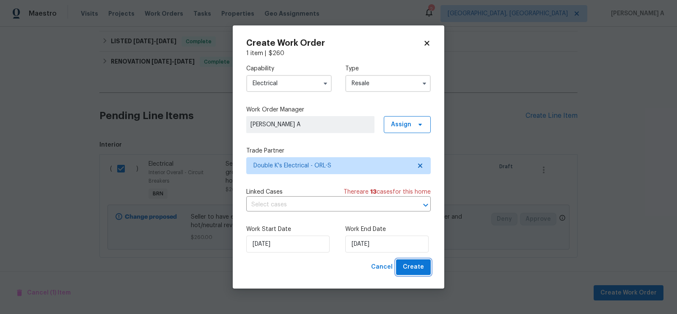
click at [411, 268] on span "Create" at bounding box center [413, 267] width 21 height 11
checkbox input "false"
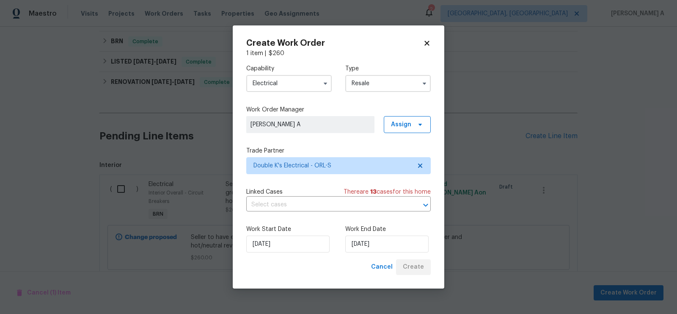
click at [429, 43] on icon at bounding box center [427, 43] width 8 height 8
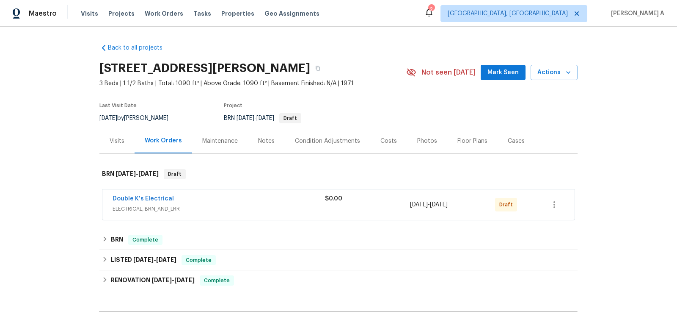
click at [155, 193] on div "Double K's Electrical ELECTRICAL, BRN_AND_LRR $0.00 [DATE] - [DATE] Draft" at bounding box center [338, 204] width 472 height 30
click at [149, 196] on link "Double K's Electrical" at bounding box center [143, 199] width 61 height 6
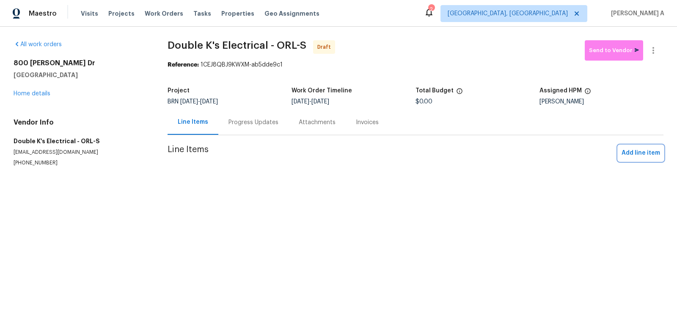
click at [651, 153] on span "Add line item" at bounding box center [641, 153] width 39 height 11
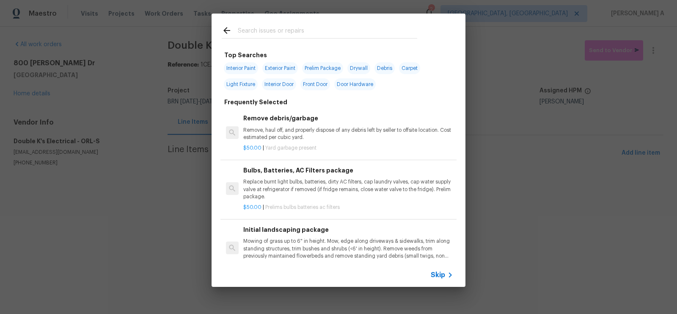
click at [438, 273] on span "Skip" at bounding box center [438, 275] width 14 height 8
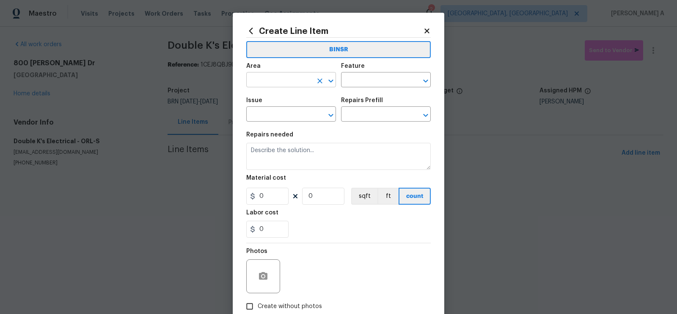
click at [279, 83] on input "text" at bounding box center [279, 80] width 66 height 13
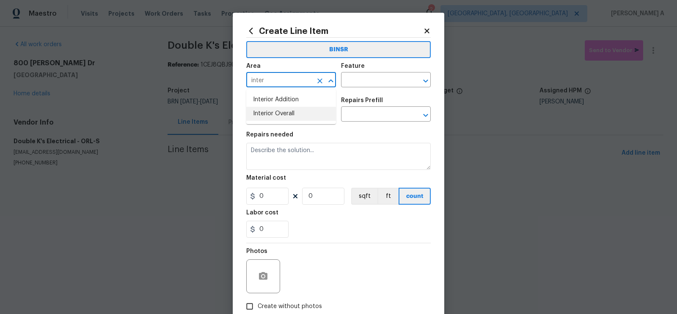
click at [290, 115] on li "Interior Overall" at bounding box center [291, 114] width 90 height 14
type input "Interior Overall"
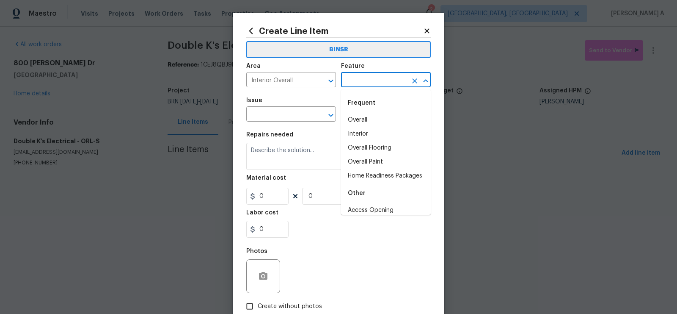
click at [359, 83] on input "text" at bounding box center [374, 80] width 66 height 13
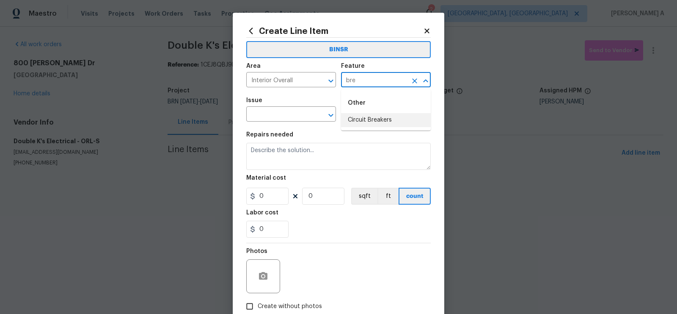
click at [381, 119] on li "Circuit Breakers" at bounding box center [386, 120] width 90 height 14
type input "Circuit Breakers"
click at [263, 121] on input "text" at bounding box center [279, 114] width 66 height 13
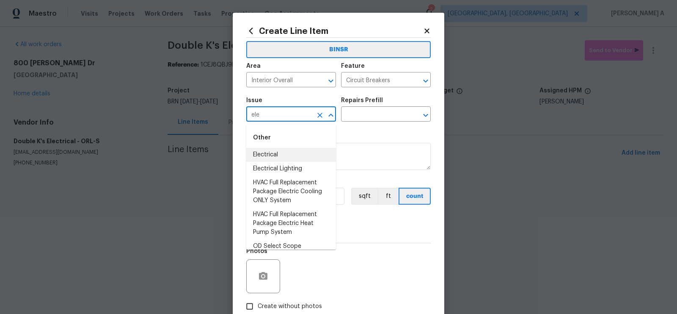
click at [269, 149] on li "Electrical" at bounding box center [291, 155] width 90 height 14
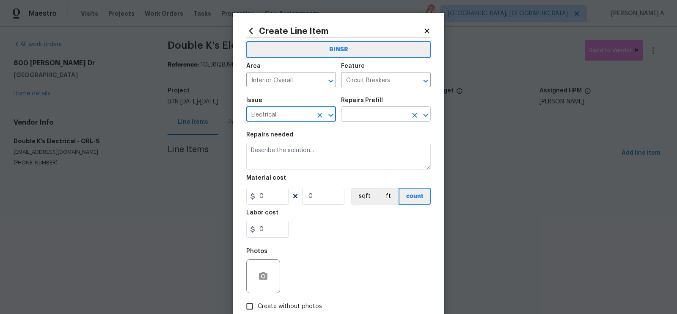
type input "Electrical"
click at [365, 110] on input "text" at bounding box center [374, 114] width 66 height 13
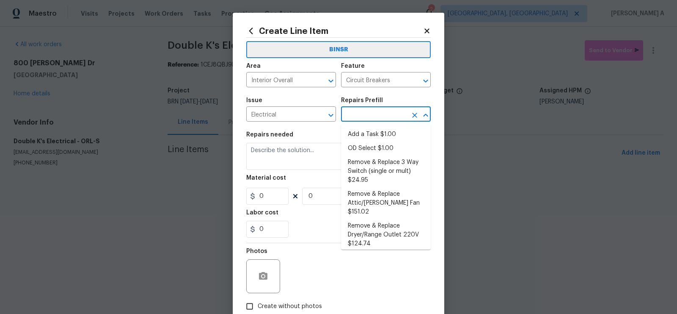
click at [369, 134] on li "Add a Task $1.00" at bounding box center [386, 134] width 90 height 14
type input "Add a Task $1.00"
type textarea "HPM to detail"
type input "1"
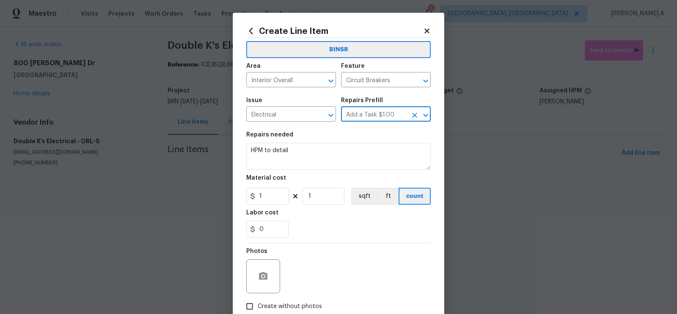
click at [335, 171] on section "Repairs needed HPM to detail Material cost 1 1 sqft ft count Labor cost 0" at bounding box center [338, 185] width 185 height 116
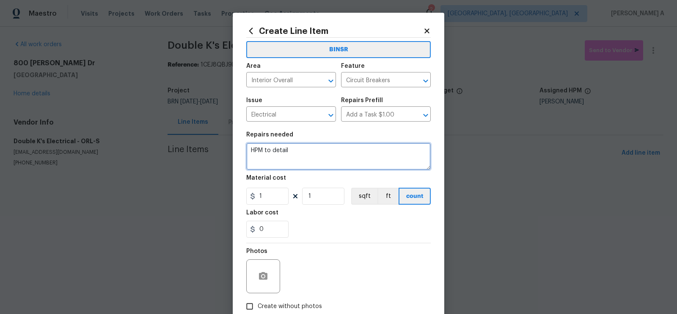
click at [335, 159] on textarea "HPM to detail" at bounding box center [338, 156] width 185 height 27
paste textarea "Seller to have electrical contractor repair missing gromme(s) at panel, mis-mat…"
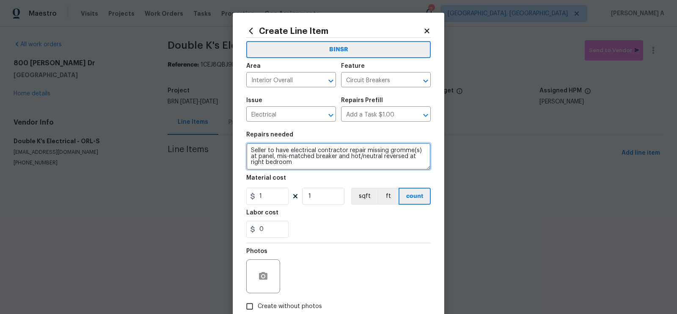
type textarea "Seller to have electrical contractor repair missing gromme(s) at panel, mis-mat…"
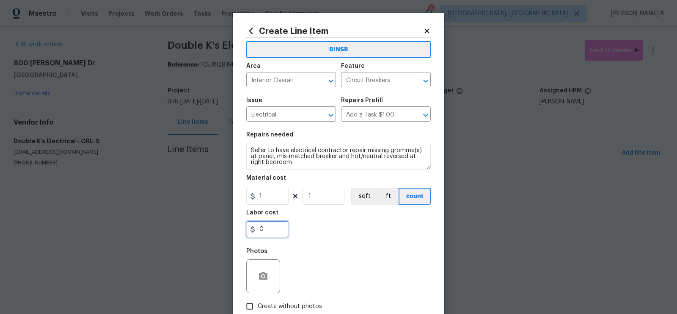
drag, startPoint x: 268, startPoint y: 223, endPoint x: 247, endPoint y: 223, distance: 21.6
click at [247, 223] on input "0" at bounding box center [267, 229] width 42 height 17
type input "260"
drag, startPoint x: 276, startPoint y: 196, endPoint x: 233, endPoint y: 195, distance: 42.3
click at [233, 196] on div "Create Line Item BINSR Area Interior Overall ​ Feature Circuit Breakers ​ Issue…" at bounding box center [339, 182] width 212 height 339
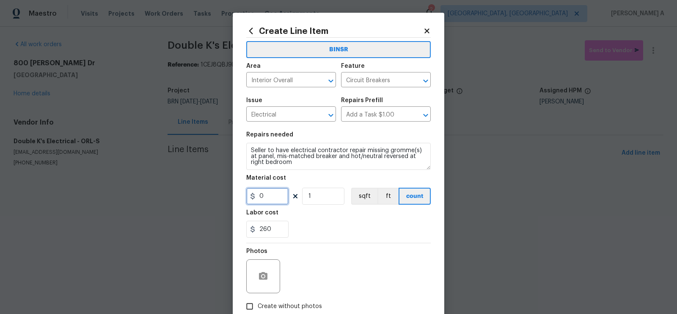
type input "0"
click at [265, 275] on icon "button" at bounding box center [263, 276] width 8 height 8
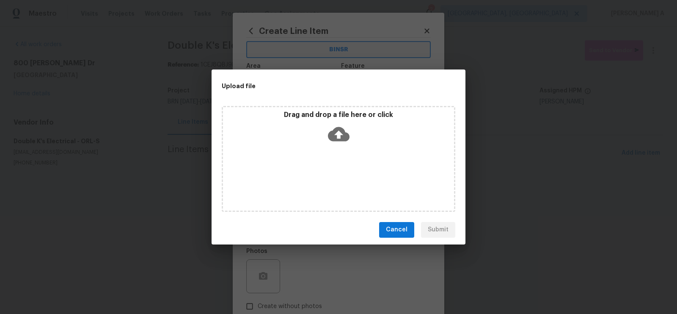
click at [342, 128] on icon at bounding box center [339, 134] width 22 height 14
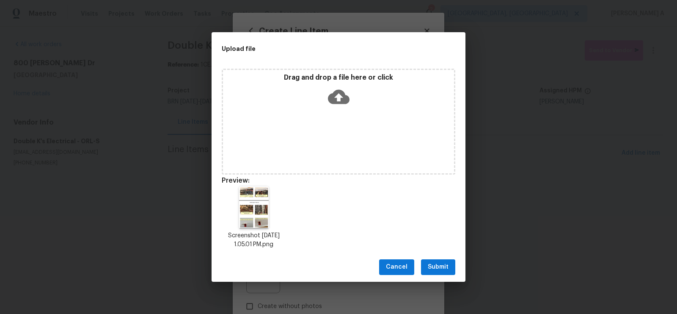
click at [441, 274] on button "Submit" at bounding box center [438, 267] width 34 height 16
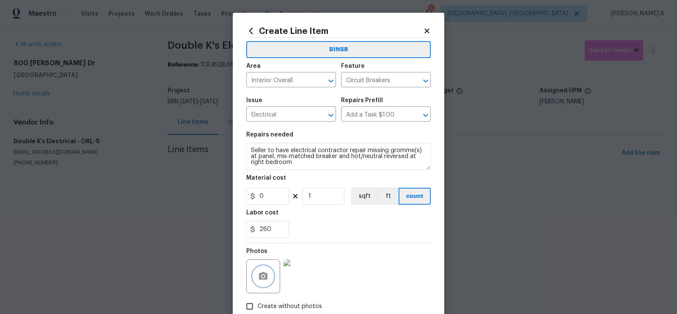
scroll to position [51, 0]
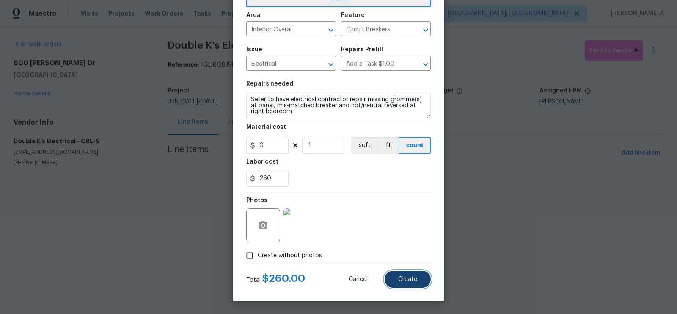
click at [413, 279] on span "Create" at bounding box center [407, 279] width 19 height 6
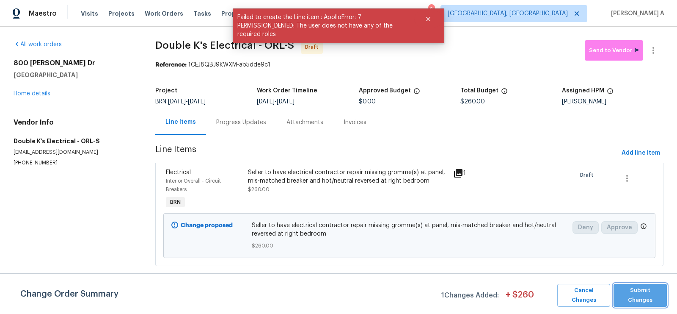
click at [650, 288] on button "Submit Changes" at bounding box center [640, 295] width 53 height 23
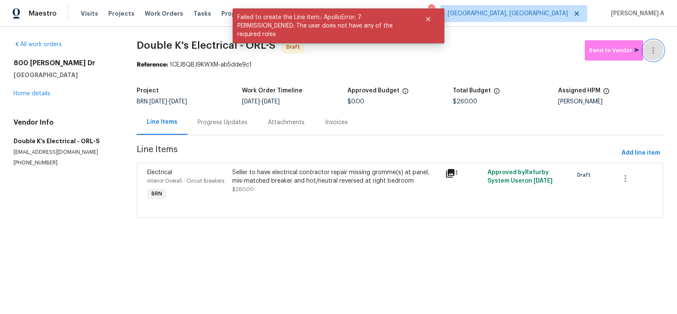
click at [656, 47] on icon "button" at bounding box center [654, 50] width 10 height 10
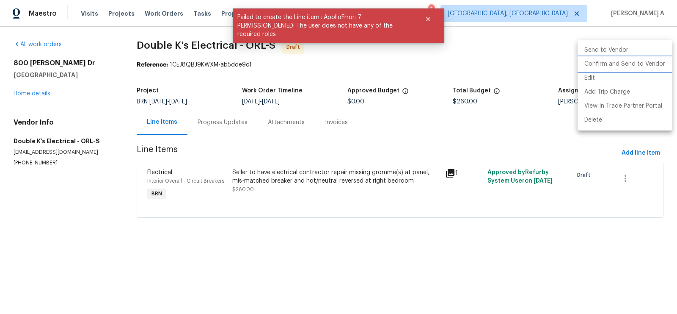
click at [661, 65] on li "Confirm and Send to Vendor" at bounding box center [625, 64] width 94 height 14
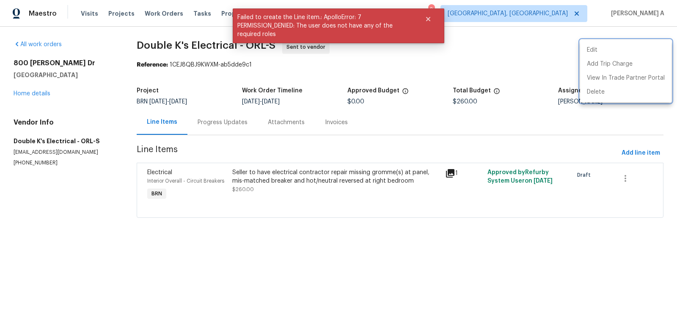
click at [211, 124] on div at bounding box center [338, 157] width 677 height 314
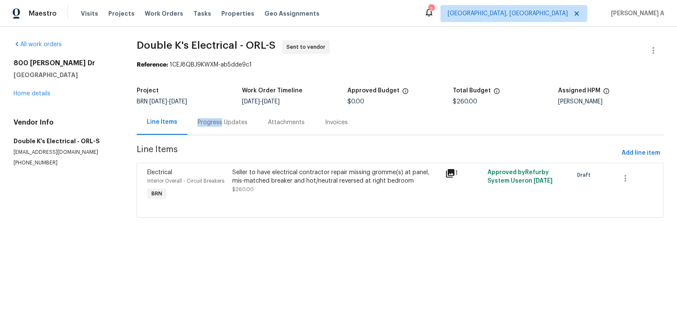
click at [211, 124] on div "Progress Updates" at bounding box center [223, 122] width 50 height 8
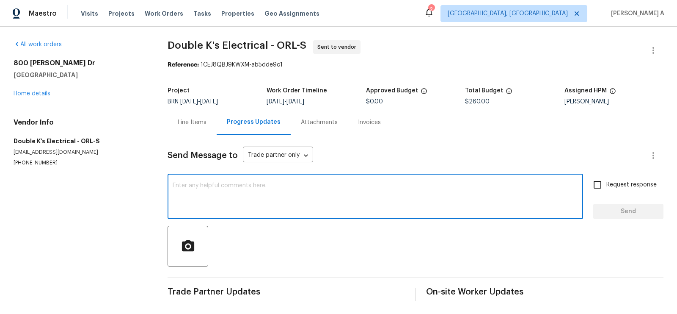
click at [270, 191] on textarea at bounding box center [376, 197] width 406 height 30
paste textarea "Hi, I'm Akshay from Opendoor. Just wanted to check if you received the workorde…"
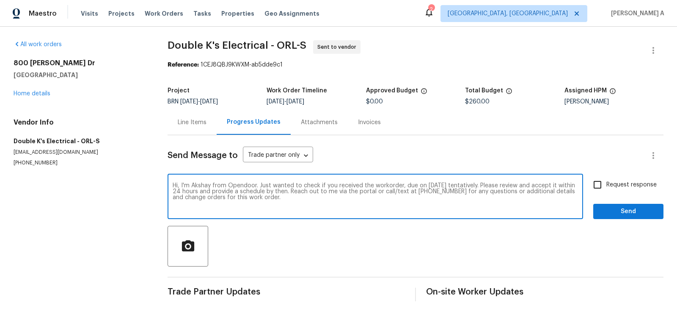
type textarea "Hi, I'm Akshay from Opendoor. Just wanted to check if you received the workorde…"
click at [606, 183] on input "Request response" at bounding box center [598, 185] width 18 height 18
checkbox input "true"
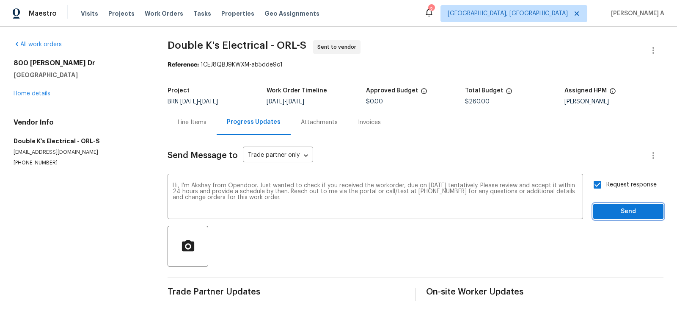
click at [640, 210] on span "Send" at bounding box center [628, 211] width 57 height 11
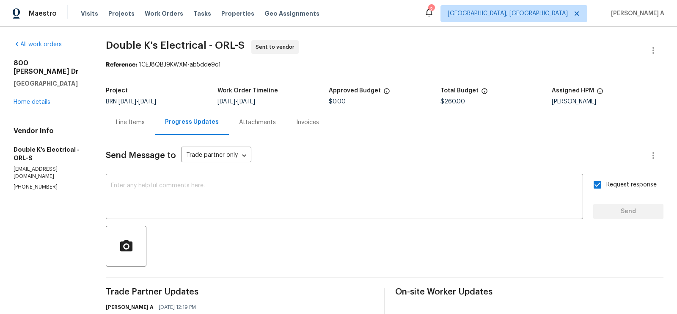
click at [198, 61] on div "Reference: 1CEJ8QBJ9KWXM-ab5dde9c1" at bounding box center [385, 65] width 558 height 8
copy span "Double K's Electrical"
drag, startPoint x: 207, startPoint y: 47, endPoint x: 102, endPoint y: 45, distance: 104.6
click at [102, 45] on div "All work orders 800 Marion Dr Mount Dora, FL 32757 Home details Vendor Info Dou…" at bounding box center [338, 200] width 677 height 346
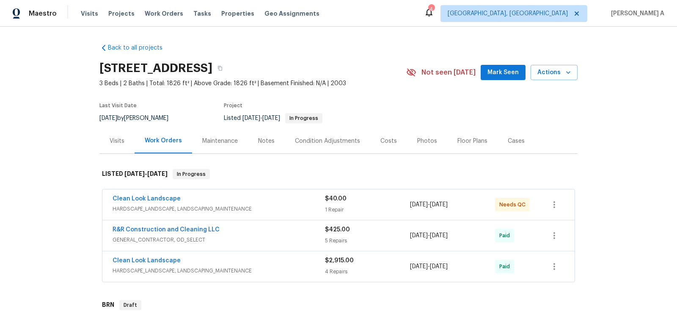
scroll to position [257, 0]
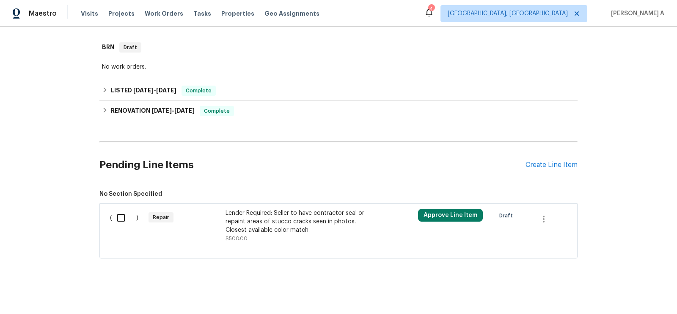
click at [302, 228] on div "Lender Required: Seller to have contractor seal or repaint areas of stucco crac…" at bounding box center [300, 221] width 149 height 25
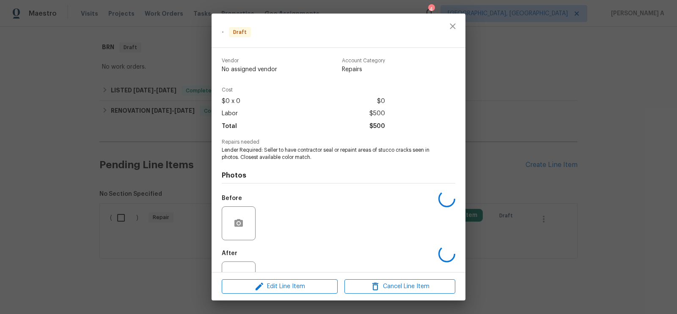
scroll to position [31, 0]
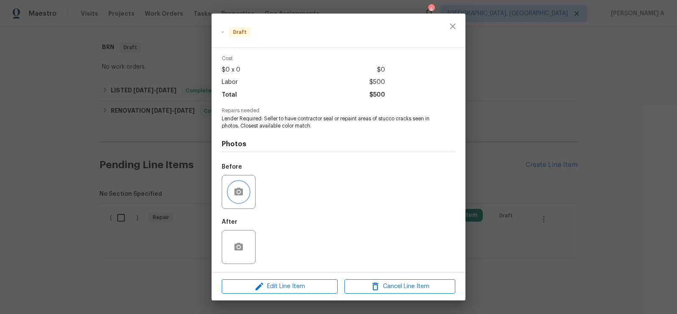
click at [234, 187] on icon "button" at bounding box center [239, 192] width 10 height 10
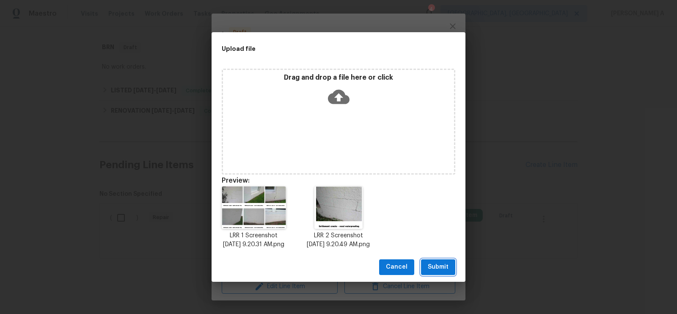
click at [426, 271] on button "Submit" at bounding box center [438, 267] width 34 height 16
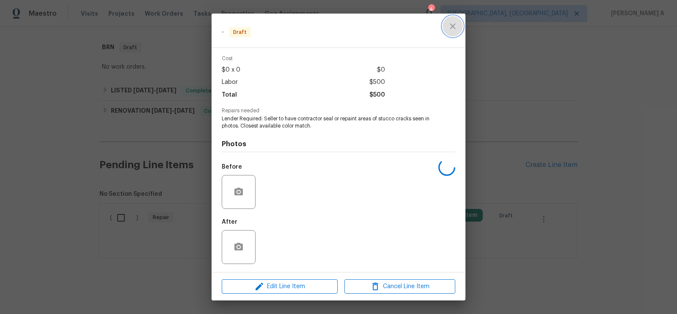
click at [450, 32] on button "close" at bounding box center [453, 26] width 20 height 20
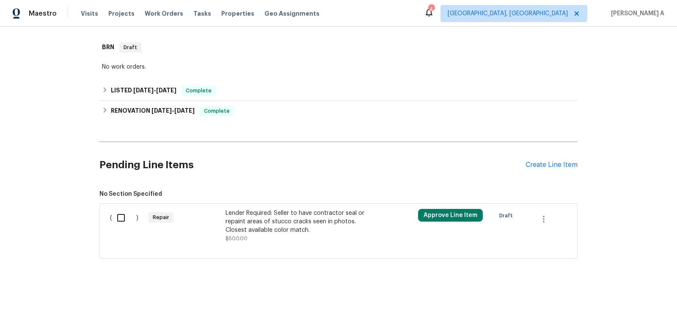
click at [123, 211] on input "checkbox" at bounding box center [124, 218] width 24 height 18
checkbox input "true"
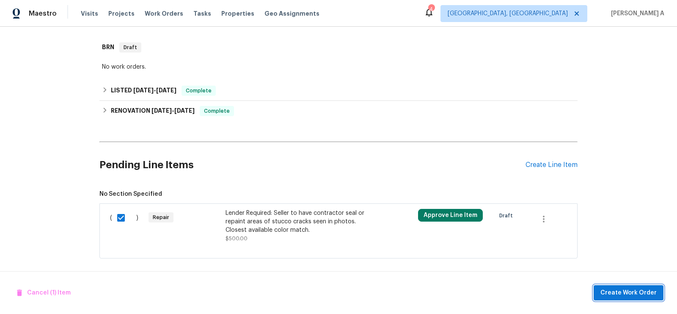
click at [609, 291] on span "Create Work Order" at bounding box center [629, 292] width 56 height 11
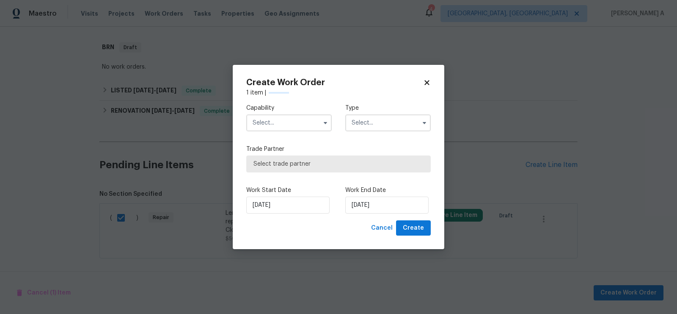
click at [292, 121] on input "text" at bounding box center [289, 122] width 86 height 17
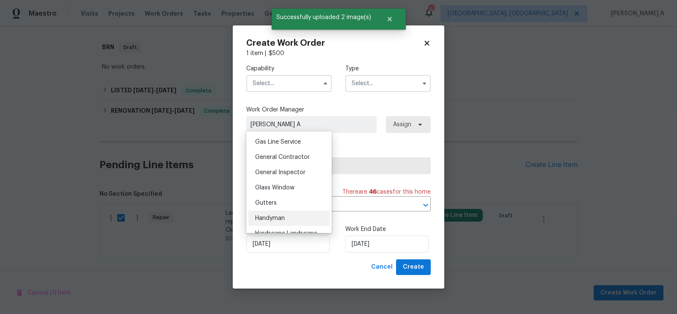
scroll to position [392, 0]
click at [279, 218] on div "Handyman" at bounding box center [289, 214] width 81 height 15
type input "Handyman"
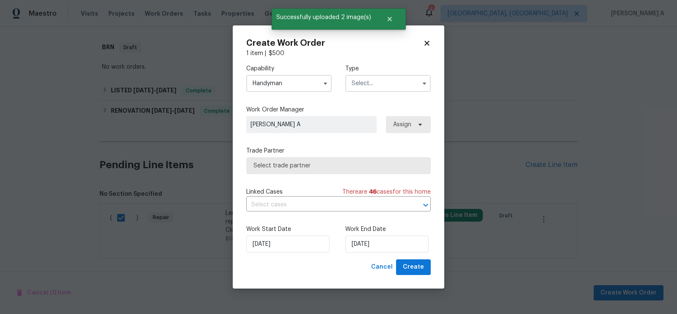
click at [384, 83] on input "text" at bounding box center [388, 83] width 86 height 17
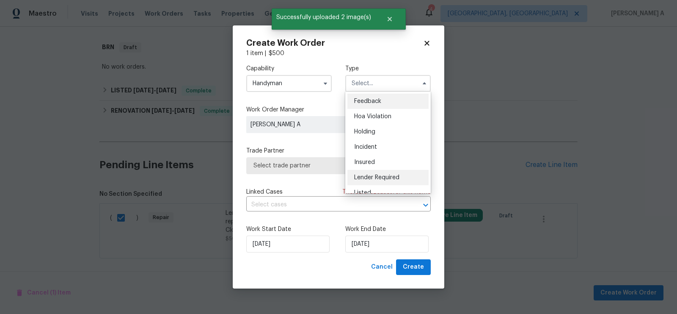
click at [384, 181] on div "Lender Required" at bounding box center [388, 177] width 81 height 15
type input "Lender Required"
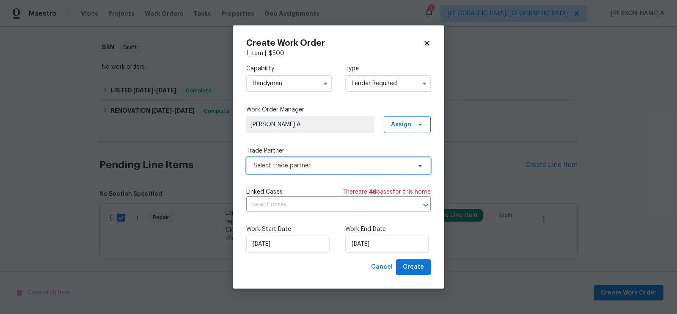
click at [328, 164] on span "Select trade partner" at bounding box center [333, 165] width 158 height 8
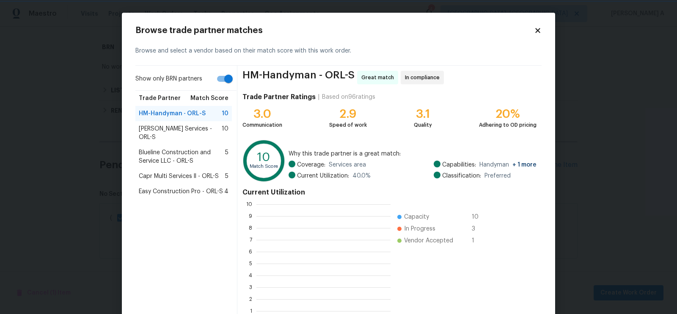
scroll to position [1, 0]
click at [159, 148] on span "Blueline Construction and Service LLC - ORL-S" at bounding box center [182, 156] width 86 height 17
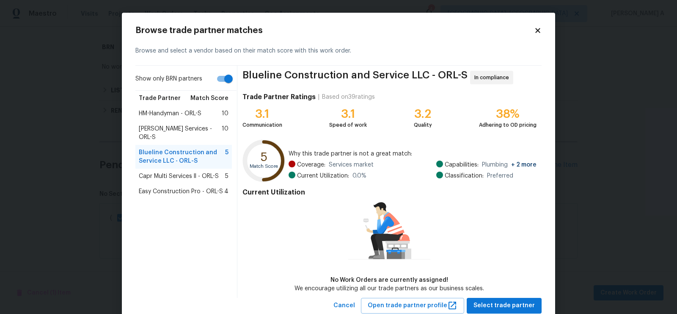
click at [163, 110] on span "HM-Handyman - ORL-S" at bounding box center [170, 113] width 63 height 8
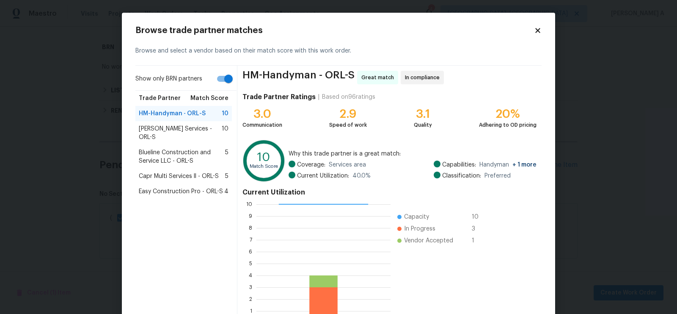
scroll to position [59, 0]
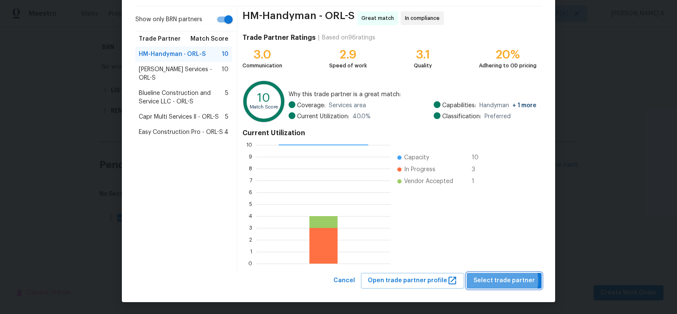
click at [501, 280] on span "Select trade partner" at bounding box center [504, 280] width 61 height 11
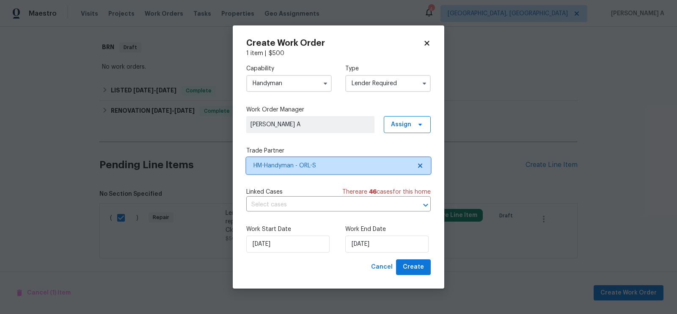
scroll to position [0, 0]
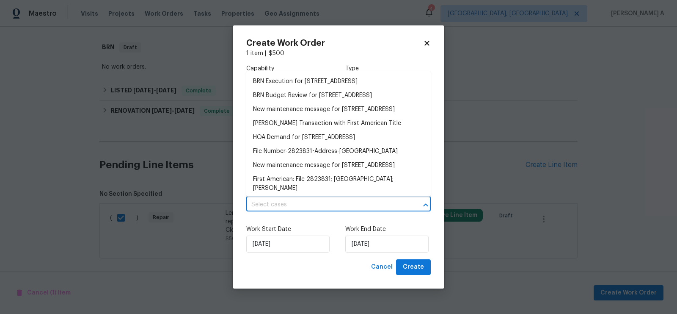
click at [292, 204] on input "text" at bounding box center [326, 204] width 161 height 13
click at [292, 81] on li "BRN Execution for [STREET_ADDRESS]" at bounding box center [338, 82] width 185 height 14
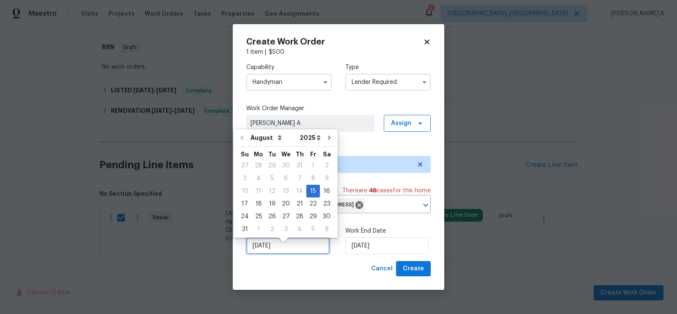
click at [284, 254] on input "[DATE]" at bounding box center [287, 245] width 83 height 17
click at [321, 193] on div "16" at bounding box center [327, 191] width 14 height 12
type input "[DATE]"
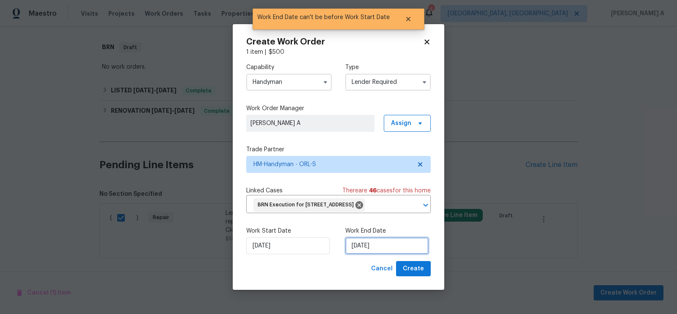
click at [378, 249] on input "[DATE]" at bounding box center [386, 245] width 83 height 17
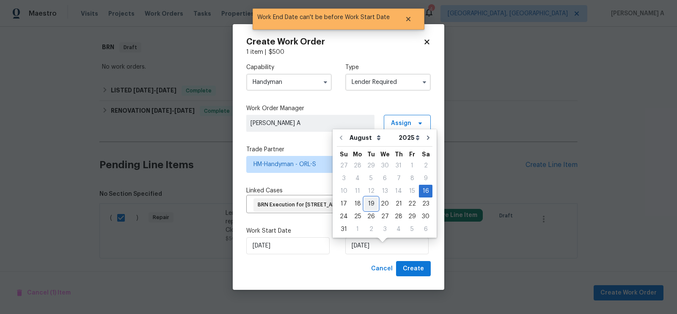
click at [370, 206] on div "19" at bounding box center [372, 204] width 14 height 12
type input "[DATE]"
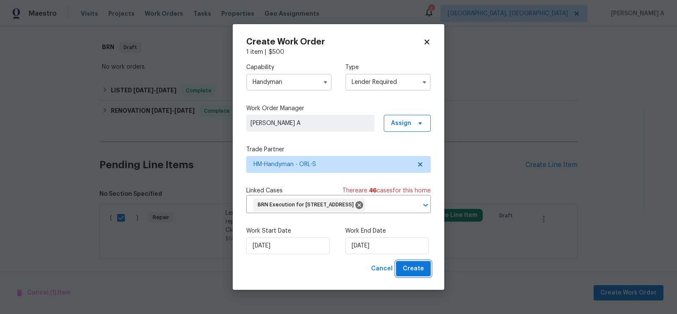
click at [412, 274] on span "Create" at bounding box center [413, 268] width 21 height 11
checkbox input "false"
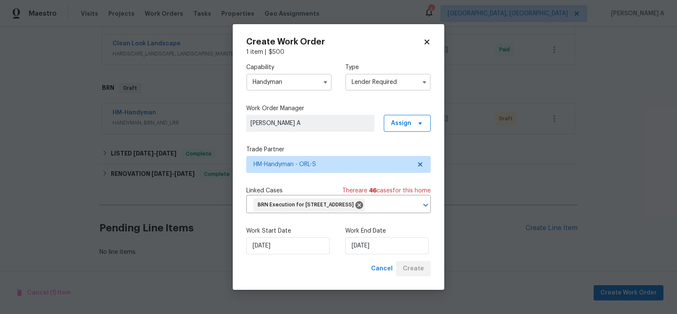
scroll to position [214, 0]
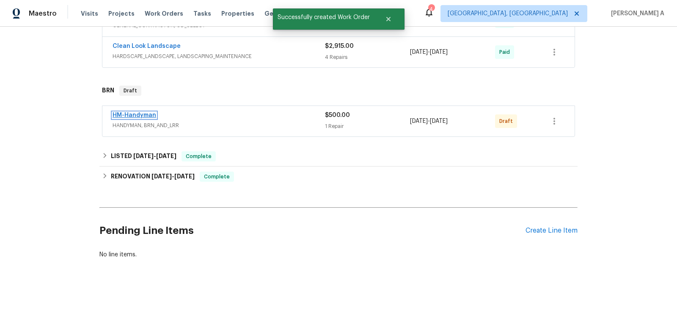
click at [136, 113] on link "HM-Handyman" at bounding box center [135, 115] width 44 height 6
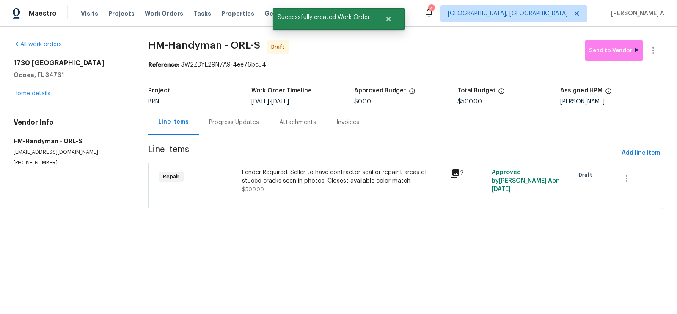
click at [219, 126] on div "Progress Updates" at bounding box center [234, 122] width 70 height 25
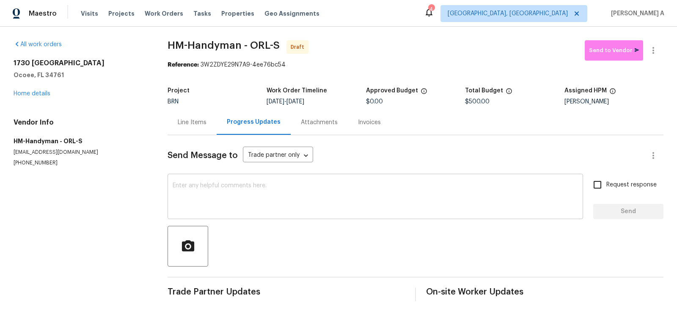
click at [196, 207] on textarea at bounding box center [376, 197] width 406 height 30
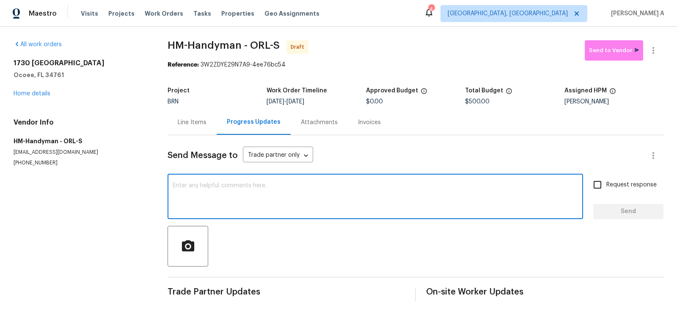
click at [196, 207] on textarea at bounding box center [376, 197] width 406 height 30
paste textarea "Hi, I'm Akshay from Opendoor. Just wanted to check if you received the workorde…"
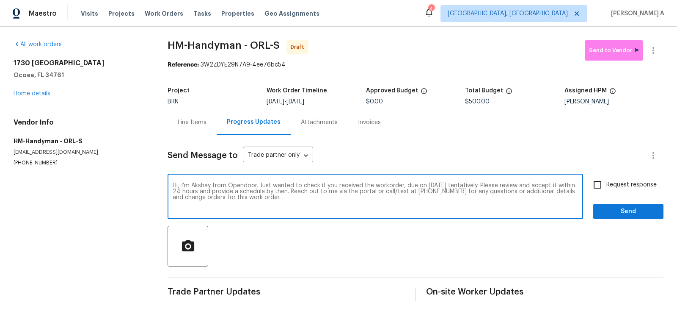
type textarea "Hi, I'm Akshay from Opendoor. Just wanted to check if you received the workorde…"
click at [594, 177] on input "Request response" at bounding box center [598, 185] width 18 height 18
checkbox input "true"
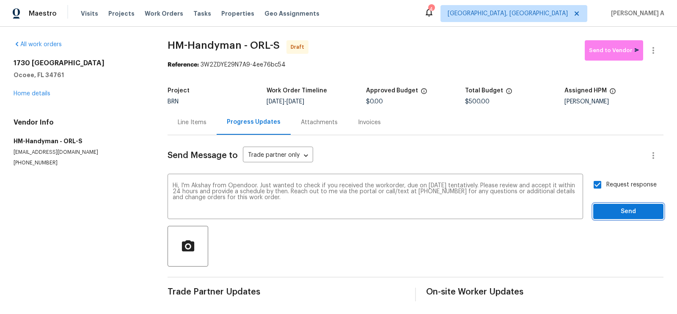
click at [630, 211] on span "Send" at bounding box center [628, 211] width 57 height 11
click at [660, 50] on button "button" at bounding box center [653, 50] width 20 height 20
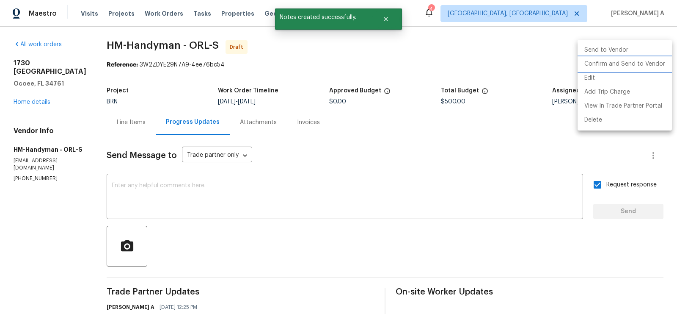
click at [661, 62] on li "Confirm and Send to Vendor" at bounding box center [625, 64] width 94 height 14
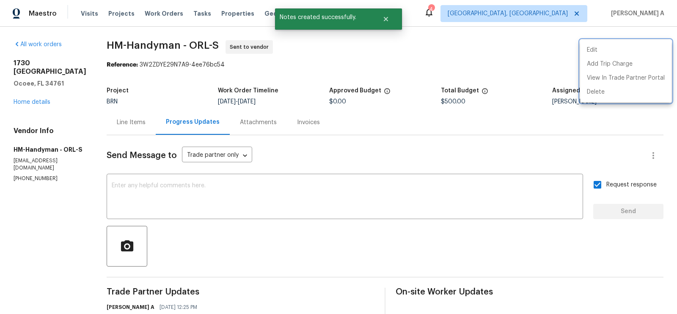
click at [119, 126] on div at bounding box center [338, 157] width 677 height 314
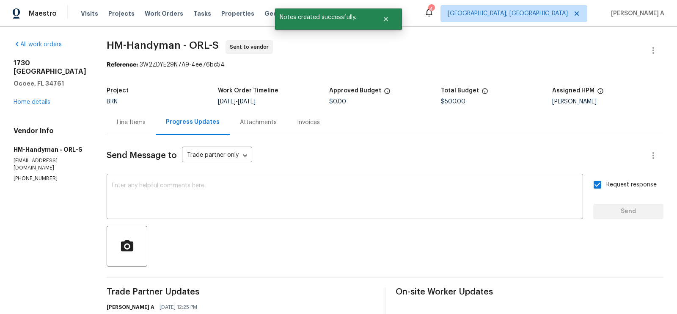
click at [133, 124] on div "Line Items" at bounding box center [131, 122] width 29 height 8
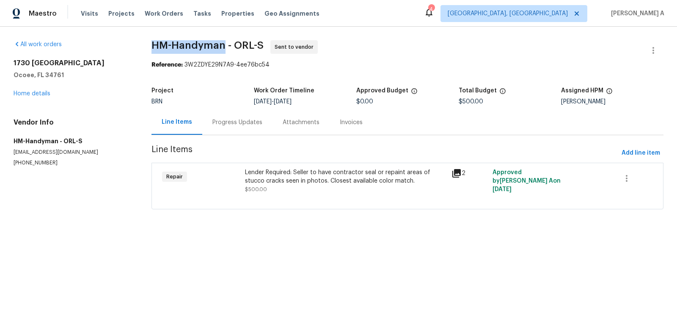
copy span "HM-Handyman"
drag, startPoint x: 223, startPoint y: 50, endPoint x: 152, endPoint y: 46, distance: 70.8
click at [152, 46] on span "HM-Handyman - ORL-S Sent to vendor" at bounding box center [398, 50] width 492 height 20
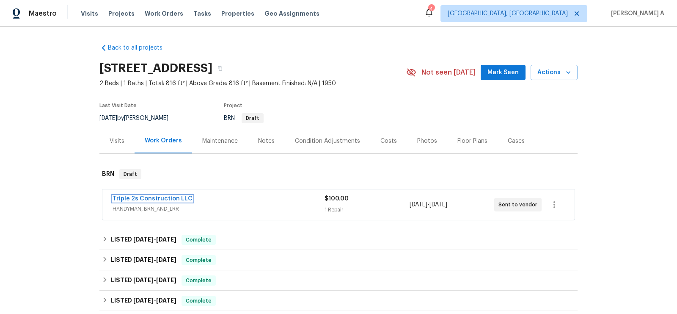
click at [146, 198] on link "Triple 2s Construction LLC" at bounding box center [153, 199] width 80 height 6
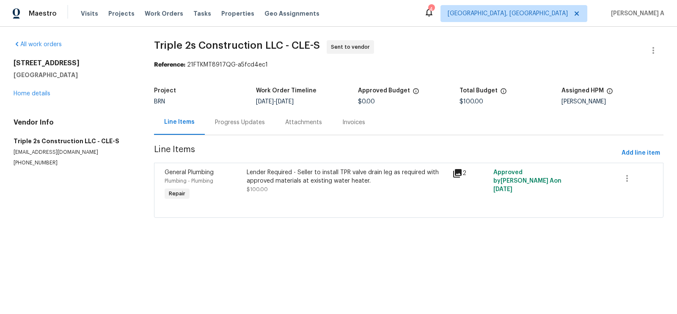
click at [34, 167] on section "All work orders 254 Oakwood St Elyria, OH 44035 Home details Vendor Info Triple…" at bounding box center [74, 134] width 120 height 188
copy p "(216) 509-4439"
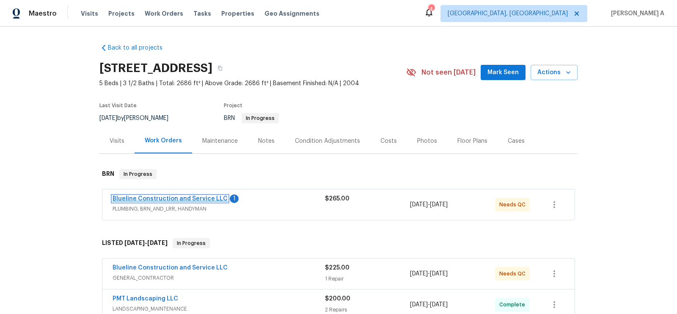
click at [178, 196] on link "Blueline Construction and Service LLC" at bounding box center [170, 199] width 115 height 6
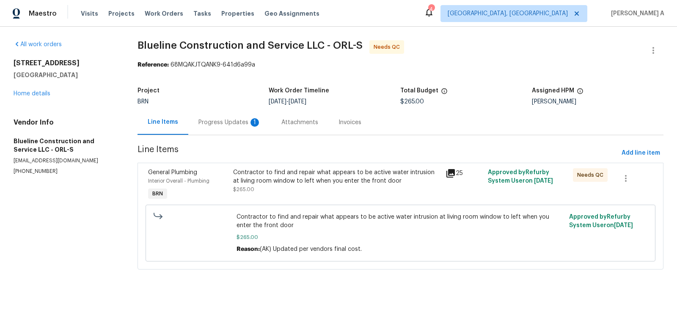
click at [236, 122] on div "Progress Updates 1" at bounding box center [230, 122] width 63 height 8
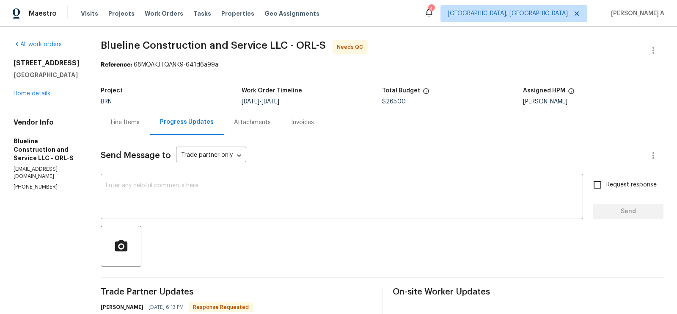
click at [150, 130] on div "Line Items" at bounding box center [125, 122] width 49 height 25
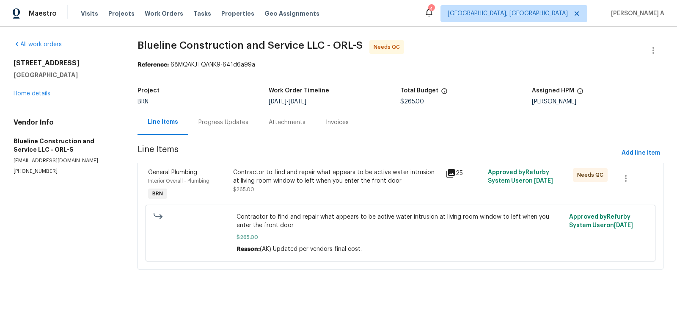
click at [221, 131] on div "Progress Updates" at bounding box center [223, 122] width 70 height 25
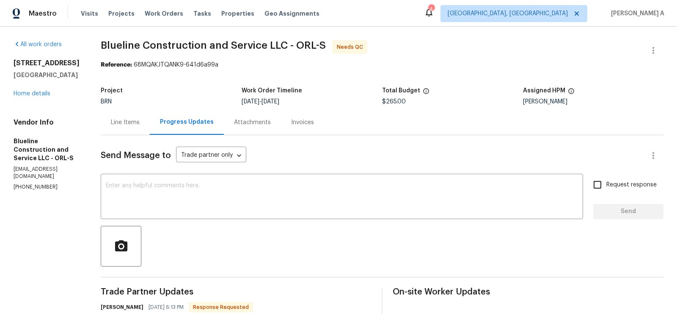
click at [140, 120] on div "Line Items" at bounding box center [125, 122] width 29 height 8
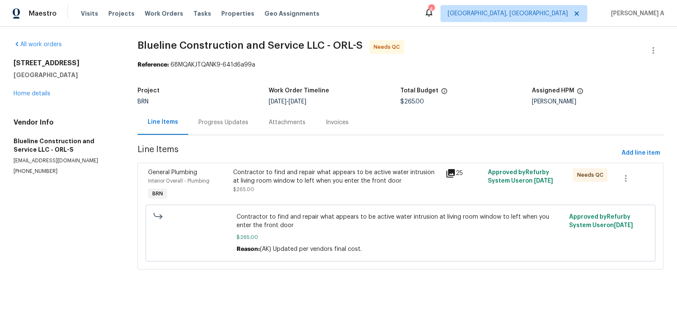
click at [336, 184] on div "Contractor to find and repair what appears to be active water intrusion at livi…" at bounding box center [336, 176] width 207 height 17
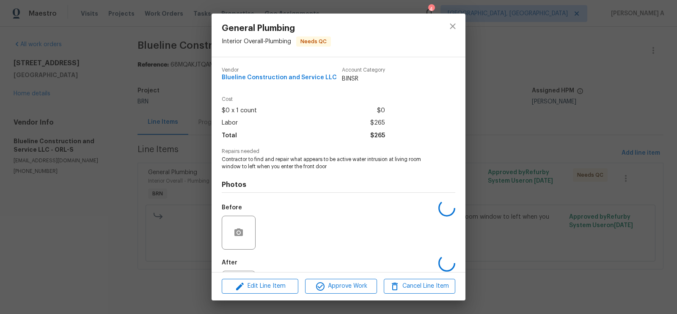
scroll to position [41, 0]
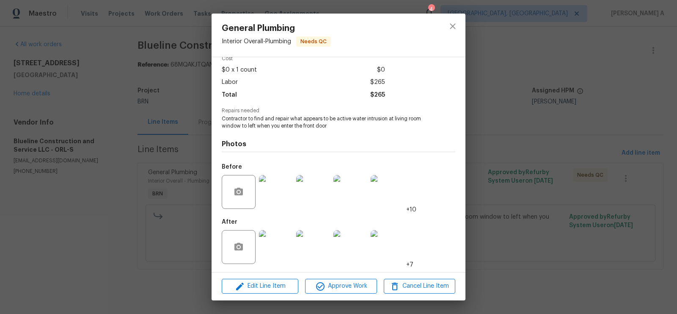
click at [276, 191] on img at bounding box center [276, 192] width 34 height 34
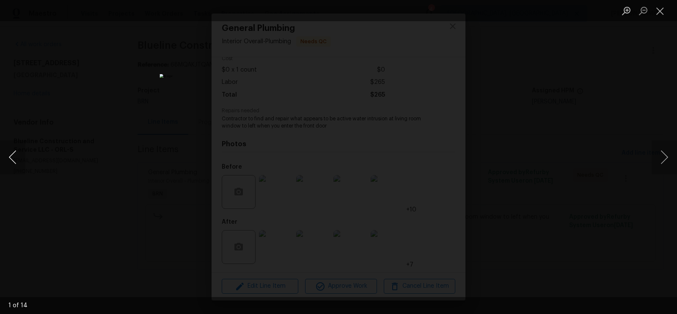
click at [16, 154] on button "Previous image" at bounding box center [12, 157] width 25 height 34
click at [16, 155] on button "Previous image" at bounding box center [12, 157] width 25 height 34
click at [663, 9] on button "Close lightbox" at bounding box center [660, 10] width 17 height 15
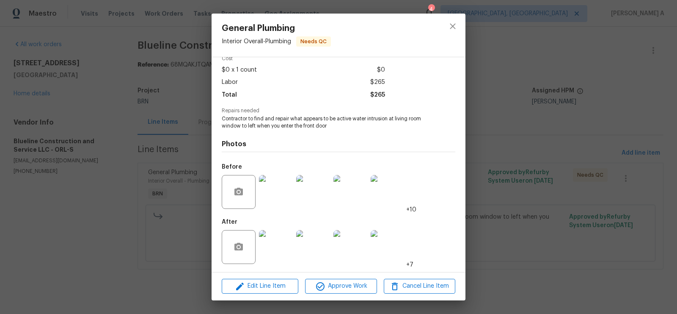
click at [268, 256] on img at bounding box center [276, 247] width 34 height 34
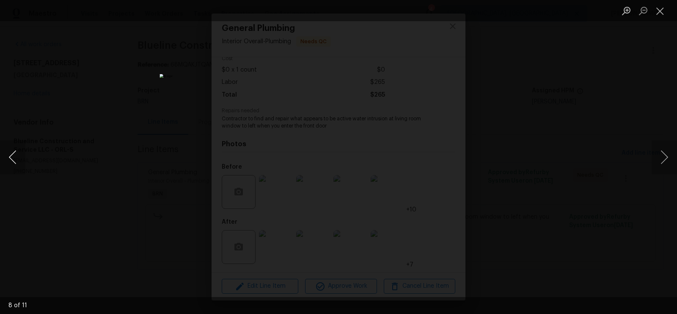
click at [17, 150] on button "Previous image" at bounding box center [12, 157] width 25 height 34
click at [658, 9] on button "Close lightbox" at bounding box center [660, 10] width 17 height 15
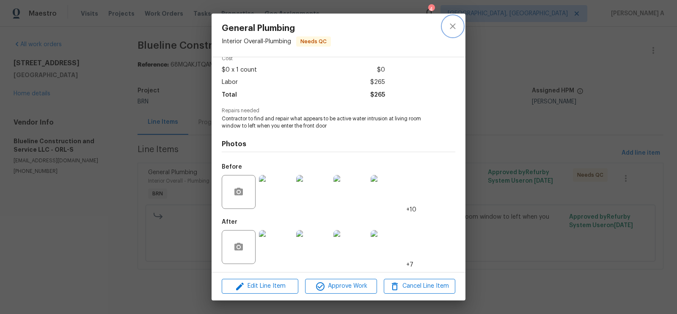
click at [455, 27] on icon "close" at bounding box center [453, 26] width 10 height 10
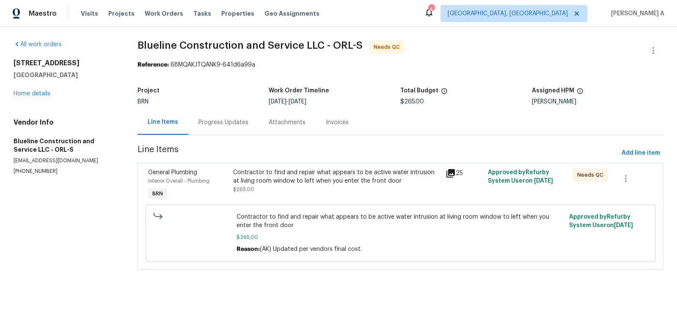
click at [213, 125] on div "Progress Updates" at bounding box center [224, 122] width 50 height 8
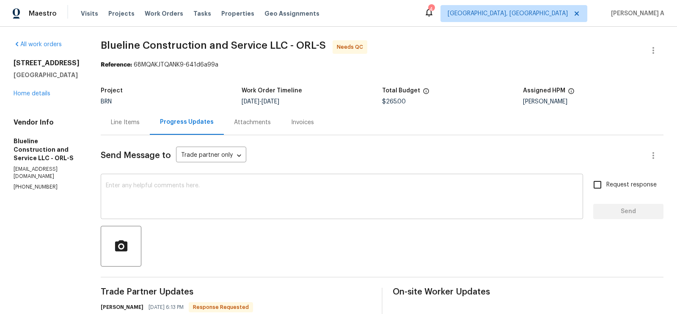
click at [180, 199] on textarea at bounding box center [342, 197] width 472 height 30
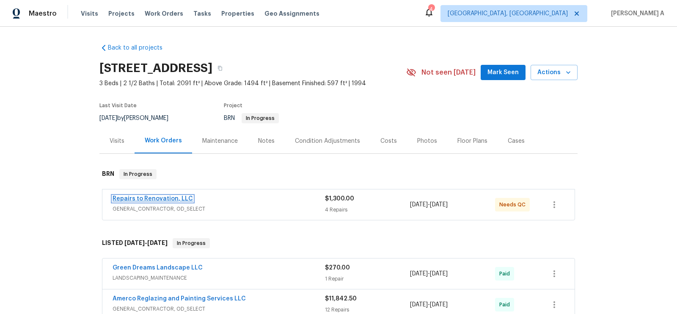
click at [162, 199] on link "Repairs to Renovation, LLC" at bounding box center [153, 199] width 80 height 6
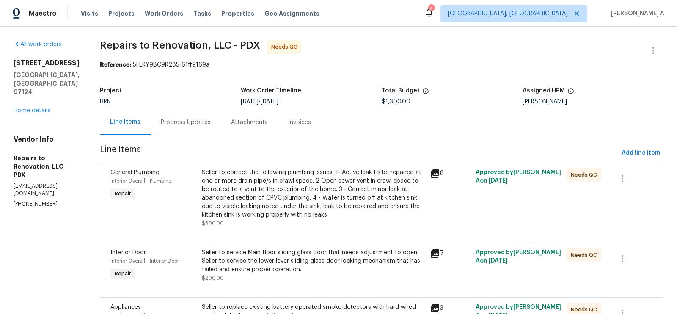
click at [207, 119] on div "Progress Updates" at bounding box center [186, 122] width 50 height 8
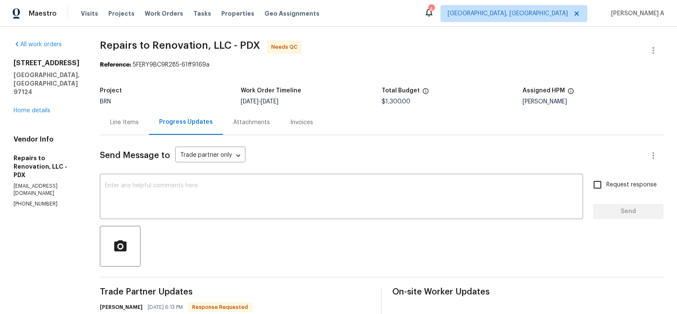
scroll to position [40, 0]
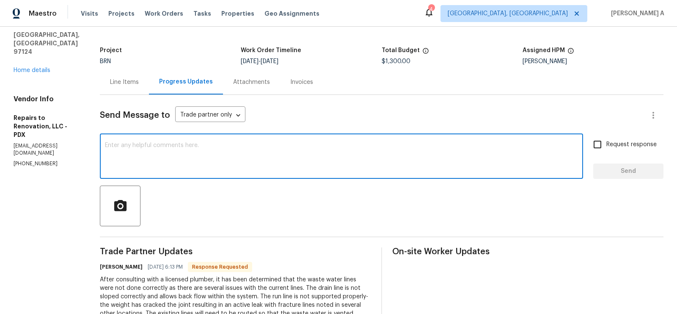
click at [227, 152] on textarea at bounding box center [341, 157] width 473 height 30
type textarea "I'll check this and keep you posted. Thanks"
click at [605, 148] on input "Request response" at bounding box center [598, 144] width 18 height 18
checkbox input "true"
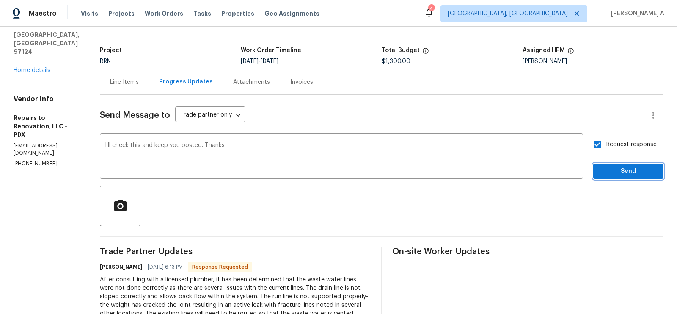
click at [630, 168] on span "Send" at bounding box center [628, 171] width 57 height 11
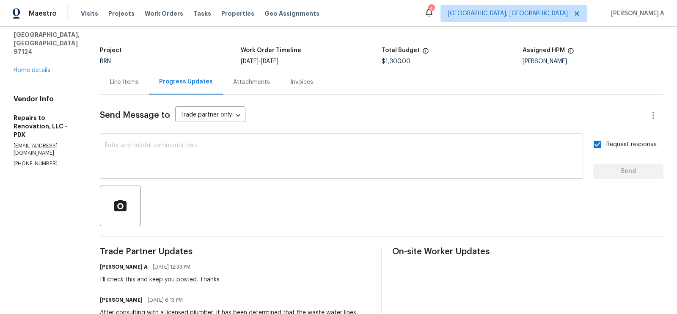
scroll to position [0, 0]
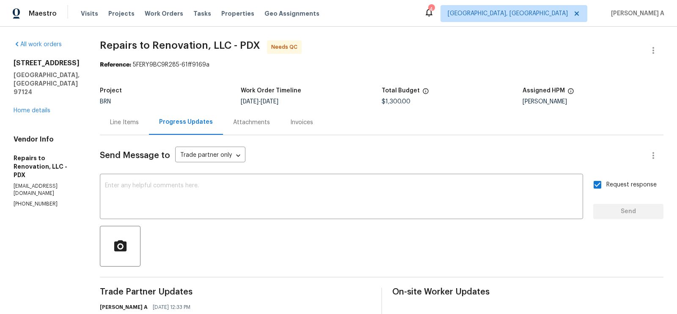
drag, startPoint x: 102, startPoint y: 42, endPoint x: 213, endPoint y: 42, distance: 110.1
copy span "Repairs to Renovation"
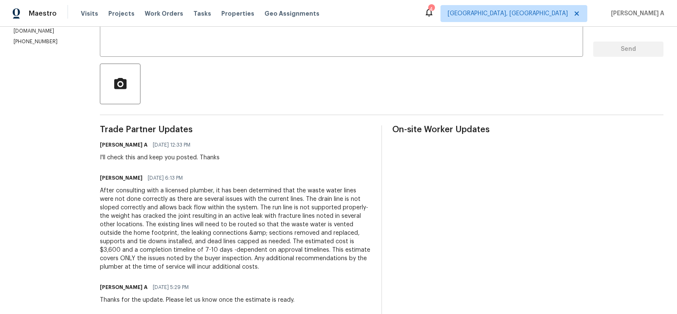
scroll to position [170, 0]
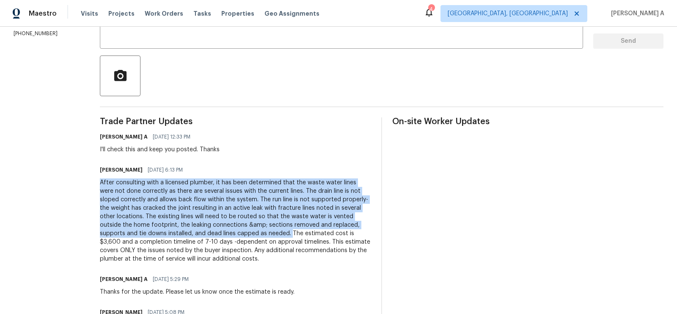
copy div "After consulting with a licensed plumber, it has been determined that the waste…"
drag, startPoint x: 109, startPoint y: 181, endPoint x: 300, endPoint y: 235, distance: 198.0
click at [300, 235] on div "All work orders [STREET_ADDRESS] Home details Vendor Info Repairs to Renovation…" at bounding box center [338, 186] width 677 height 660
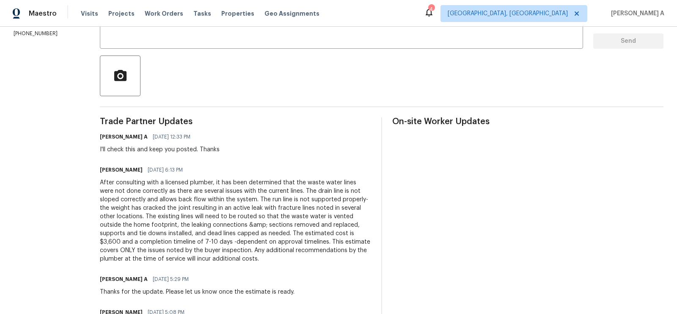
click at [300, 267] on div "Trade Partner Updates [PERSON_NAME] A [DATE] 12:33 PM I'll check this and keep …" at bounding box center [235, 310] width 271 height 386
drag, startPoint x: 213, startPoint y: 241, endPoint x: 238, endPoint y: 241, distance: 25.4
click at [238, 241] on div "After consulting with a licensed plumber, it has been determined that the waste…" at bounding box center [235, 220] width 271 height 85
copy div "7-10 days"
copy div "$3,600"
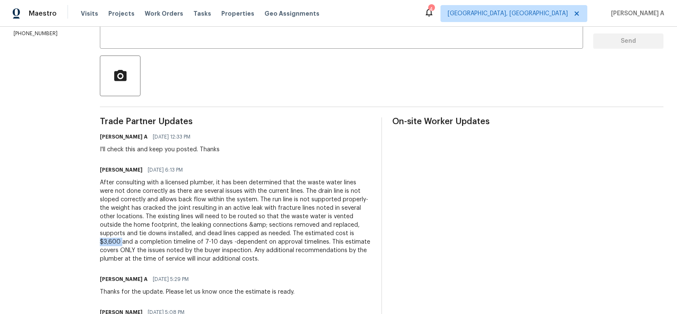
drag, startPoint x: 131, startPoint y: 243, endPoint x: 107, endPoint y: 240, distance: 24.2
click at [108, 240] on div "All work orders [STREET_ADDRESS] Home details Vendor Info Repairs to Renovation…" at bounding box center [338, 186] width 677 height 660
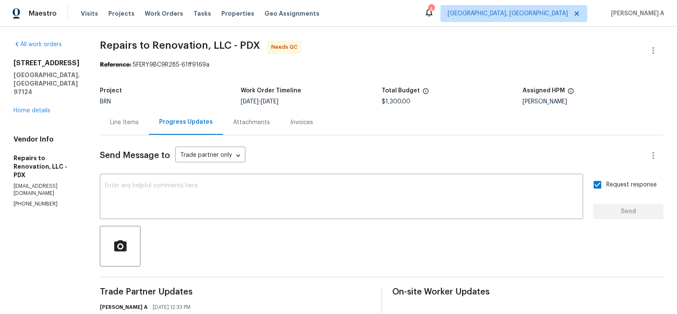
click at [137, 122] on div "Line Items" at bounding box center [124, 122] width 29 height 8
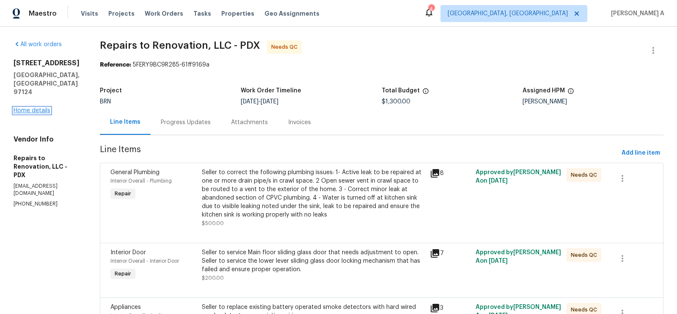
click at [44, 108] on link "Home details" at bounding box center [32, 111] width 37 height 6
click at [46, 108] on link "Home details" at bounding box center [32, 111] width 37 height 6
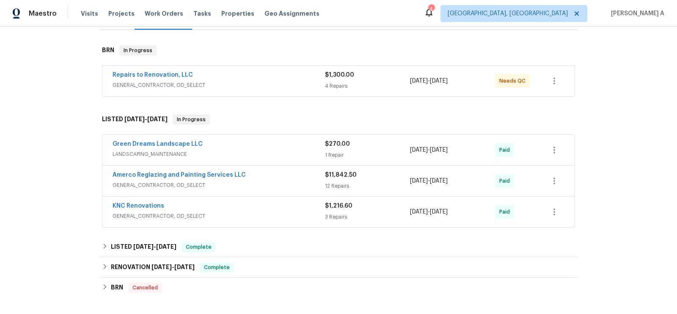
scroll to position [135, 0]
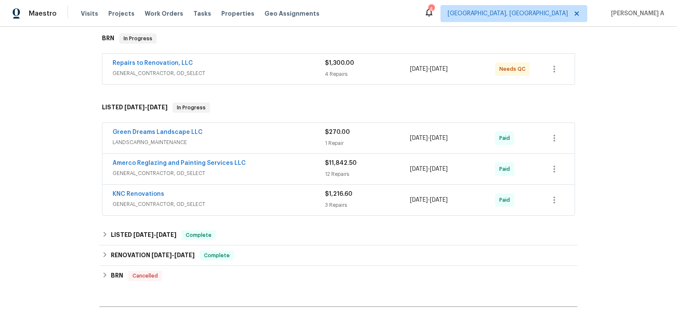
click at [231, 136] on div "Green Dreams Landscape LLC" at bounding box center [219, 133] width 213 height 10
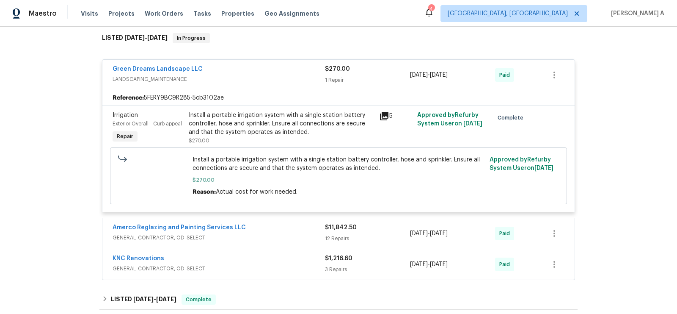
scroll to position [324, 0]
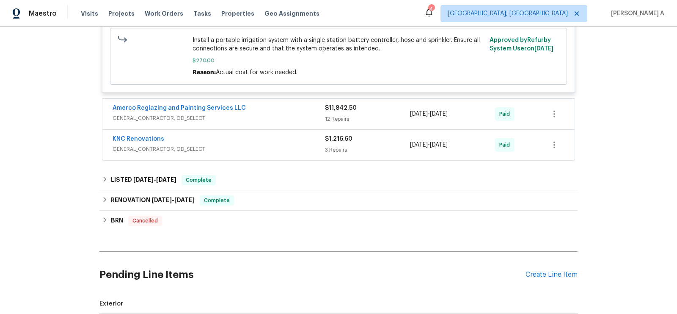
click at [257, 119] on span "GENERAL_CONTRACTOR, OD_SELECT" at bounding box center [219, 118] width 213 height 8
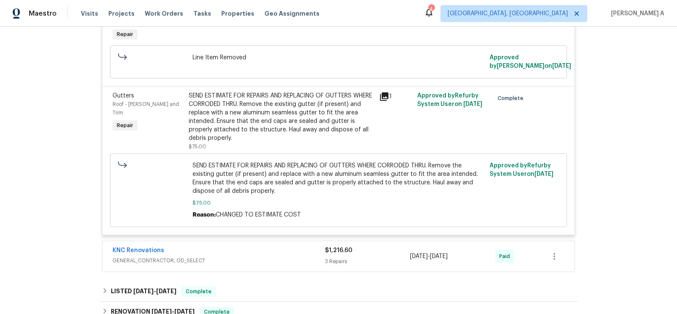
scroll to position [1351, 0]
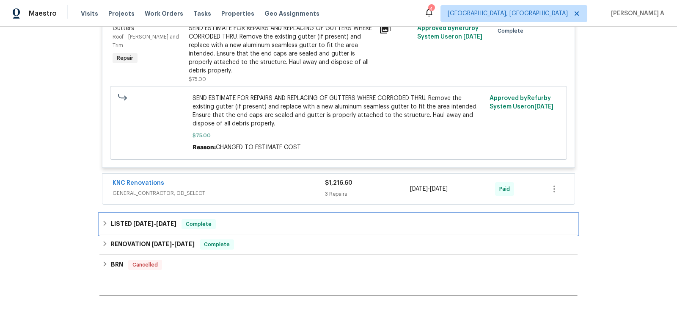
click at [261, 219] on div "LISTED [DATE] - [DATE] Complete" at bounding box center [338, 224] width 473 height 10
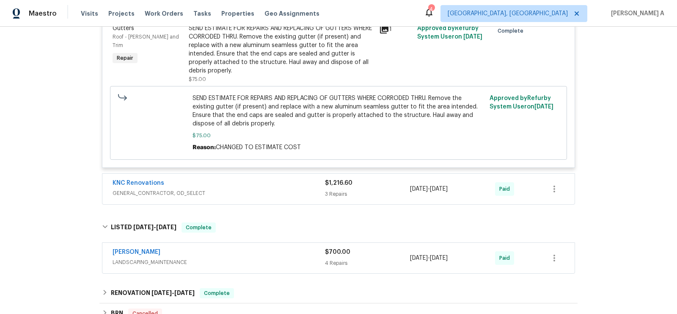
click at [239, 189] on span "GENERAL_CONTRACTOR, OD_SELECT" at bounding box center [219, 193] width 213 height 8
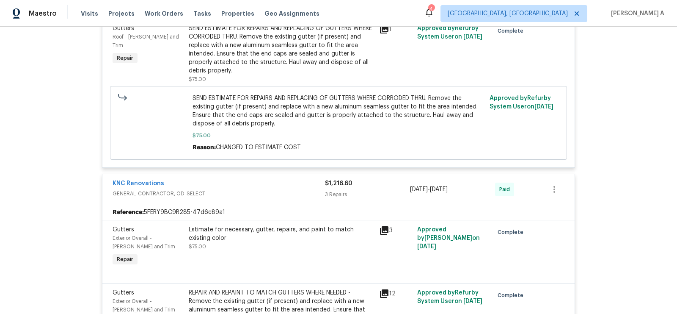
click at [224, 179] on div "KNC Renovations" at bounding box center [219, 184] width 213 height 10
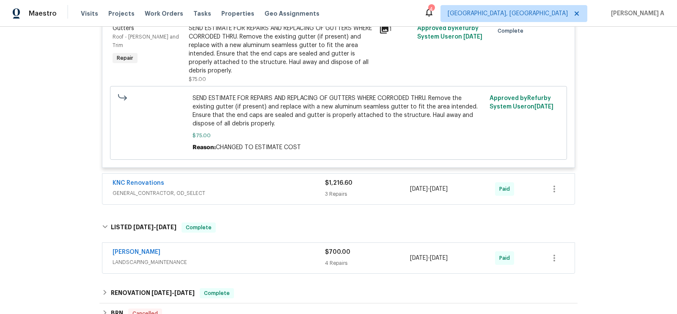
click at [224, 179] on div "KNC Renovations" at bounding box center [219, 184] width 213 height 10
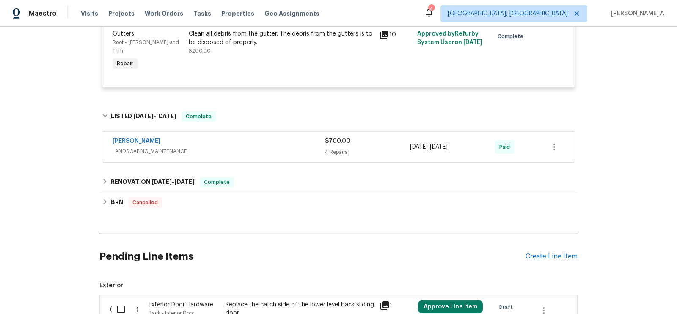
scroll to position [1751, 0]
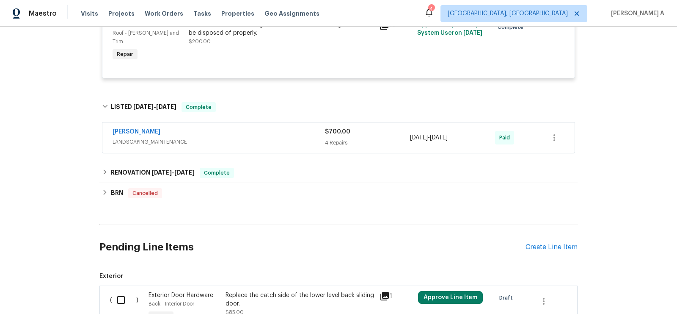
click at [220, 138] on span "LANDSCAPING_MAINTENANCE" at bounding box center [219, 142] width 213 height 8
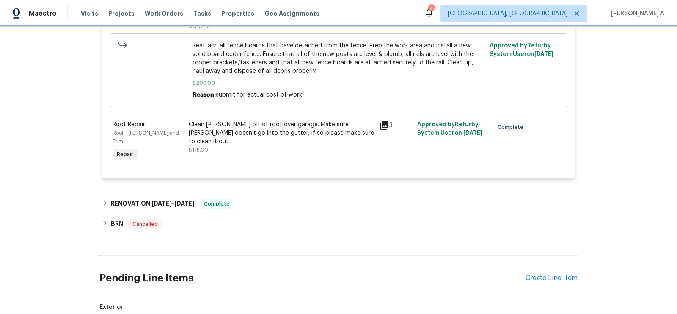
scroll to position [2121, 0]
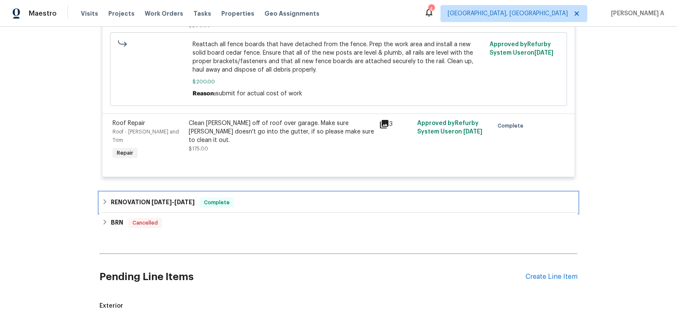
click at [259, 197] on div "RENOVATION [DATE] - [DATE] Complete" at bounding box center [338, 202] width 473 height 10
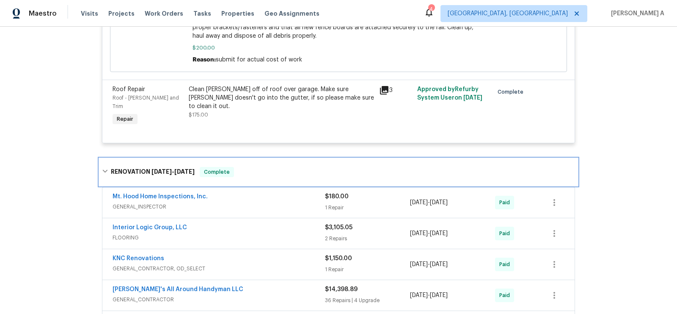
scroll to position [2164, 0]
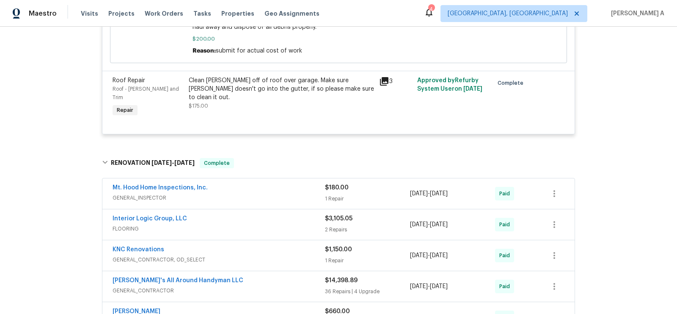
click at [232, 183] on div "Mt. Hood Home Inspections, Inc." at bounding box center [219, 188] width 213 height 10
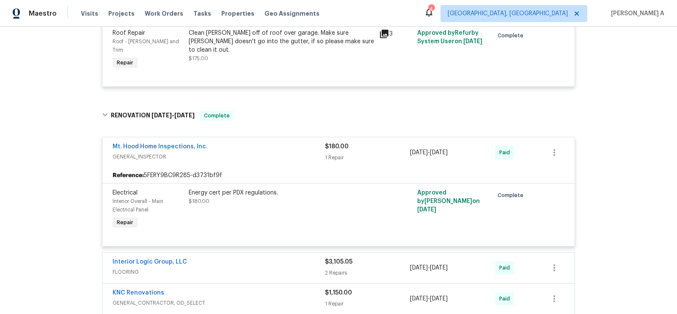
scroll to position [2260, 0]
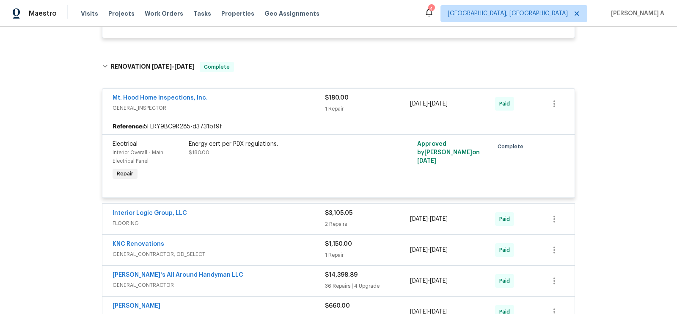
click at [235, 219] on span "FLOORING" at bounding box center [219, 223] width 213 height 8
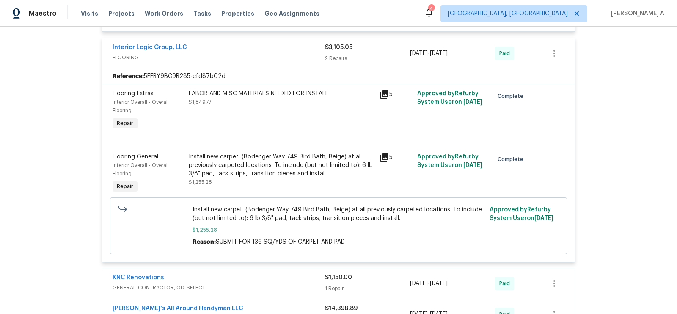
scroll to position [2475, 0]
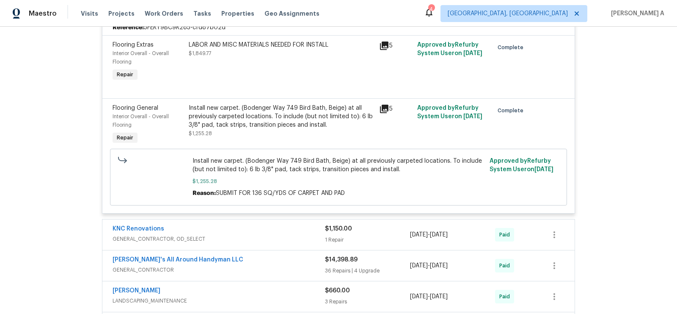
click at [253, 235] on span "GENERAL_CONTRACTOR, OD_SELECT" at bounding box center [219, 239] width 213 height 8
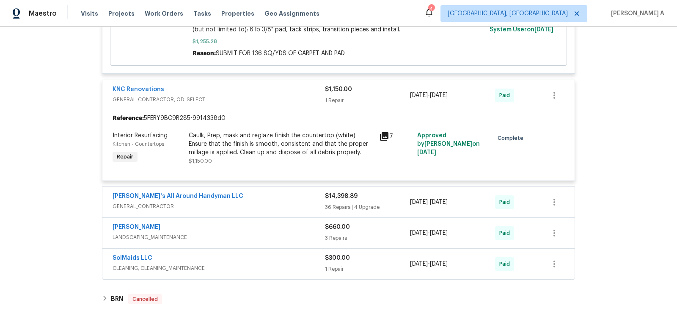
scroll to position [2628, 0]
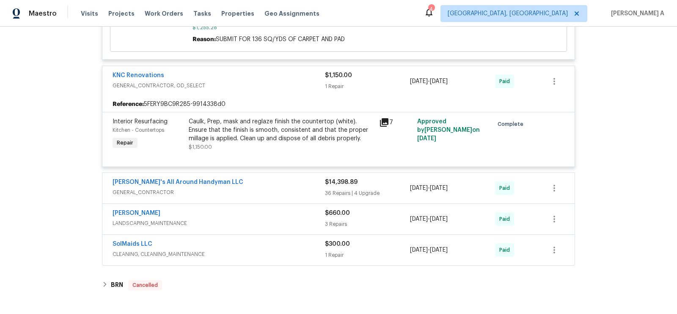
click at [233, 178] on div "[PERSON_NAME]'s All Around Handyman LLC" at bounding box center [219, 183] width 213 height 10
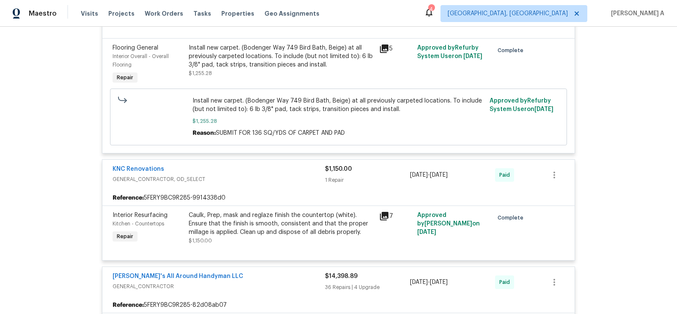
scroll to position [2543, 0]
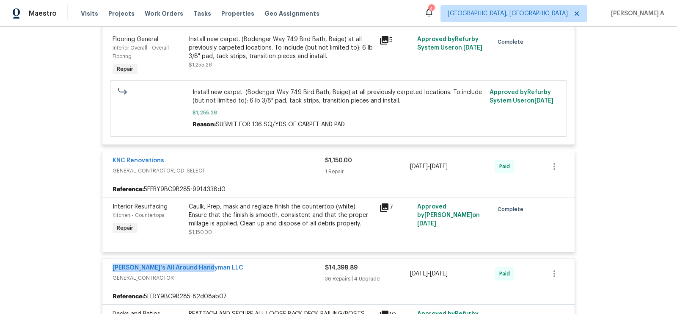
drag, startPoint x: 108, startPoint y: 229, endPoint x: 215, endPoint y: 230, distance: 106.7
click at [215, 258] on div "[PERSON_NAME]'s All Around Handyman LLC GENERAL_CONTRACTOR $14,398.89 36 Repair…" at bounding box center [338, 273] width 472 height 30
click at [226, 263] on div "[PERSON_NAME]'s All Around Handyman LLC" at bounding box center [219, 268] width 213 height 10
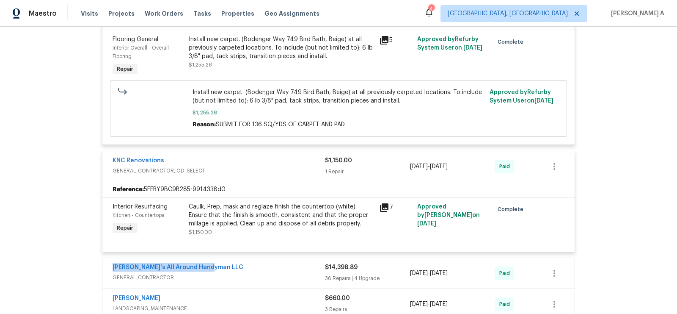
drag, startPoint x: 222, startPoint y: 229, endPoint x: 102, endPoint y: 226, distance: 120.3
click at [102, 258] on div "[PERSON_NAME]'s All Around Handyman LLC GENERAL_CONTRACTOR $14,398.89 36 Repair…" at bounding box center [338, 273] width 472 height 30
copy link "[PERSON_NAME]'s All Around Handyman LLC"
click at [154, 264] on link "[PERSON_NAME]'s All Around Handyman LLC" at bounding box center [178, 267] width 131 height 6
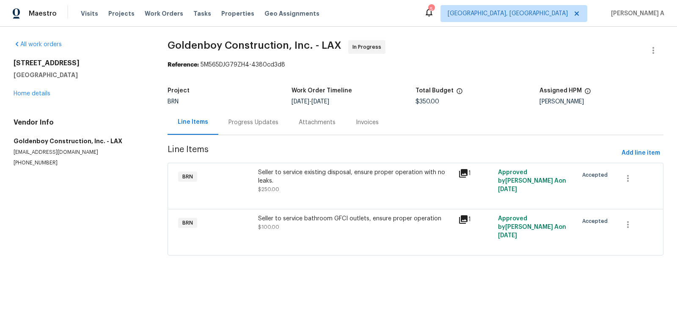
click at [330, 185] on div "Seller to service existing disposal, ensure proper operation with no leaks. $25…" at bounding box center [355, 180] width 195 height 25
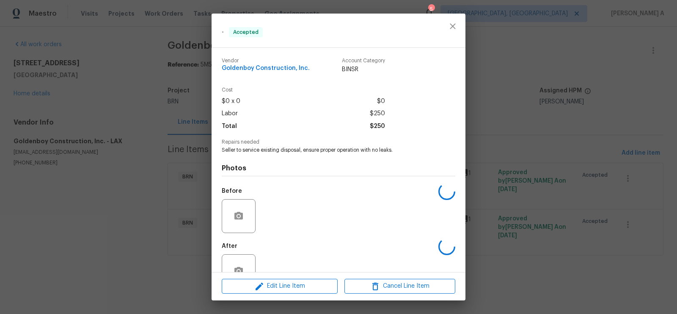
scroll to position [24, 0]
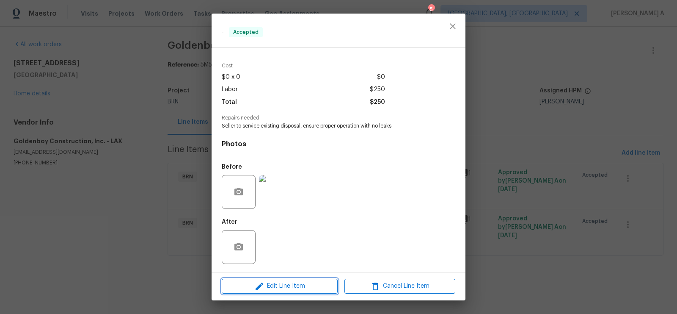
click at [303, 288] on span "Edit Line Item" at bounding box center [279, 286] width 111 height 11
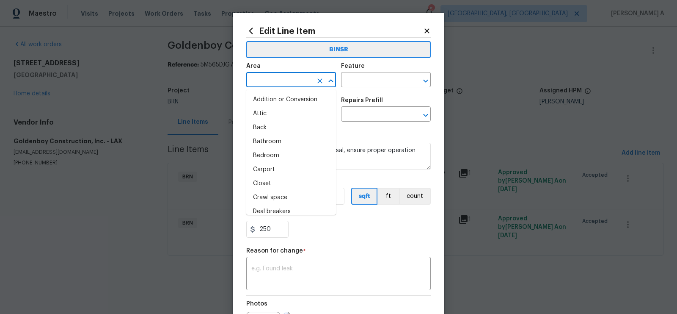
click at [280, 81] on input "text" at bounding box center [279, 80] width 66 height 13
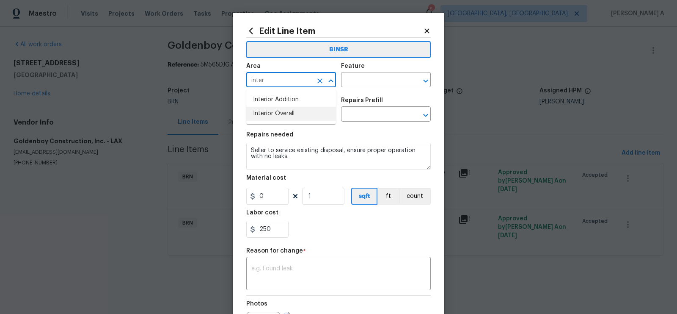
click at [292, 115] on li "Interior Overall" at bounding box center [291, 114] width 90 height 14
type input "Interior Overall"
click at [376, 84] on input "text" at bounding box center [374, 80] width 66 height 13
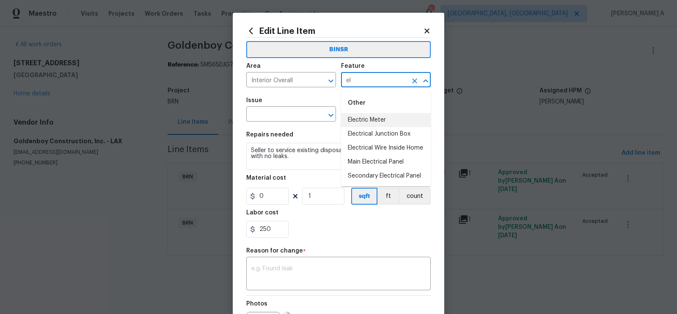
type input "e"
click at [392, 121] on li "GFCI Outlets" at bounding box center [386, 120] width 90 height 14
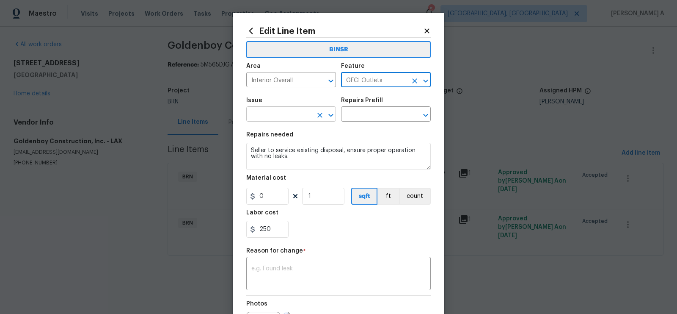
type input "GFCI Outlets"
click at [272, 114] on input "text" at bounding box center [279, 114] width 66 height 13
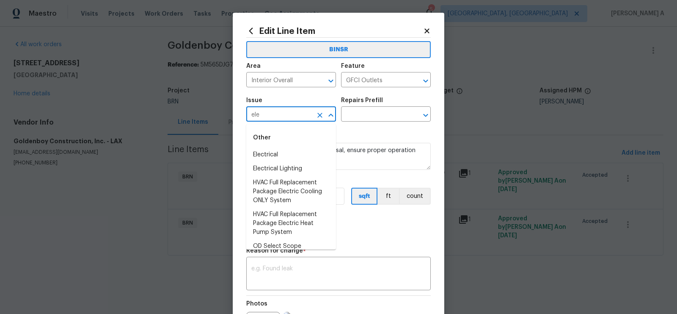
click at [273, 147] on div "Other" at bounding box center [291, 137] width 90 height 20
click at [273, 154] on li "Electrical" at bounding box center [291, 155] width 90 height 14
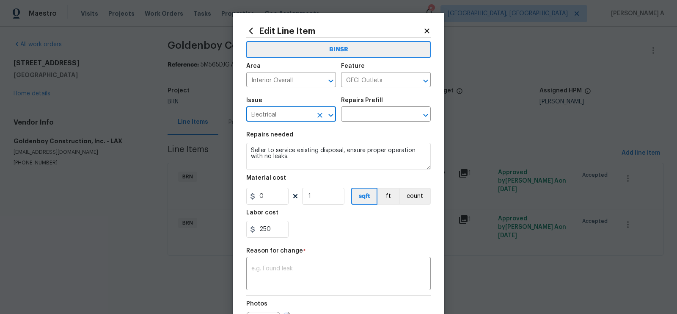
type input "Electrical"
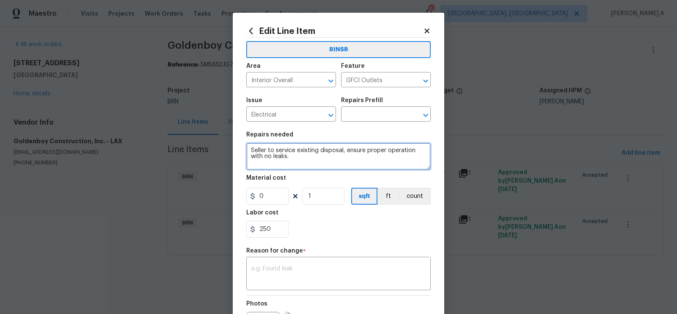
click at [273, 154] on textarea "Seller to service existing disposal, ensure proper operation with no leaks." at bounding box center [338, 156] width 185 height 27
click at [365, 116] on input "text" at bounding box center [374, 114] width 66 height 13
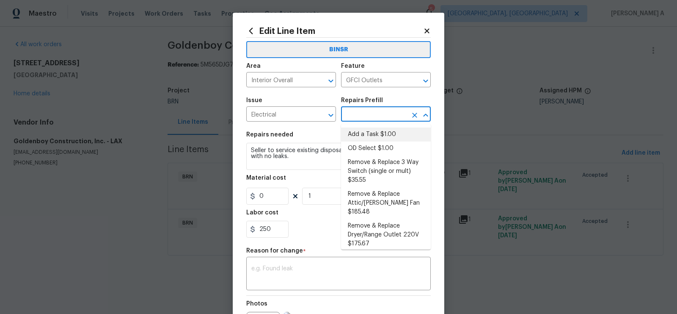
click at [369, 133] on li "Add a Task $1.00" at bounding box center [386, 134] width 90 height 14
type input "Add a Task $1.00"
type textarea "HPM to detail"
type input "1"
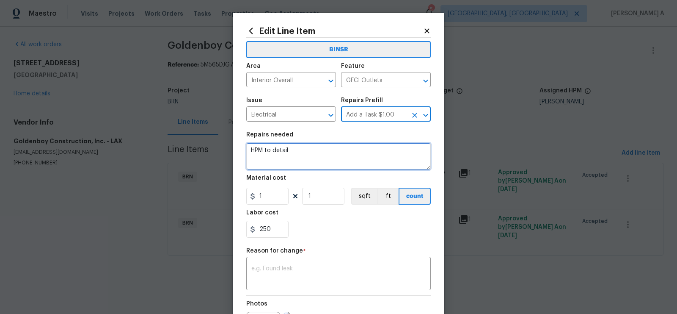
click at [338, 151] on textarea "HPM to detail" at bounding box center [338, 156] width 185 height 27
paste textarea "Seller to service existing disposal, ensure proper operation with no leaks."
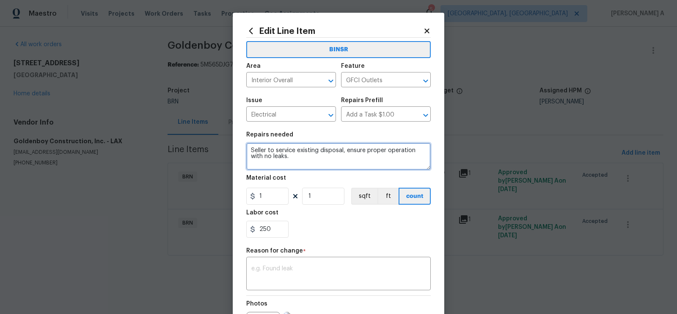
type textarea "Seller to service existing disposal, ensure proper operation with no leaks."
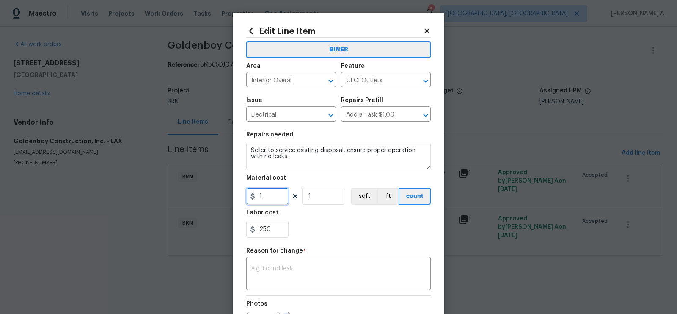
drag, startPoint x: 268, startPoint y: 199, endPoint x: 245, endPoint y: 199, distance: 23.3
click at [245, 199] on div "Edit Line Item BINSR Area Interior Overall ​ Feature GFCI Outlets ​ Issue Elect…" at bounding box center [339, 209] width 212 height 392
type input "0"
click at [316, 219] on div "Labor cost" at bounding box center [338, 215] width 185 height 11
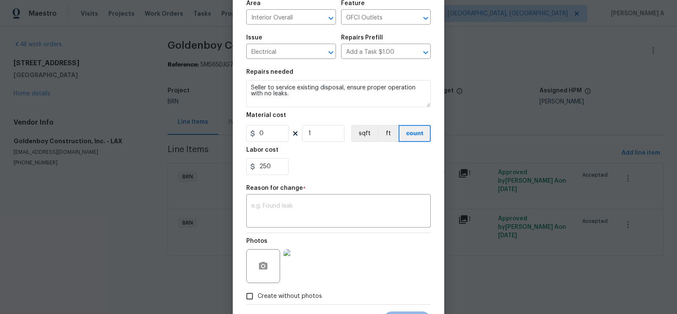
scroll to position [103, 0]
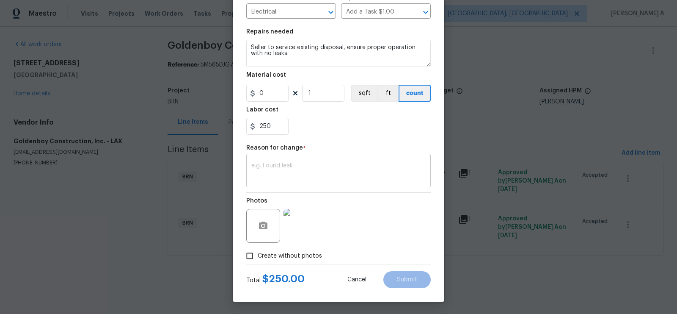
click at [290, 174] on textarea at bounding box center [338, 172] width 174 height 18
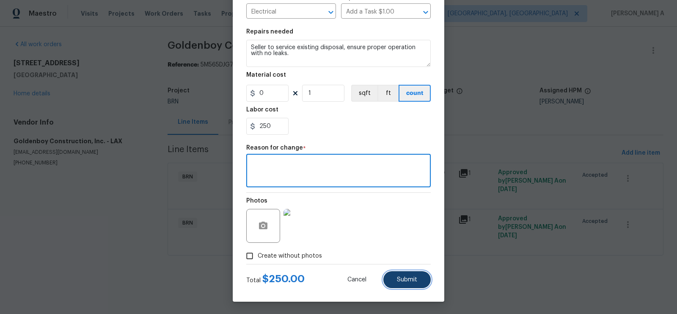
click at [402, 281] on span "Submit" at bounding box center [407, 279] width 20 height 6
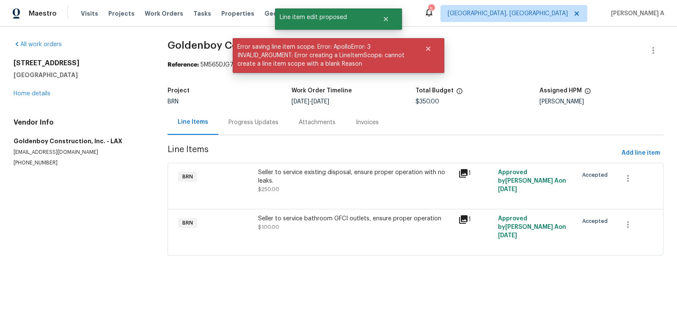
scroll to position [0, 0]
click at [329, 231] on div "Seller to service bathroom GFCI outlets, ensure proper operation $100.00" at bounding box center [356, 227] width 200 height 30
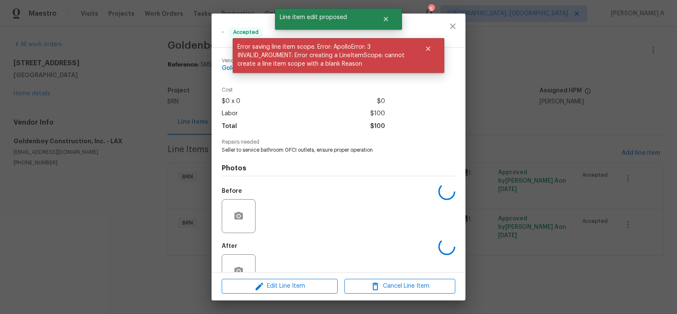
scroll to position [24, 0]
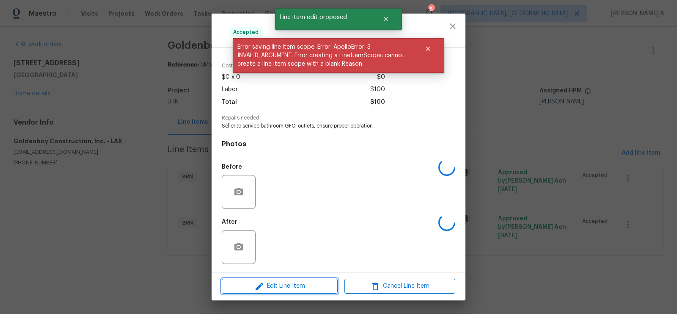
click at [301, 291] on span "Edit Line Item" at bounding box center [279, 286] width 111 height 11
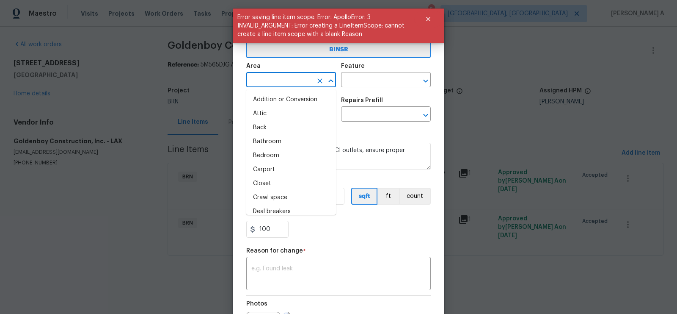
click at [279, 81] on input "text" at bounding box center [279, 80] width 66 height 13
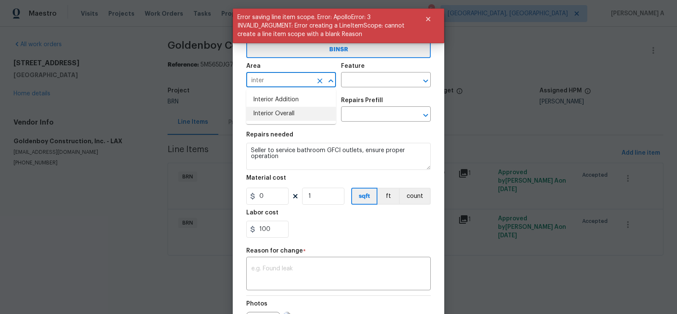
click at [285, 113] on li "Interior Overall" at bounding box center [291, 114] width 90 height 14
type input "Interior Overall"
click at [357, 80] on input "text" at bounding box center [374, 80] width 66 height 13
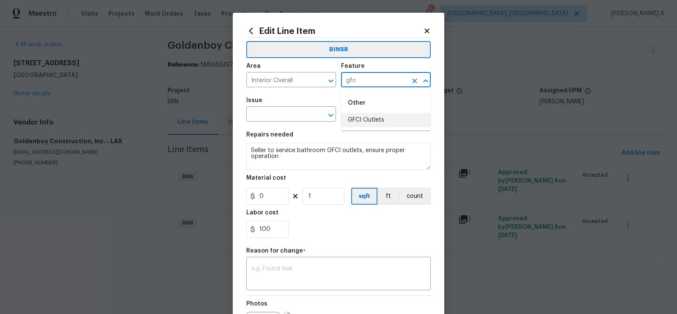
click at [365, 120] on li "GFCI Outlets" at bounding box center [386, 120] width 90 height 14
type input "GFCI Outlets"
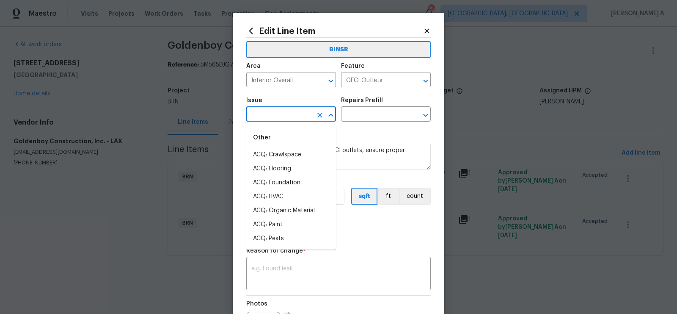
click at [268, 118] on input "text" at bounding box center [279, 114] width 66 height 13
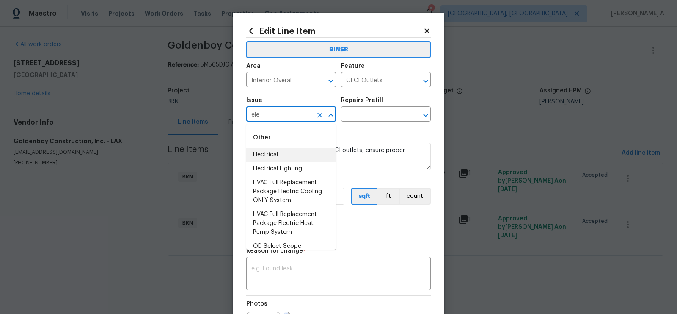
click at [281, 153] on li "Electrical" at bounding box center [291, 155] width 90 height 14
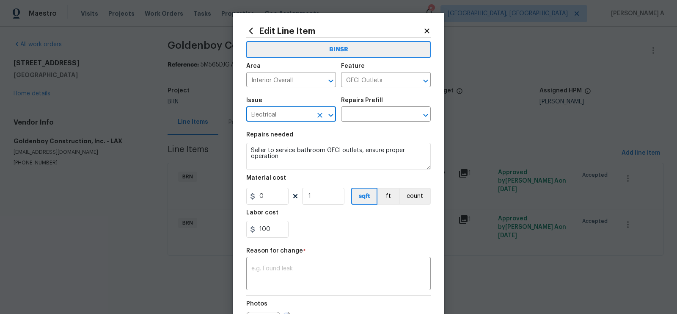
type input "Electrical"
click at [333, 160] on textarea "Seller to service bathroom GFCI outlets, ensure proper operation" at bounding box center [338, 156] width 185 height 27
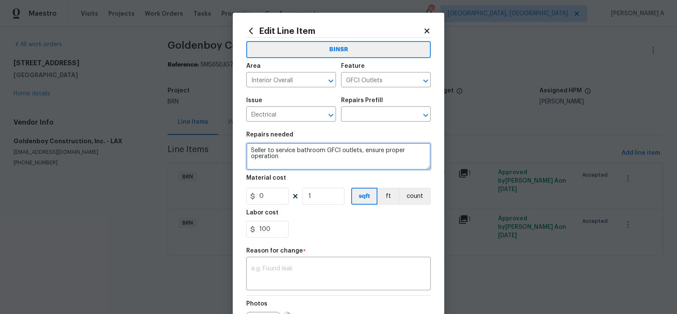
click at [333, 160] on textarea "Seller to service bathroom GFCI outlets, ensure proper operation" at bounding box center [338, 156] width 185 height 27
click at [370, 119] on input "text" at bounding box center [374, 114] width 66 height 13
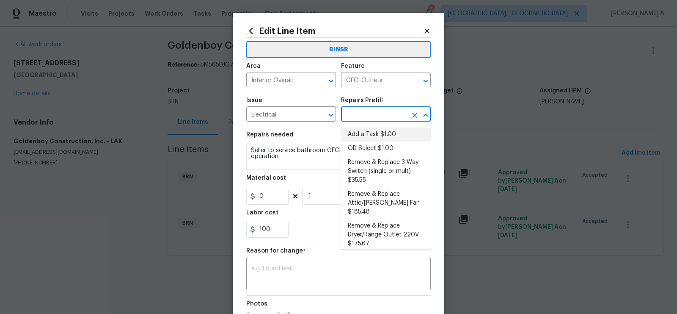
click at [371, 134] on li "Add a Task $1.00" at bounding box center [386, 134] width 90 height 14
type input "Add a Task $1.00"
type textarea "HPM to detail"
type input "1"
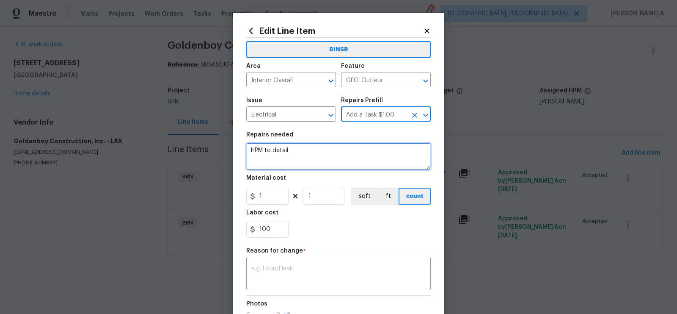
click at [351, 155] on textarea "HPM to detail" at bounding box center [338, 156] width 185 height 27
paste textarea "Seller to service bathroom GFCI outlets, ensure proper operation"
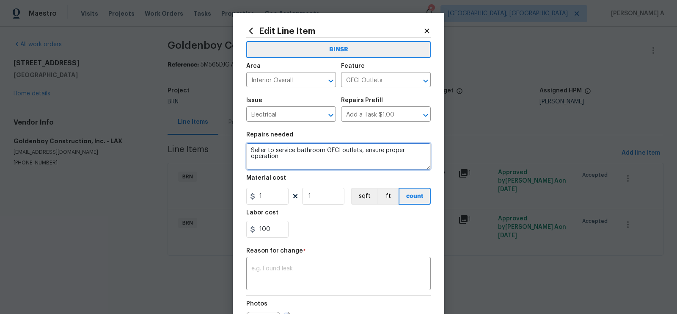
type textarea "Seller to service bathroom GFCI outlets, ensure proper operation"
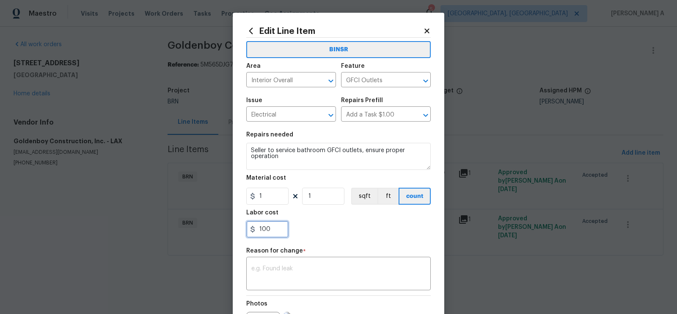
drag, startPoint x: 272, startPoint y: 232, endPoint x: 231, endPoint y: 232, distance: 41.1
click at [231, 232] on div "Edit Line Item BINSR Area Interior Overall ​ Feature GFCI Outlets ​ Issue Elect…" at bounding box center [338, 157] width 677 height 314
type input "5"
type input "600"
drag, startPoint x: 274, startPoint y: 198, endPoint x: 224, endPoint y: 198, distance: 50.0
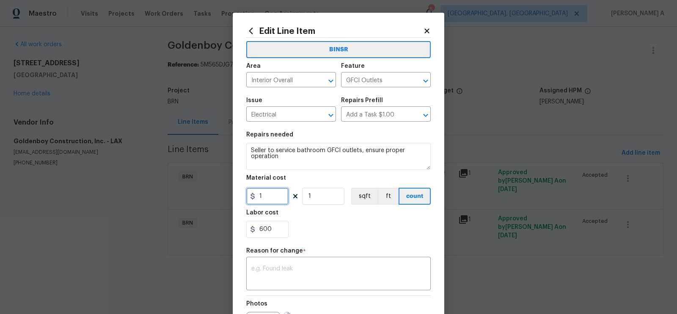
click at [224, 198] on div "Edit Line Item BINSR Area Interior Overall ​ Feature GFCI Outlets ​ Issue Elect…" at bounding box center [338, 157] width 677 height 314
type input "0"
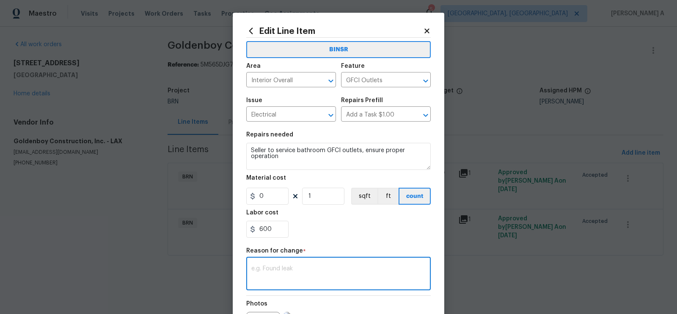
click at [326, 276] on textarea at bounding box center [338, 274] width 174 height 18
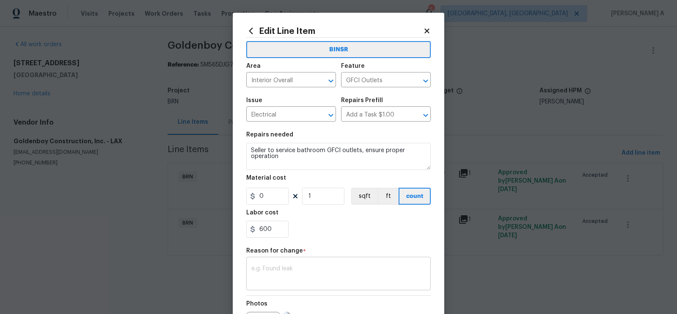
click at [344, 283] on div "x ​" at bounding box center [338, 274] width 185 height 31
paste textarea "(AK) Updated per vendors final cost."
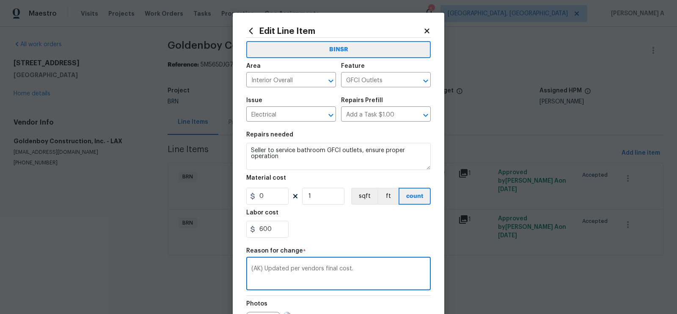
scroll to position [103, 0]
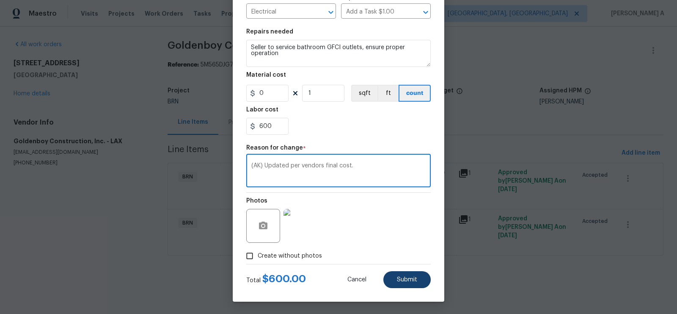
type textarea "(AK) Updated per vendors final cost."
click at [414, 279] on span "Submit" at bounding box center [407, 279] width 20 height 6
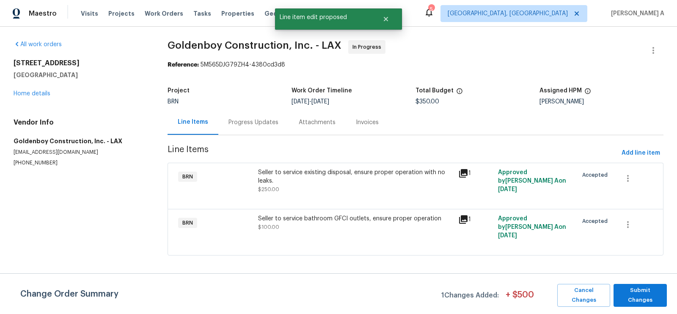
scroll to position [0, 0]
click at [641, 292] on span "Submit Changes" at bounding box center [640, 294] width 45 height 19
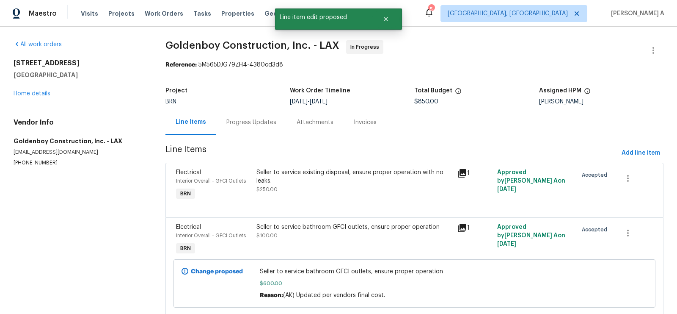
click at [322, 188] on div "Seller to service existing disposal, ensure proper operation with no leaks. $25…" at bounding box center [355, 180] width 196 height 25
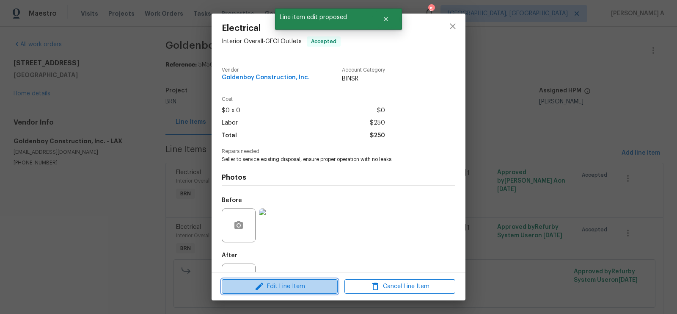
click at [303, 283] on span "Edit Line Item" at bounding box center [279, 286] width 111 height 11
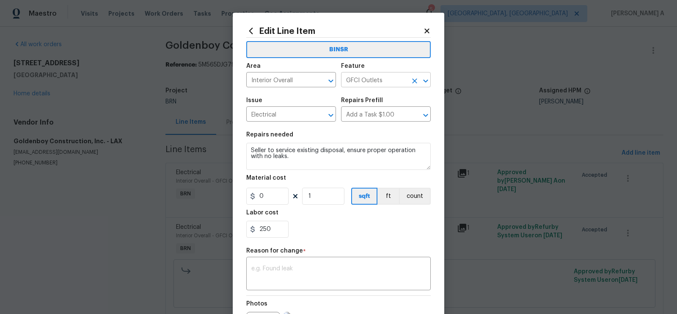
click at [412, 81] on icon "Clear" at bounding box center [415, 81] width 8 height 8
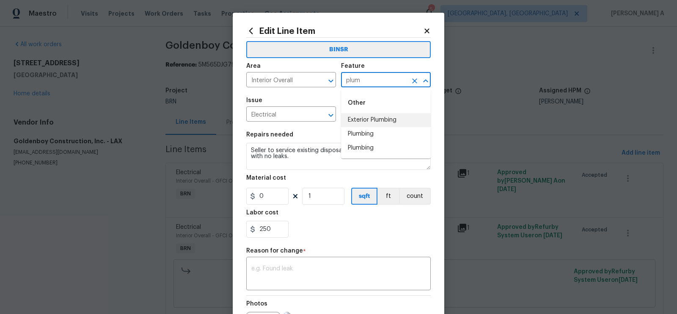
click at [373, 131] on li "Plumbing" at bounding box center [386, 134] width 90 height 14
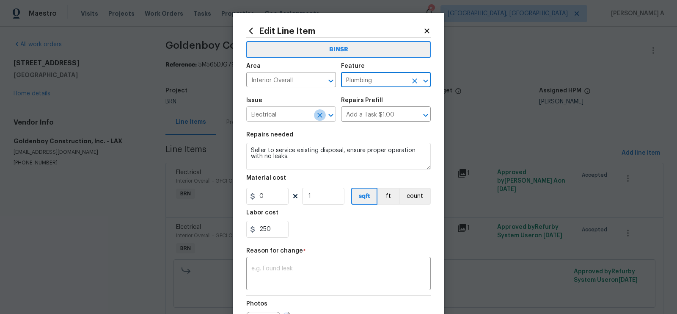
click at [321, 114] on icon "Clear" at bounding box center [320, 115] width 8 height 8
type input "Plumbing"
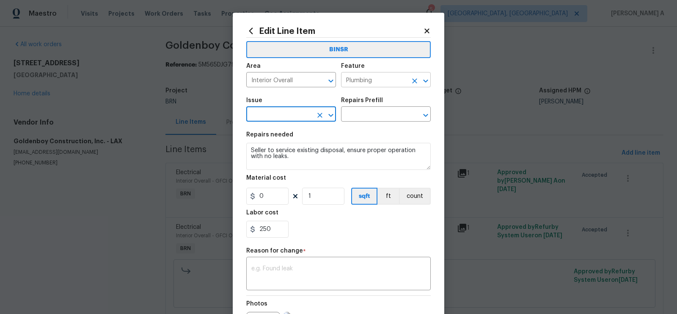
click at [417, 80] on icon "Clear" at bounding box center [415, 81] width 8 height 8
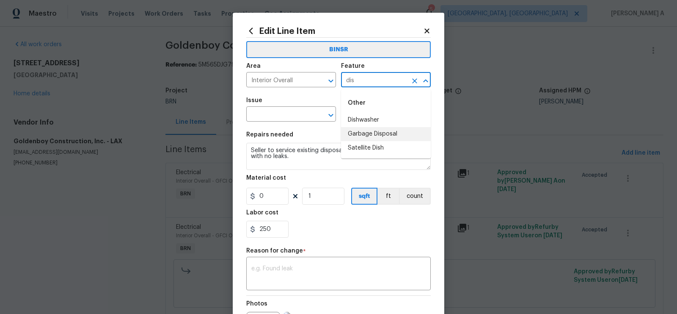
click at [379, 131] on li "Garbage Disposal" at bounding box center [386, 134] width 90 height 14
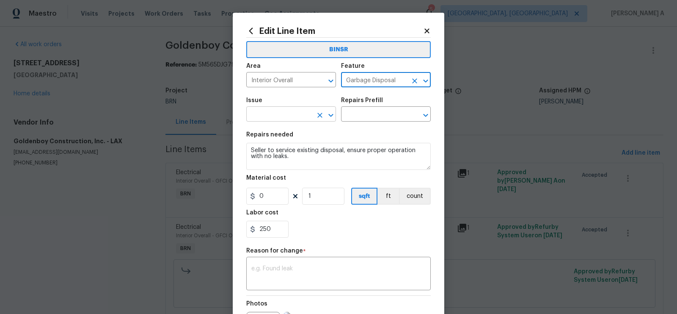
type input "Garbage Disposal"
click at [288, 115] on input "text" at bounding box center [279, 114] width 66 height 13
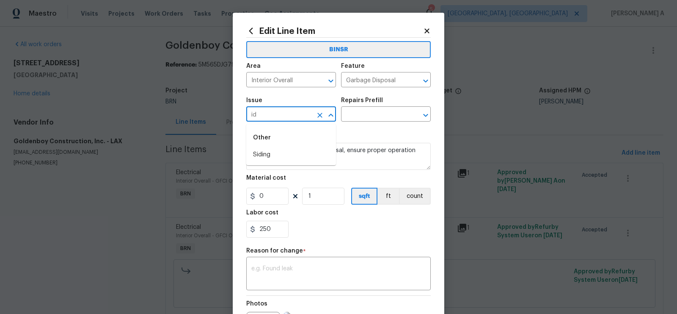
type input "i"
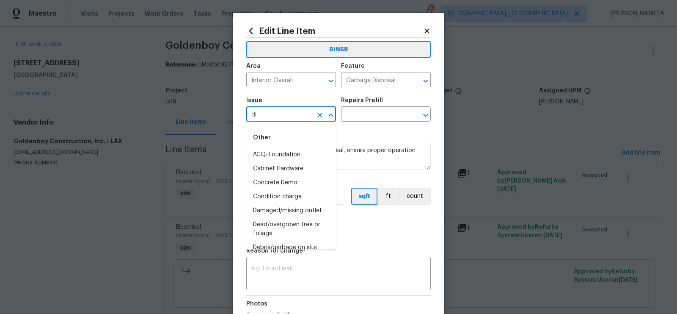
type input "dis"
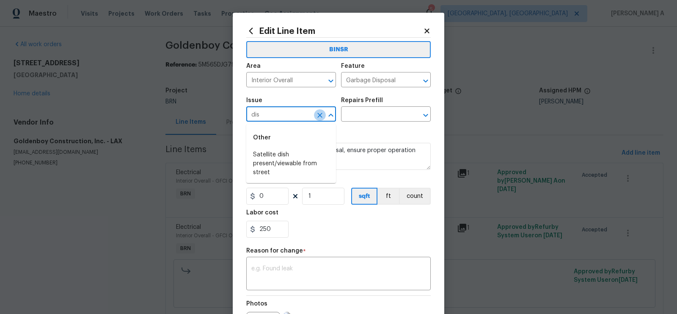
click at [319, 117] on icon "Clear" at bounding box center [320, 115] width 8 height 8
click at [316, 164] on li "General Plumbing" at bounding box center [291, 169] width 90 height 14
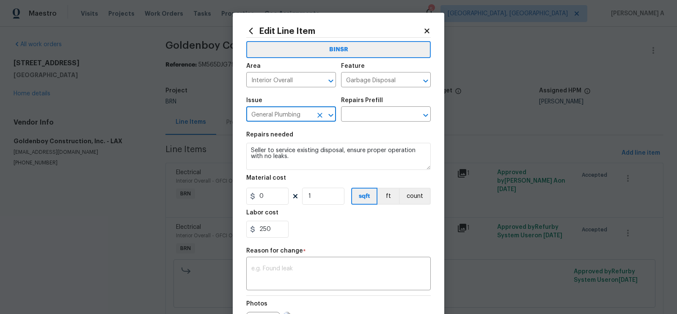
type input "General Plumbing"
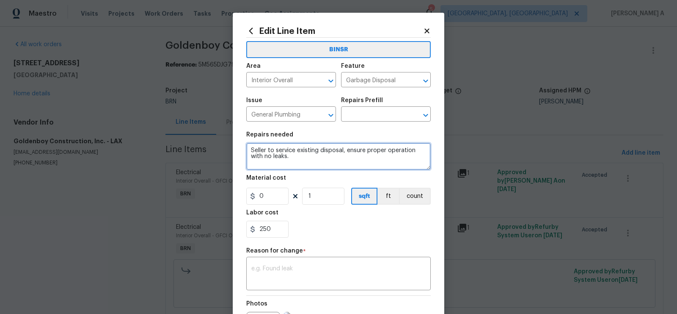
click at [316, 149] on textarea "Seller to service existing disposal, ensure proper operation with no leaks." at bounding box center [338, 156] width 185 height 27
click at [373, 118] on input "text" at bounding box center [374, 114] width 66 height 13
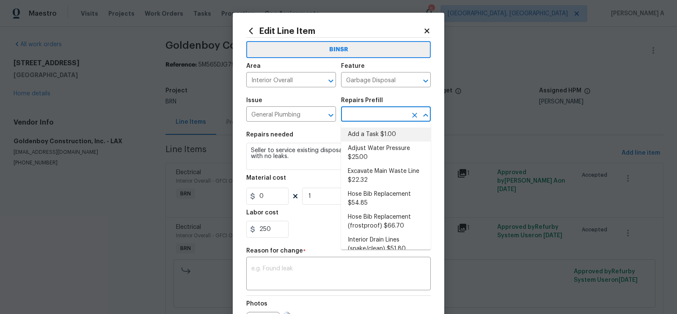
click at [373, 134] on li "Add a Task $1.00" at bounding box center [386, 134] width 90 height 14
type input "Plumbing"
type input "Add a Task $1.00"
type textarea "HPM to detail"
type input "1"
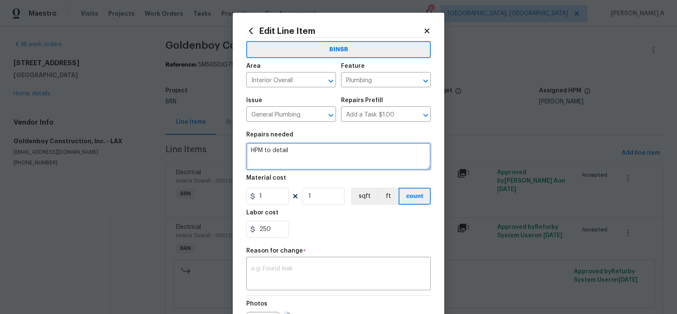
click at [338, 163] on textarea "HPM to detail" at bounding box center [338, 156] width 185 height 27
paste textarea "Seller to service existing disposal, ensure proper operation with no leaks."
type textarea "Seller to service existing disposal, ensure proper operation with no leaks."
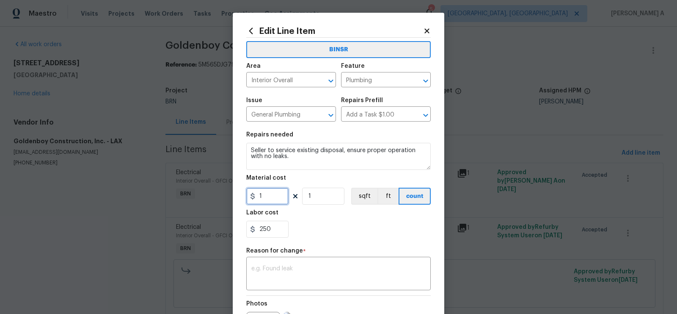
drag, startPoint x: 268, startPoint y: 198, endPoint x: 230, endPoint y: 198, distance: 37.3
click at [230, 198] on div "Edit Line Item BINSR Area Interior Overall ​ Feature Plumbing ​ Issue General P…" at bounding box center [338, 157] width 677 height 314
type input "0"
click at [310, 235] on div "250" at bounding box center [338, 229] width 185 height 17
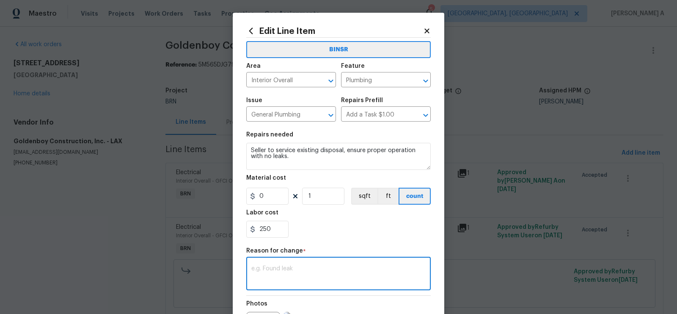
click at [302, 273] on textarea at bounding box center [338, 274] width 174 height 18
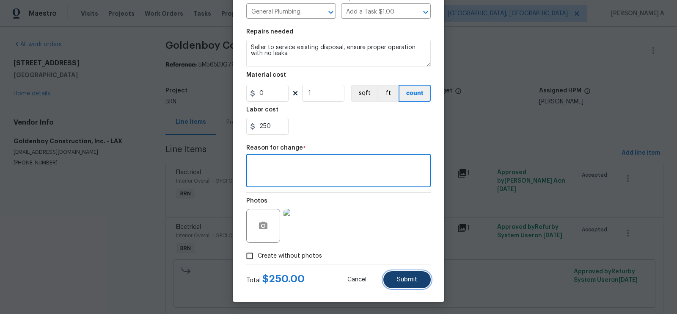
click at [411, 282] on span "Submit" at bounding box center [407, 279] width 20 height 6
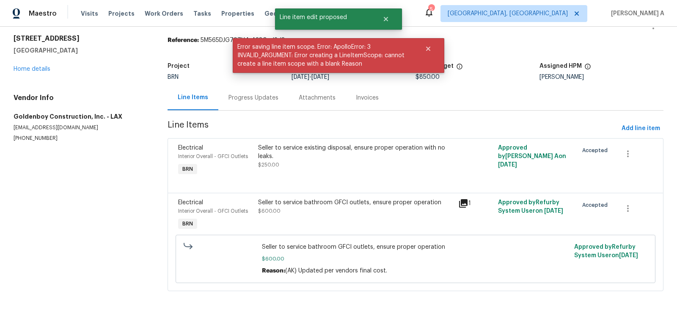
scroll to position [0, 0]
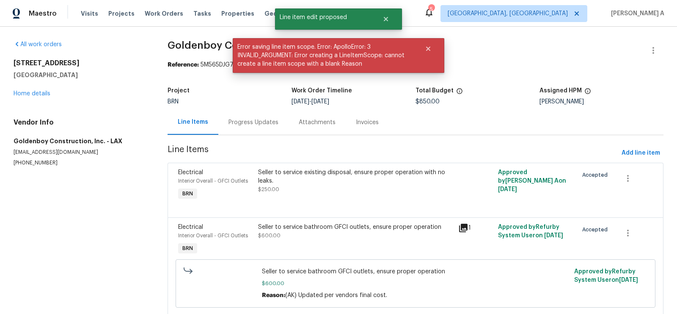
click at [247, 125] on div "Progress Updates" at bounding box center [254, 122] width 50 height 8
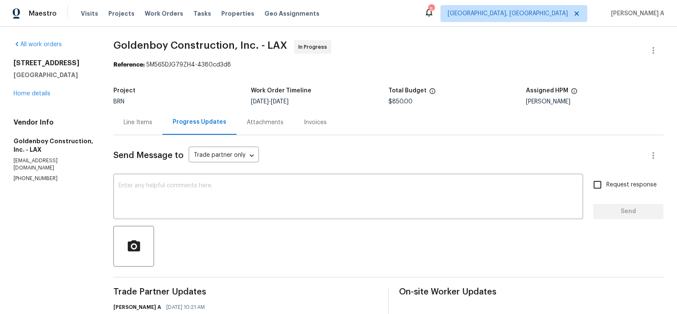
click at [152, 124] on div "Line Items" at bounding box center [138, 122] width 29 height 8
